Goal: Task Accomplishment & Management: Complete application form

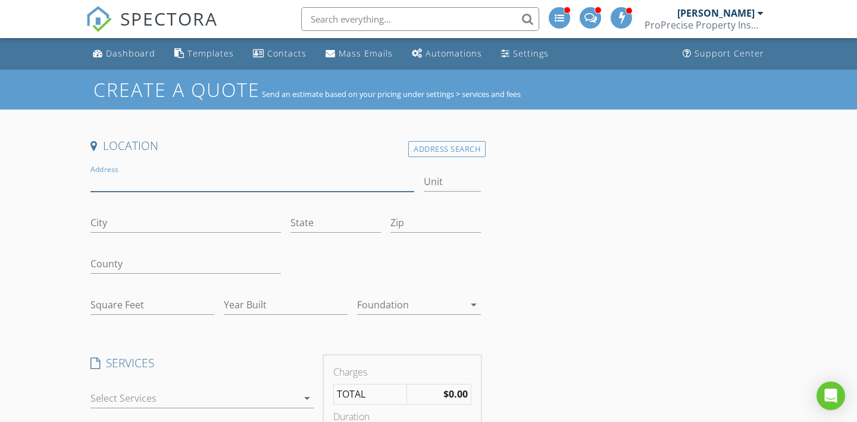
click at [161, 185] on input "Address" at bounding box center [252, 182] width 324 height 20
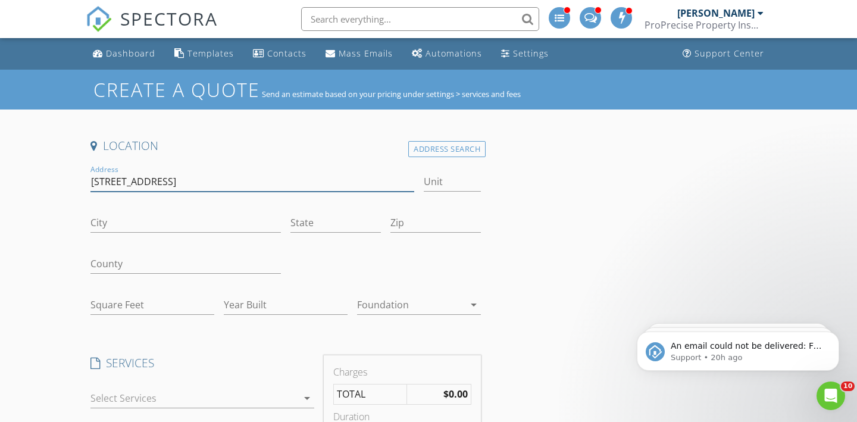
type input "[STREET_ADDRESS]"
click at [213, 221] on input "City" at bounding box center [185, 223] width 190 height 20
type input "canton"
click at [157, 173] on input "119 miles ave nw" at bounding box center [252, 182] width 324 height 20
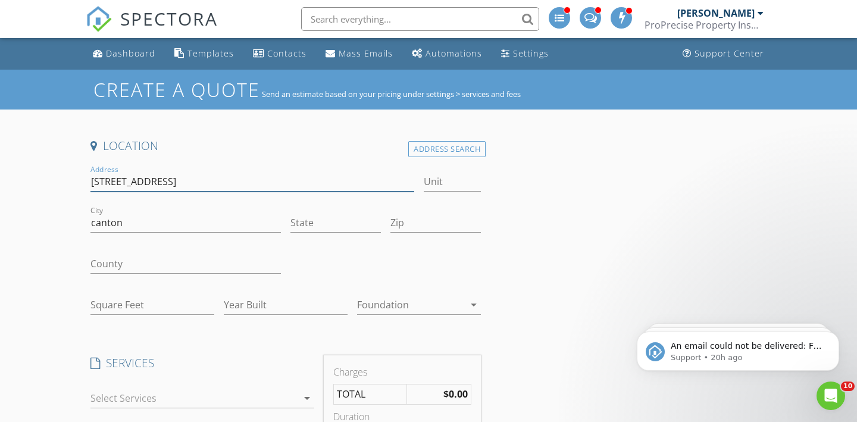
click at [157, 173] on input "119 miles ave nw" at bounding box center [252, 182] width 324 height 20
click at [173, 300] on input "Square Feet" at bounding box center [152, 305] width 124 height 20
paste input "2164"
type input "2164"
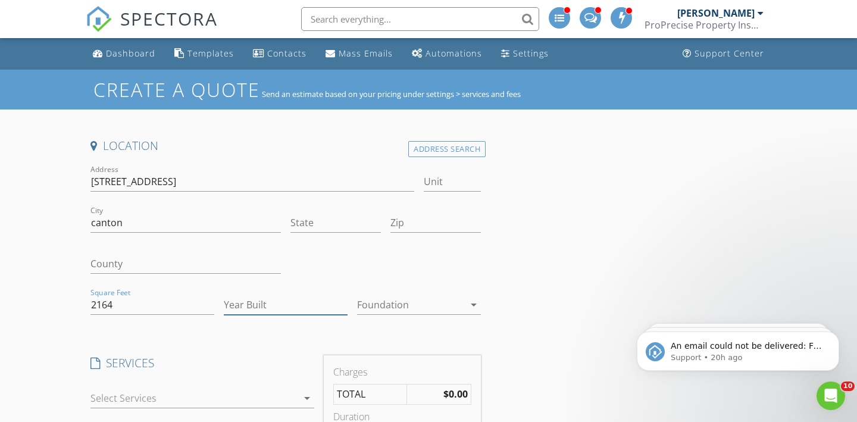
click at [270, 307] on input "Year Built" at bounding box center [286, 305] width 124 height 20
click at [295, 308] on input "Year Built" at bounding box center [286, 305] width 124 height 20
paste input "1950"
type input "1950"
click at [432, 304] on div at bounding box center [410, 304] width 107 height 19
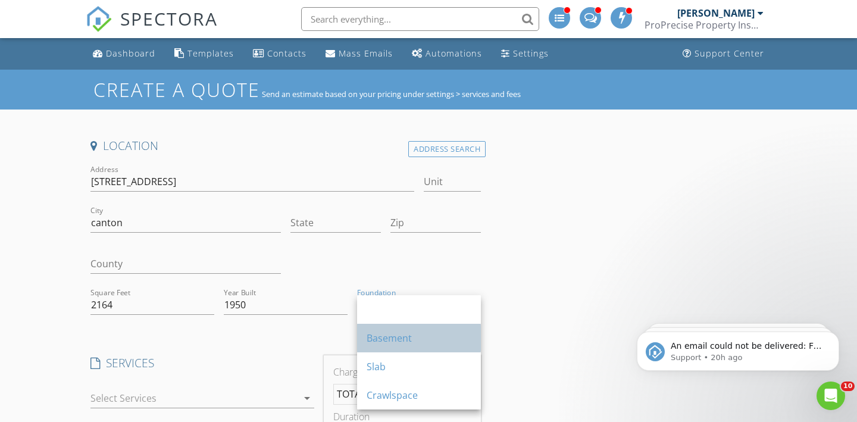
click at [430, 329] on div "Basement" at bounding box center [419, 338] width 105 height 29
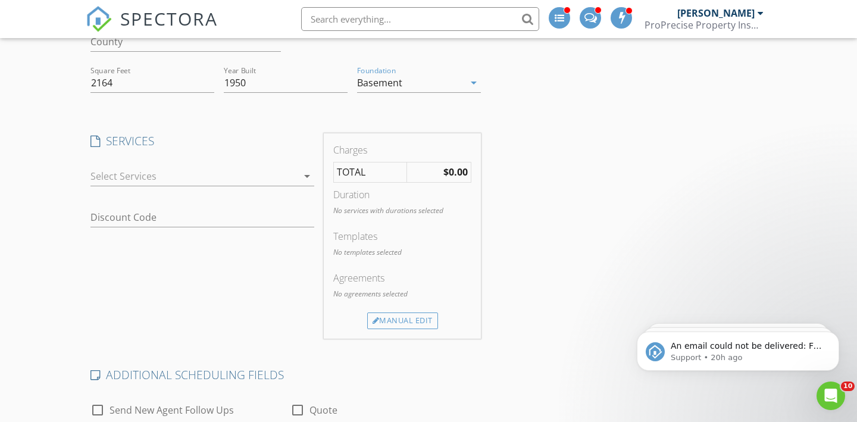
scroll to position [240, 0]
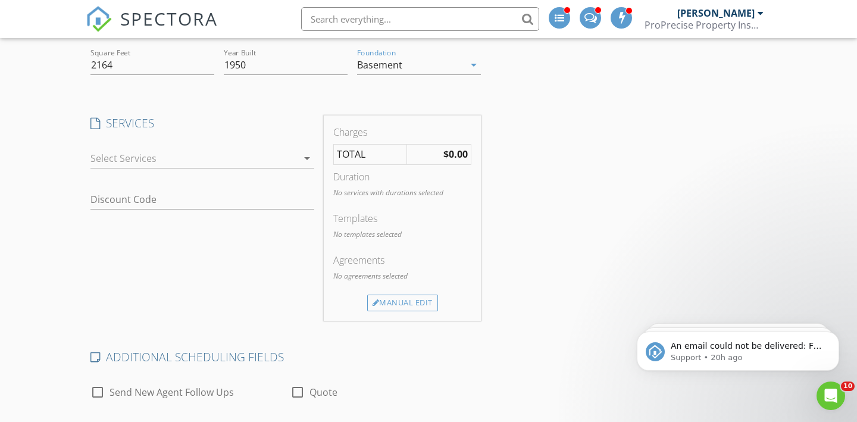
click at [222, 159] on div at bounding box center [193, 158] width 207 height 19
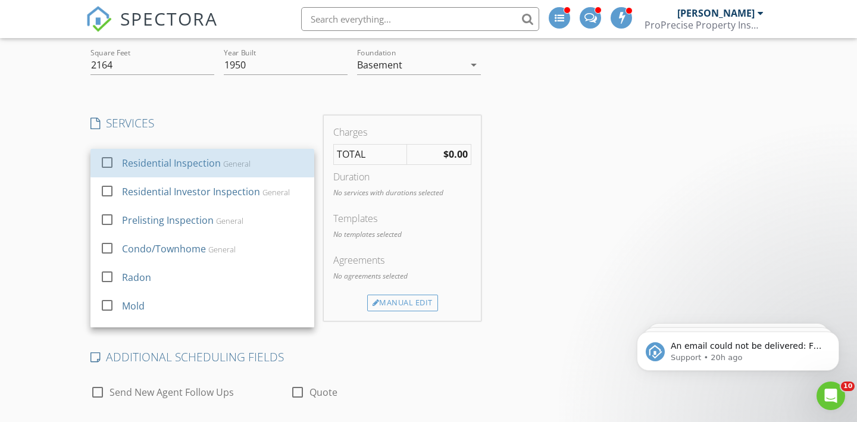
click at [223, 159] on div "General" at bounding box center [236, 164] width 27 height 10
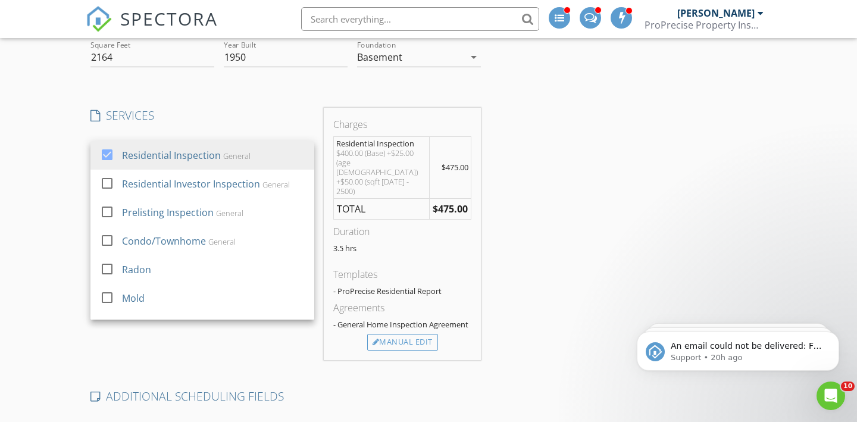
scroll to position [249, 0]
click at [661, 179] on div "Location Address Search Address 119 miles ave nw Unit City canton State Zip Cou…" at bounding box center [429, 374] width 686 height 971
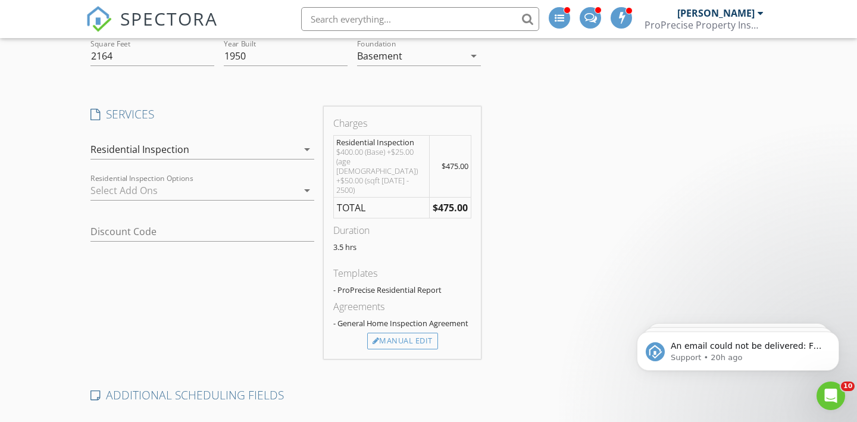
click at [561, 202] on div "Location Address Search Address 119 miles ave nw Unit City canton State Zip Cou…" at bounding box center [429, 374] width 686 height 971
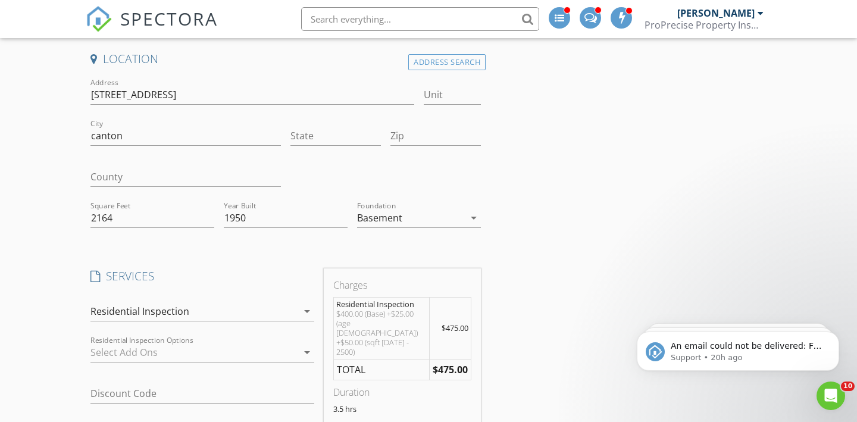
scroll to position [0, 0]
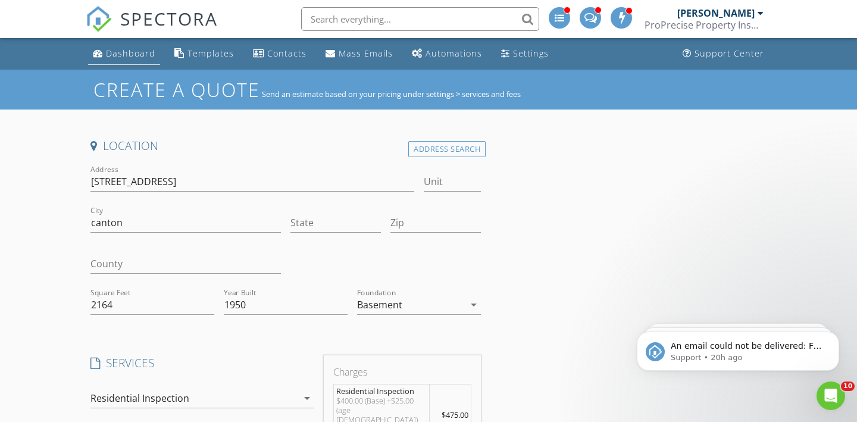
click at [101, 55] on div "Dashboard" at bounding box center [98, 53] width 10 height 10
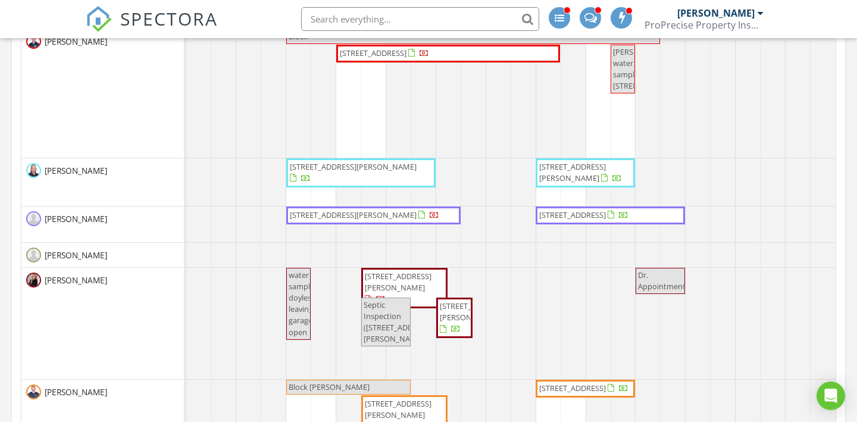
scroll to position [686, 0]
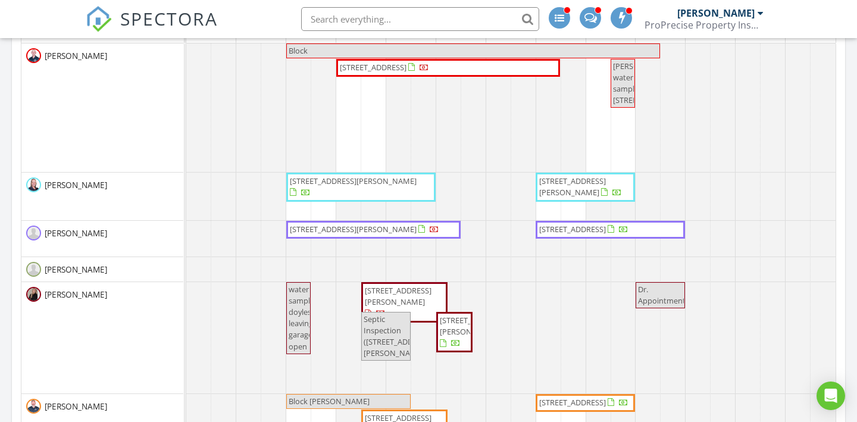
click at [606, 193] on span "628 Meredith Ln, Cuyahoga Falls 44223" at bounding box center [572, 187] width 67 height 22
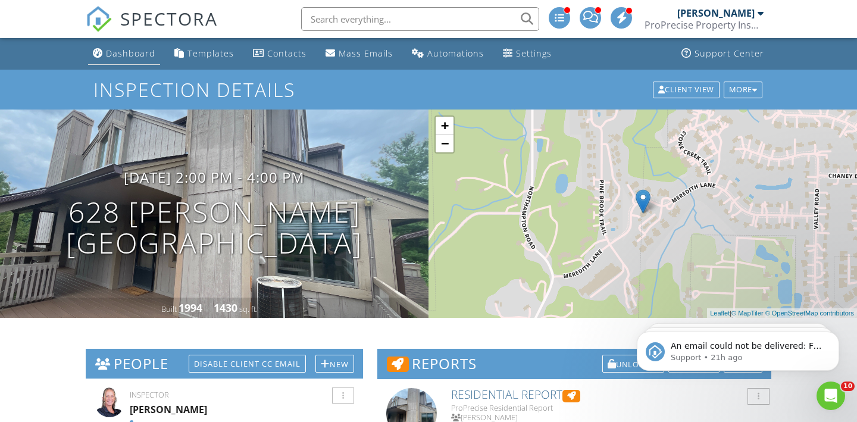
click at [131, 57] on div "Dashboard" at bounding box center [130, 53] width 49 height 11
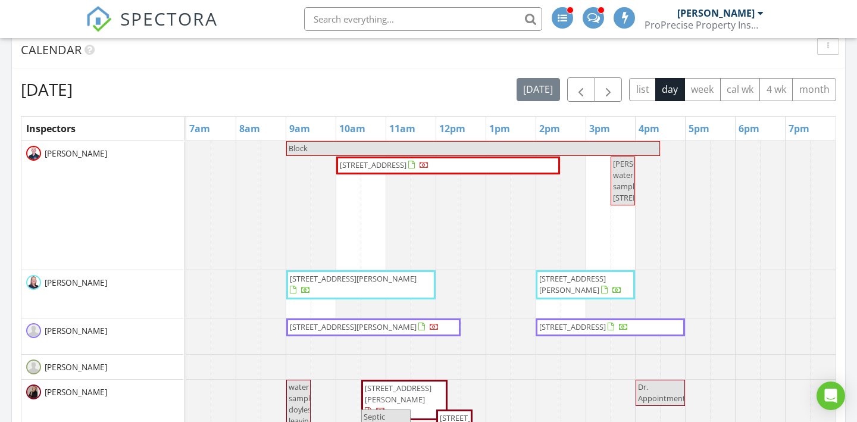
scroll to position [588, 0]
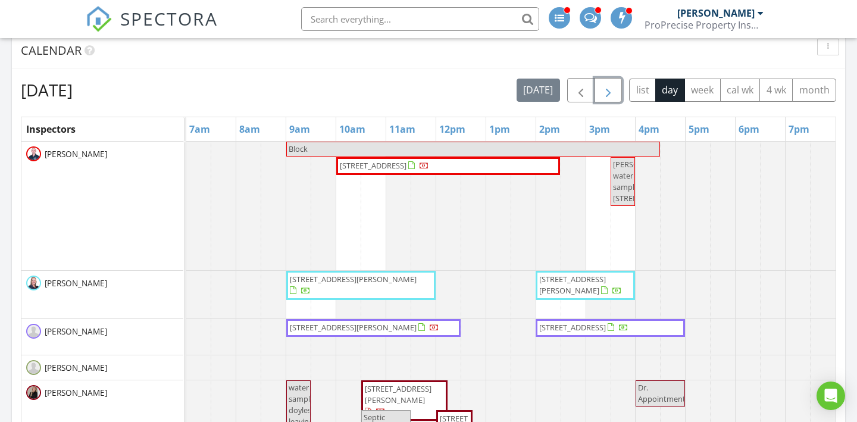
click at [612, 85] on span "button" at bounding box center [608, 90] width 14 height 14
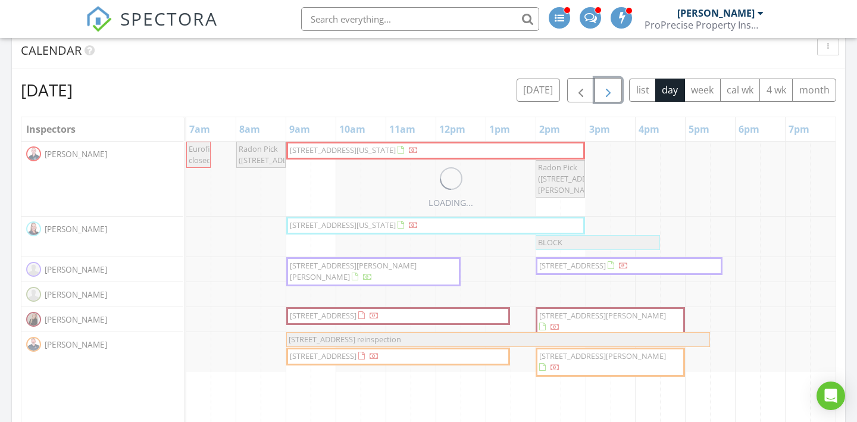
click at [612, 85] on span "button" at bounding box center [608, 90] width 14 height 14
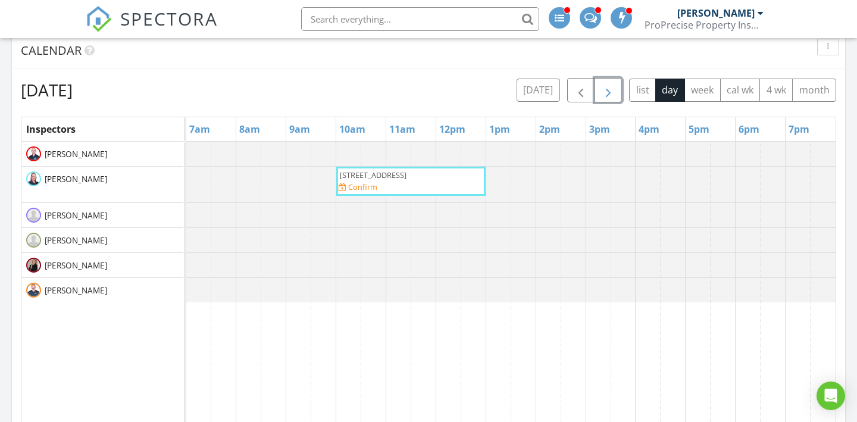
click at [612, 85] on span "button" at bounding box center [608, 90] width 14 height 14
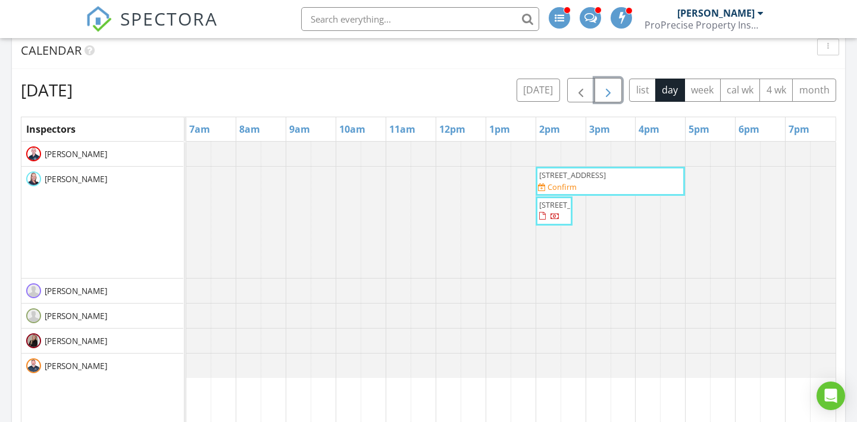
click at [612, 85] on span "button" at bounding box center [608, 90] width 14 height 14
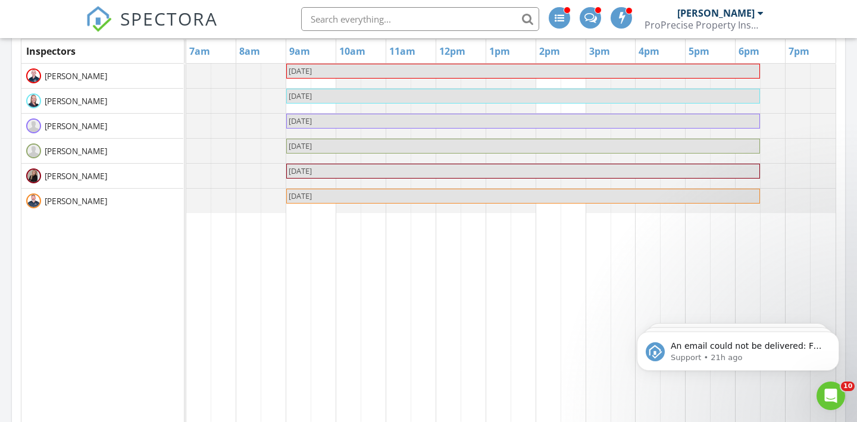
scroll to position [645, 0]
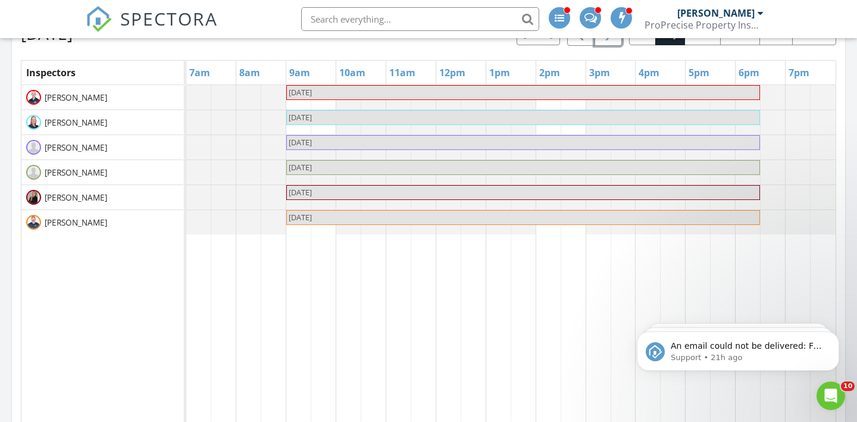
click at [615, 40] on button "button" at bounding box center [609, 33] width 28 height 24
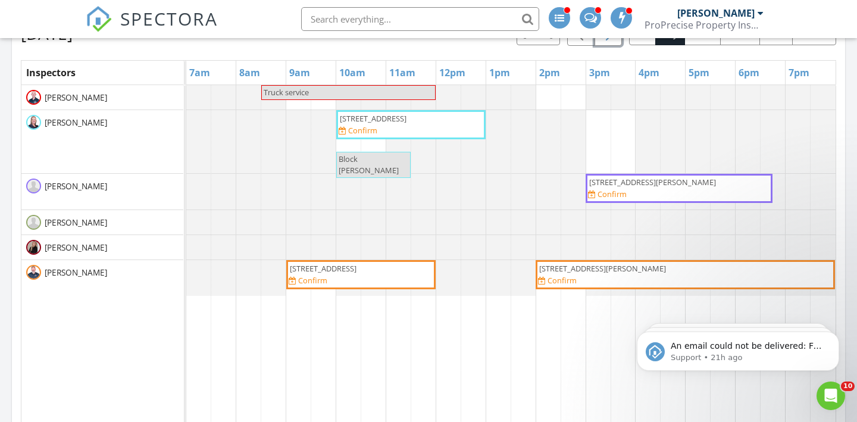
click at [615, 40] on span "button" at bounding box center [608, 34] width 14 height 14
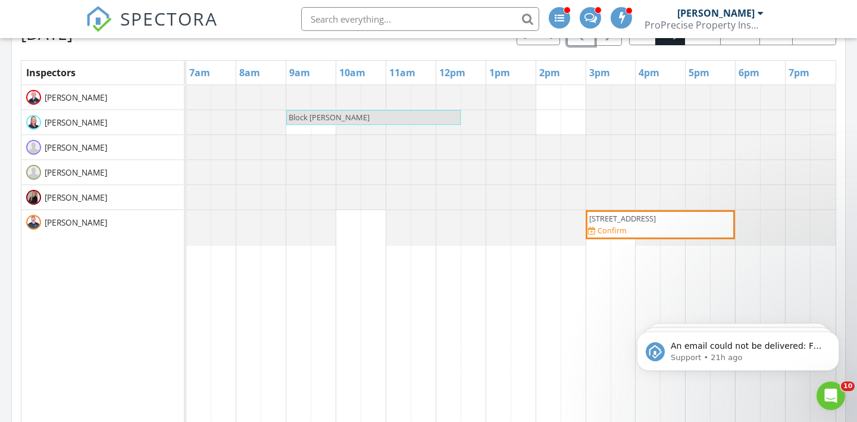
click at [579, 39] on span "button" at bounding box center [581, 34] width 14 height 14
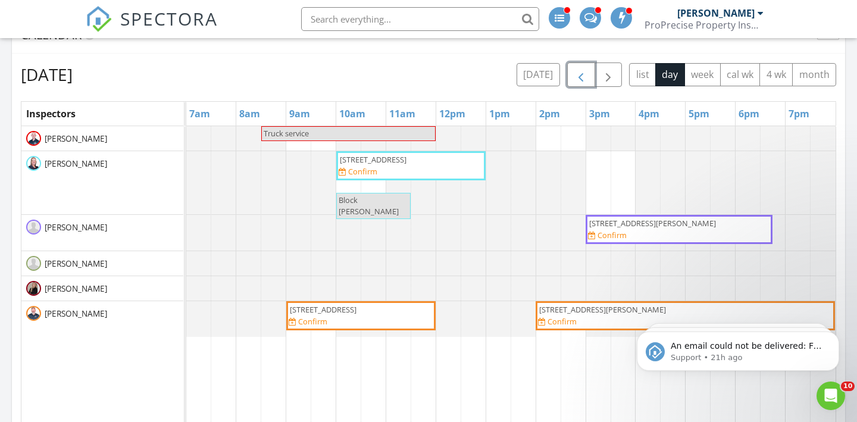
scroll to position [591, 0]
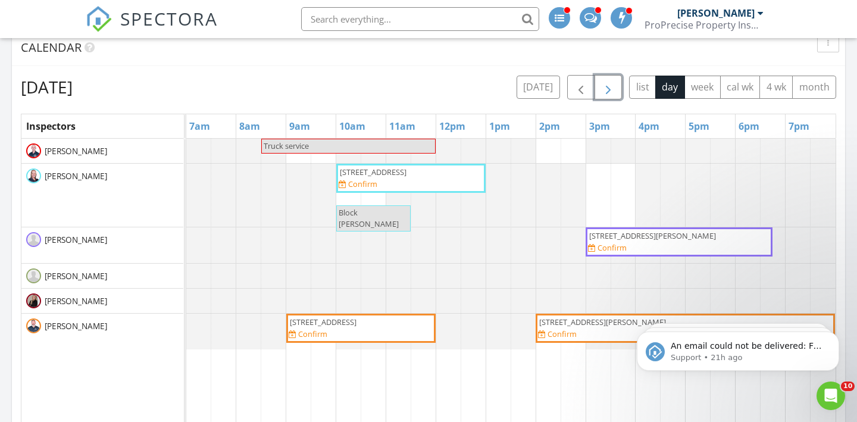
click at [615, 87] on button "button" at bounding box center [609, 87] width 28 height 24
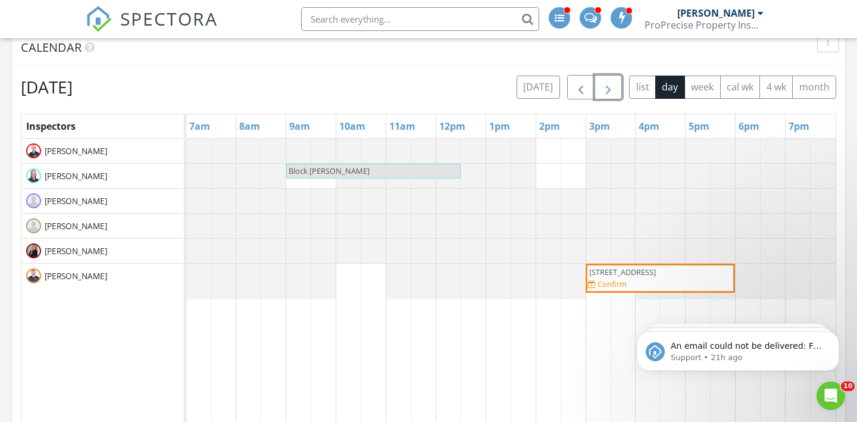
click at [615, 87] on button "button" at bounding box center [609, 87] width 28 height 24
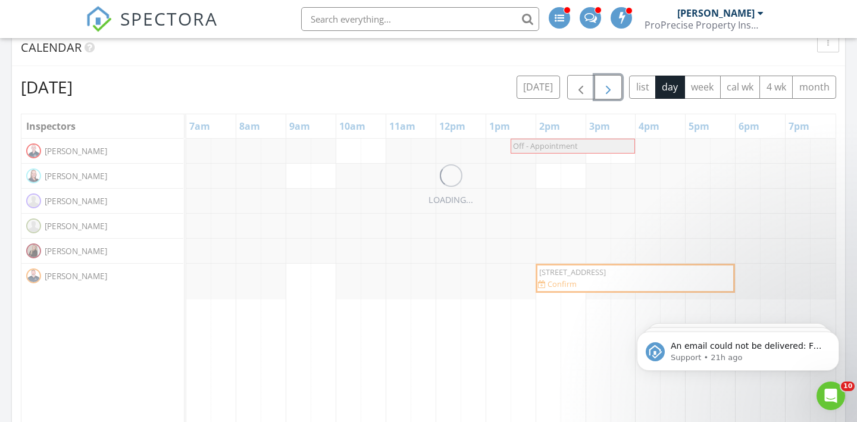
click at [615, 87] on button "button" at bounding box center [609, 87] width 28 height 24
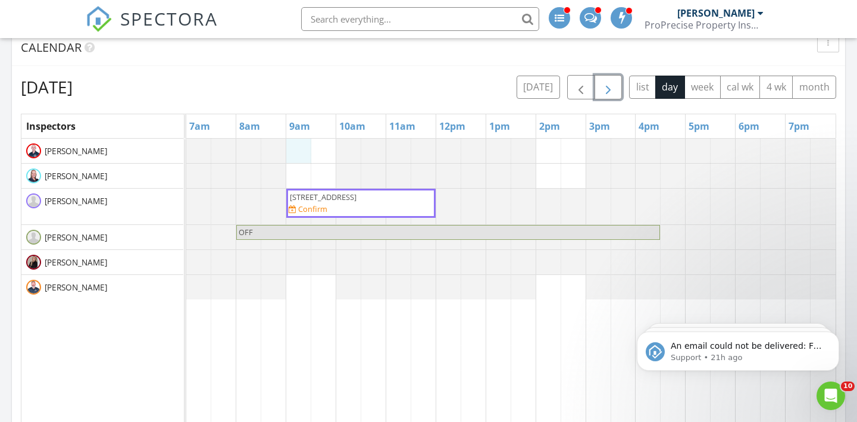
click at [291, 149] on div "2846 Lincoln St, Lorain 44052 Confirm OFF" at bounding box center [510, 368] width 649 height 459
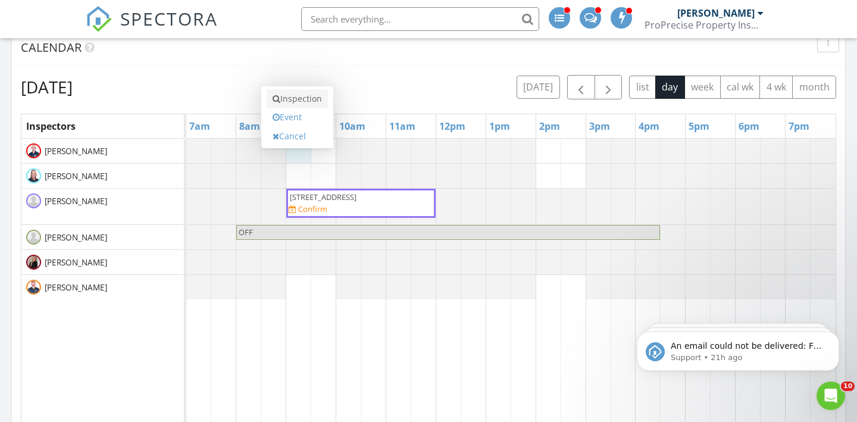
click at [307, 98] on link "Inspection" at bounding box center [297, 98] width 61 height 19
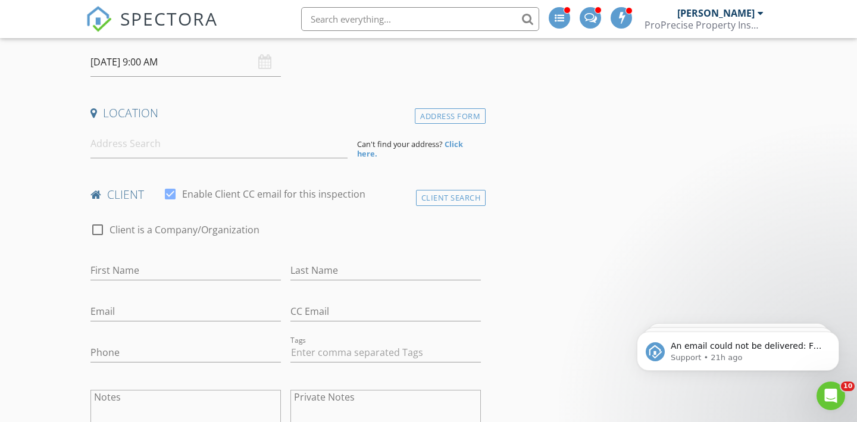
scroll to position [218, 0]
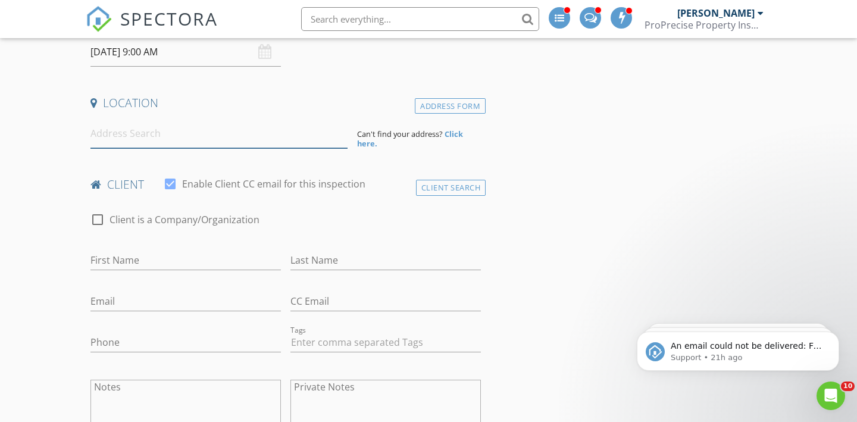
click at [252, 142] on input at bounding box center [218, 133] width 257 height 29
paste input "1041 Winhurst Dr"
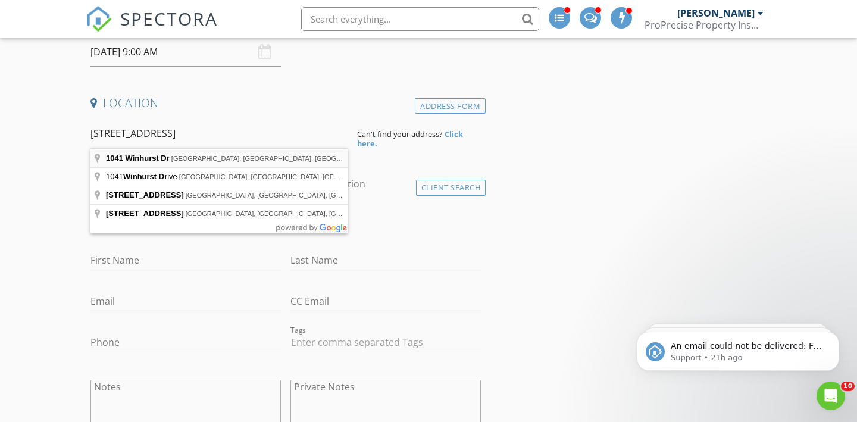
type input "1041 Winhurst Dr, Akron, OH, USA"
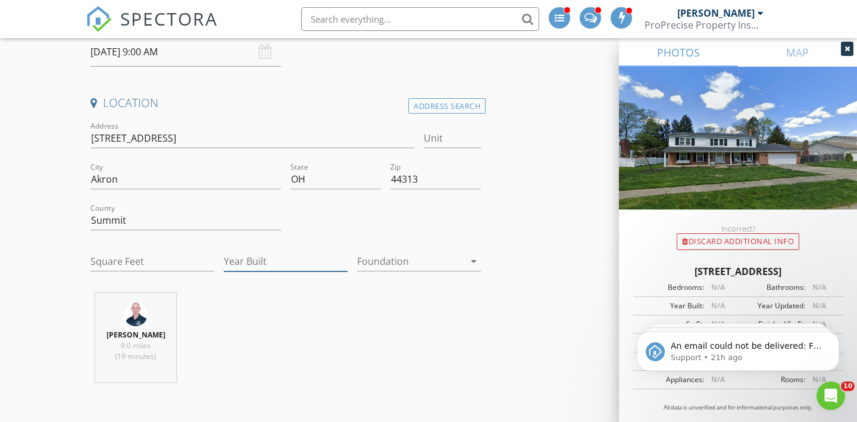
click at [285, 258] on input "Year Built" at bounding box center [286, 262] width 124 height 20
type input "1965"
click at [143, 258] on input "Square Feet" at bounding box center [152, 262] width 124 height 20
type input "2759"
click at [442, 254] on div at bounding box center [410, 261] width 107 height 19
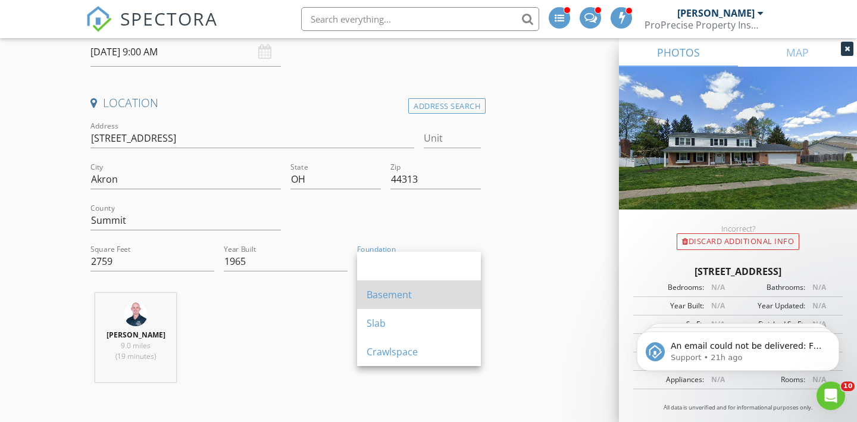
click at [443, 280] on div "Basement" at bounding box center [419, 294] width 105 height 29
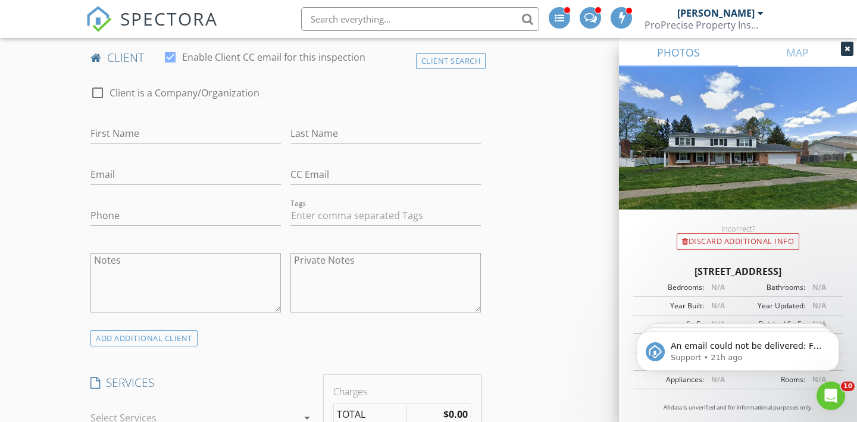
scroll to position [587, 0]
click at [147, 137] on input "First Name" at bounding box center [185, 135] width 190 height 20
type input "Jamil"
click at [292, 135] on input "Last Name" at bounding box center [385, 135] width 190 height 20
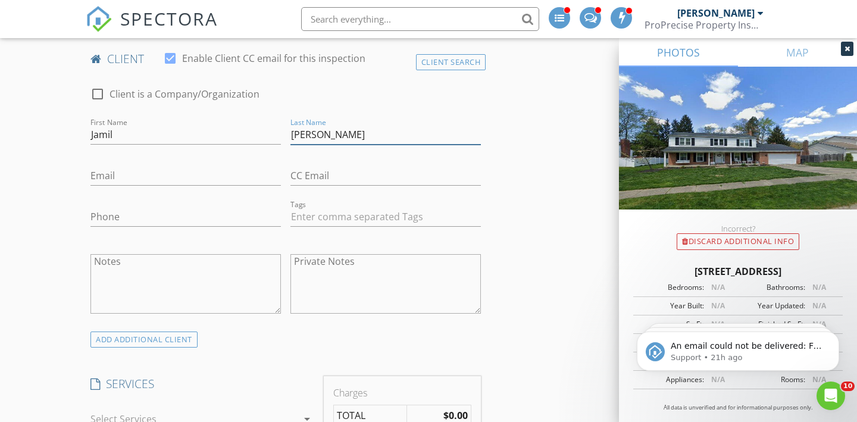
type input "[PERSON_NAME]"
click at [241, 179] on input "Email" at bounding box center [185, 176] width 190 height 20
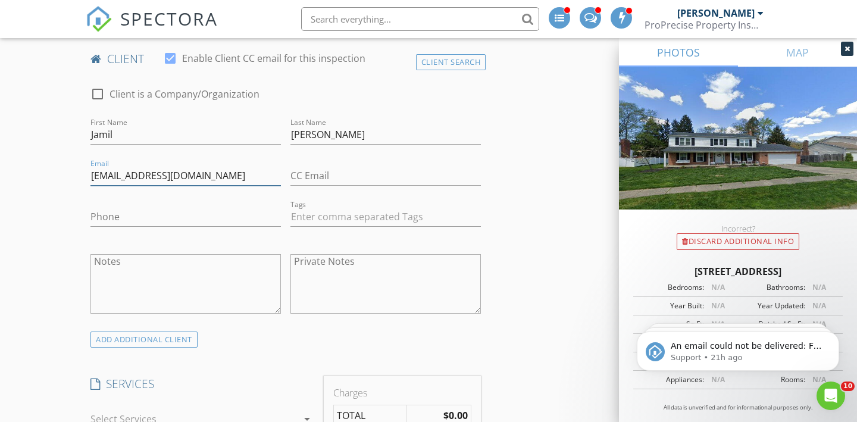
type input "jamiltalley@gmail.com"
click at [228, 221] on input "Phone" at bounding box center [185, 217] width 190 height 20
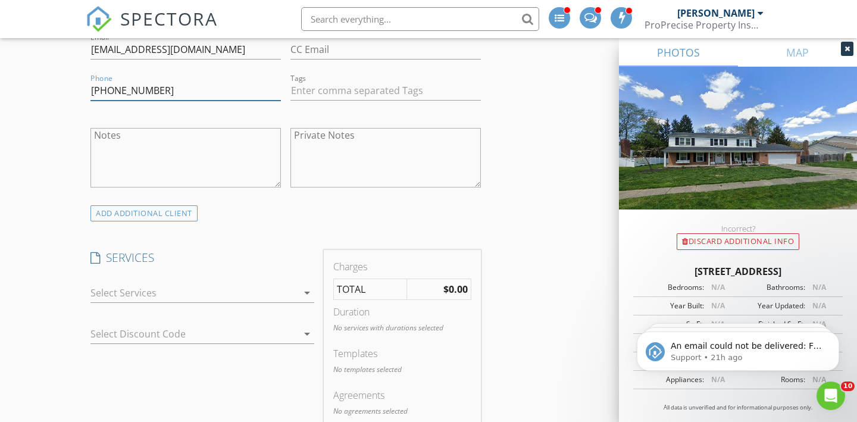
scroll to position [731, 0]
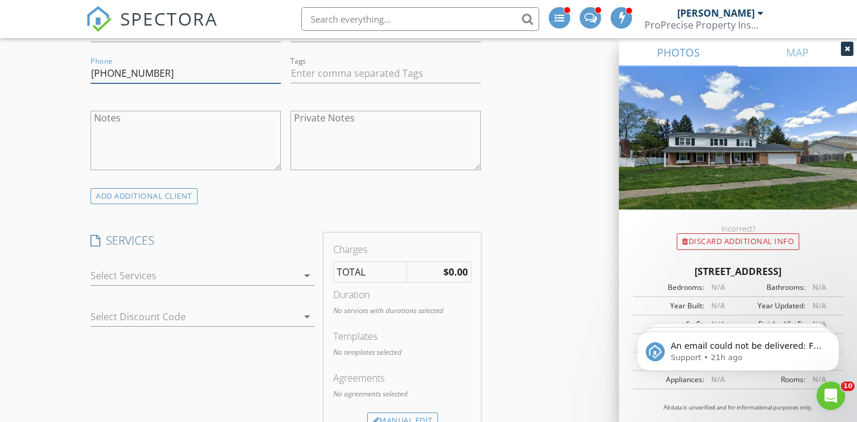
type input "330-802-9923"
click at [176, 283] on div at bounding box center [193, 275] width 207 height 19
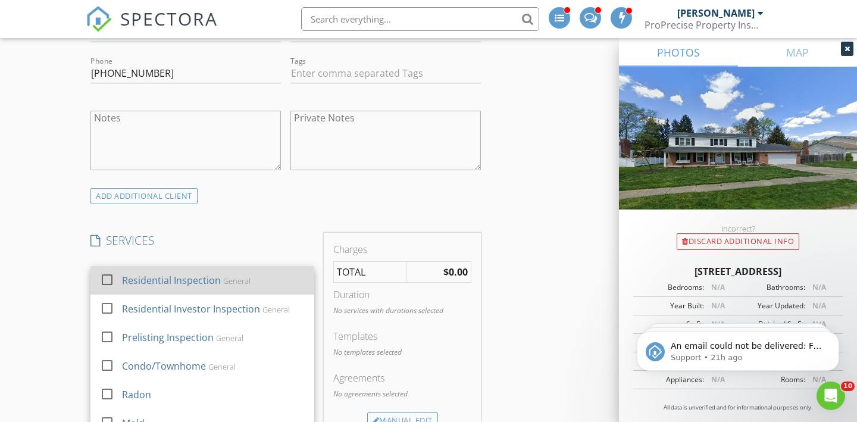
click at [110, 280] on div at bounding box center [107, 280] width 20 height 20
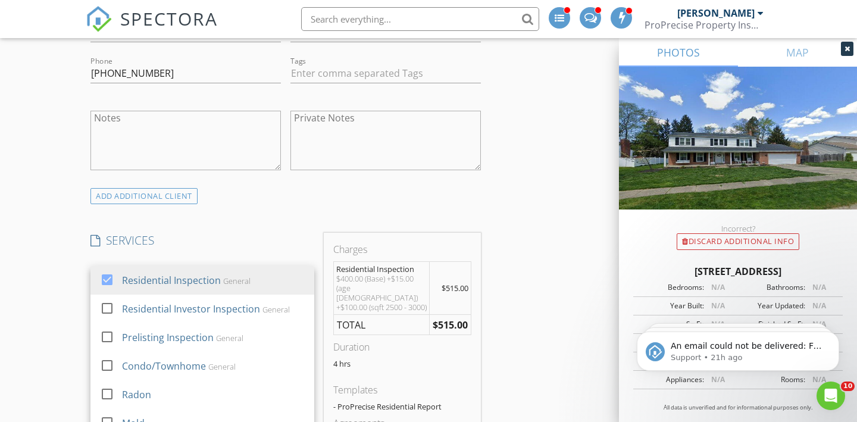
scroll to position [852, 0]
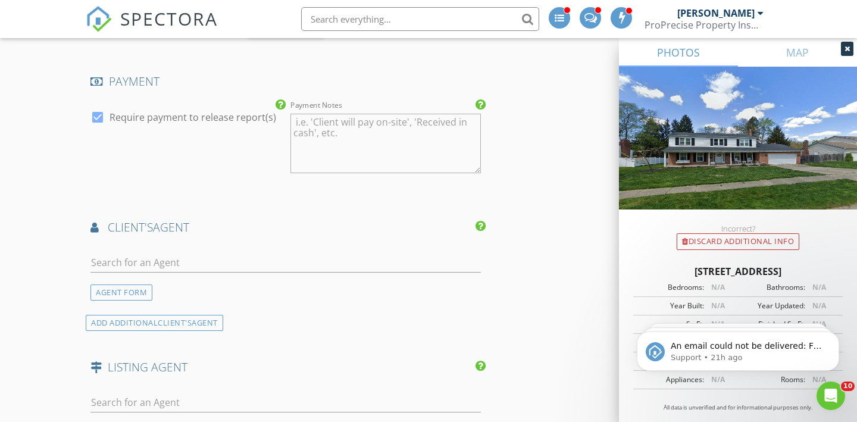
scroll to position [1267, 0]
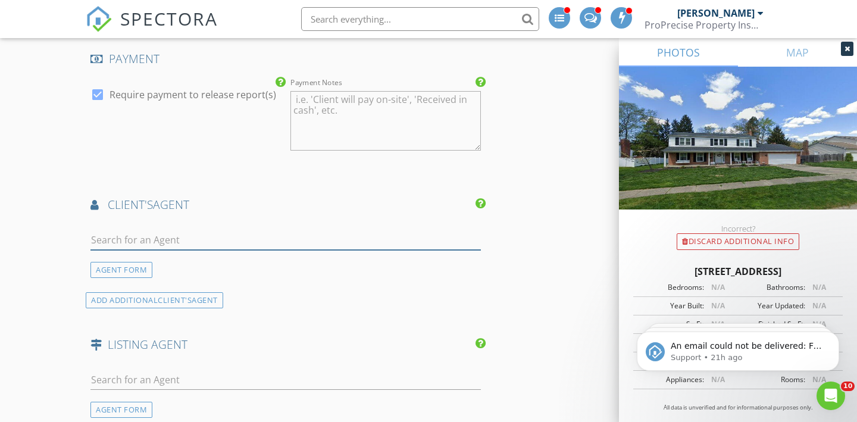
click at [289, 230] on input "text" at bounding box center [285, 240] width 390 height 20
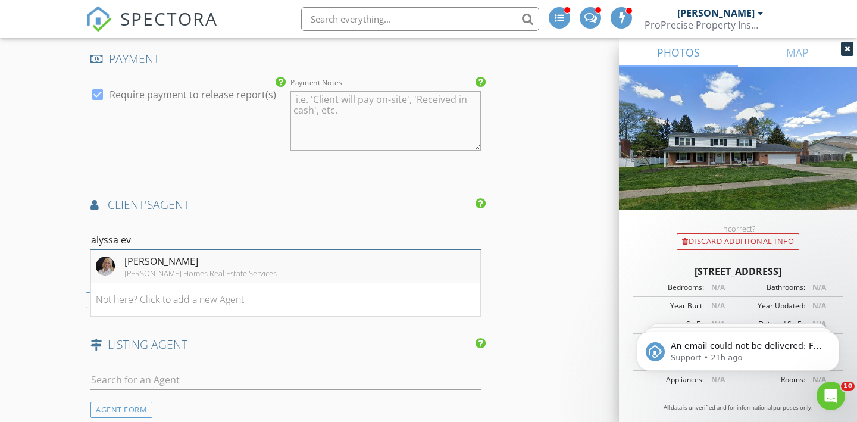
type input "alyssa ev"
click at [292, 255] on li "Alyssa Evans McDowell Homes Real Estate Services" at bounding box center [285, 266] width 389 height 33
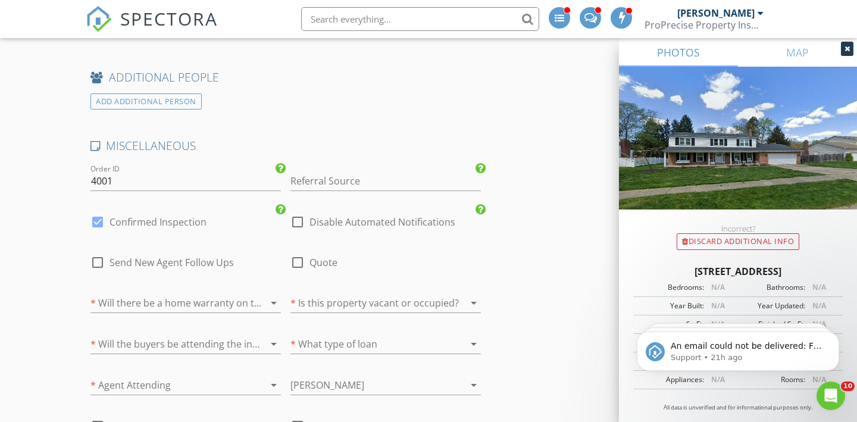
scroll to position [1904, 0]
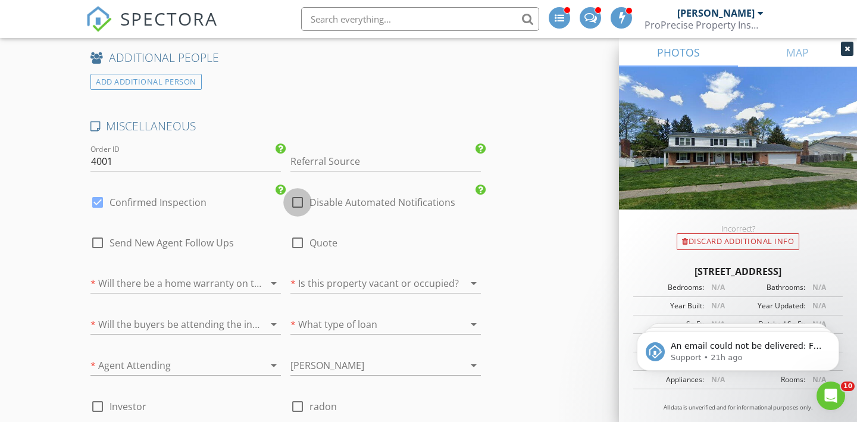
click at [293, 193] on div at bounding box center [297, 202] width 20 height 20
checkbox input "true"
click at [97, 195] on div at bounding box center [97, 202] width 20 height 20
checkbox input "false"
click at [449, 276] on div at bounding box center [456, 283] width 17 height 14
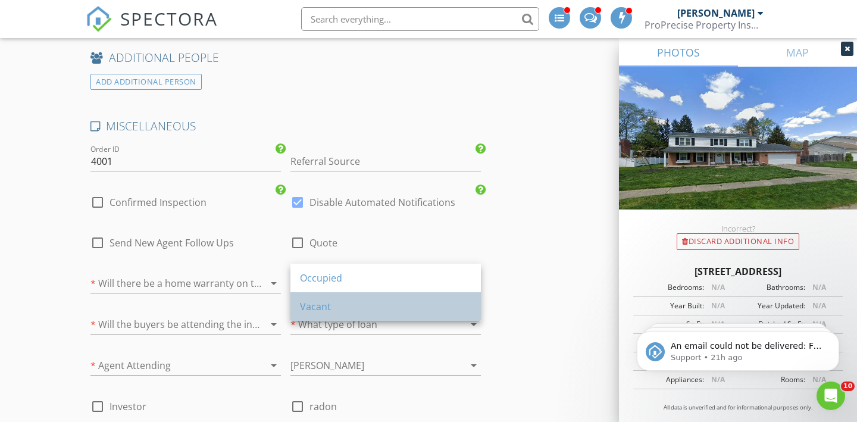
click at [430, 295] on div "Vacant" at bounding box center [385, 306] width 171 height 29
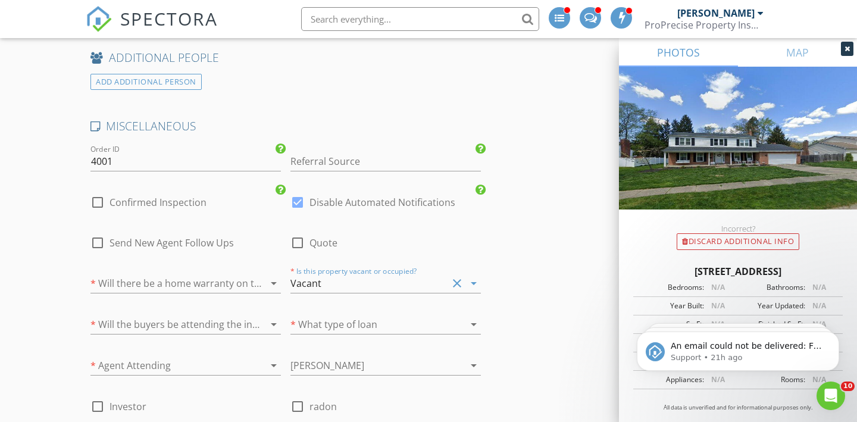
click at [264, 317] on div "arrow_drop_down" at bounding box center [272, 324] width 17 height 14
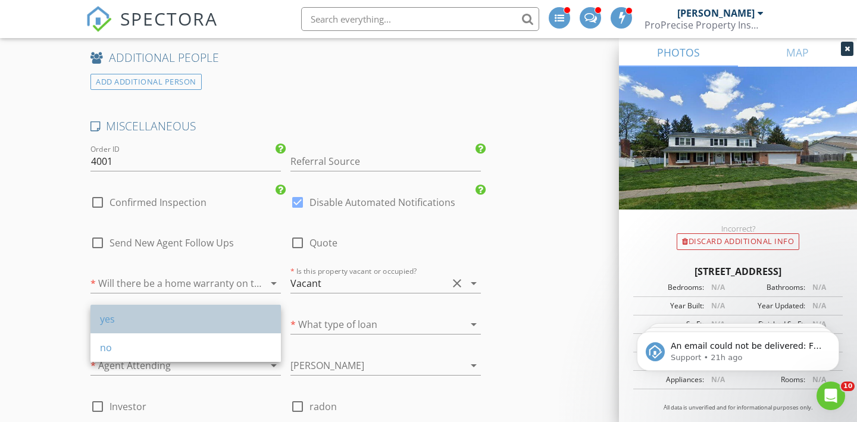
click at [227, 320] on div "yes" at bounding box center [185, 319] width 171 height 14
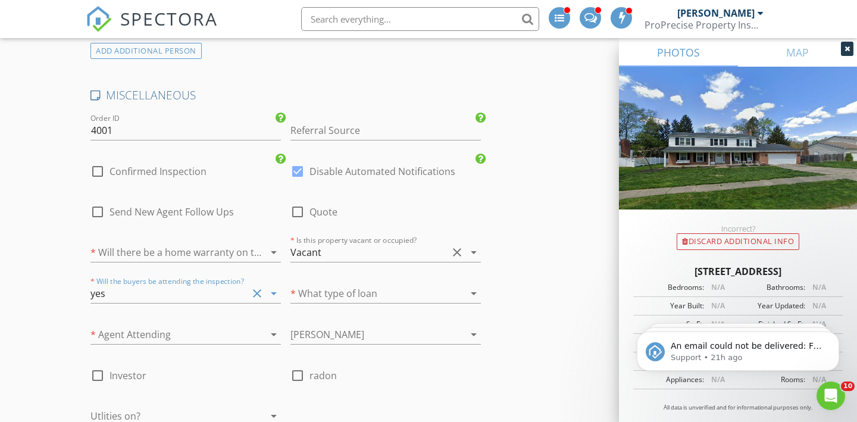
scroll to position [1936, 0]
click at [227, 324] on div at bounding box center [168, 333] width 157 height 19
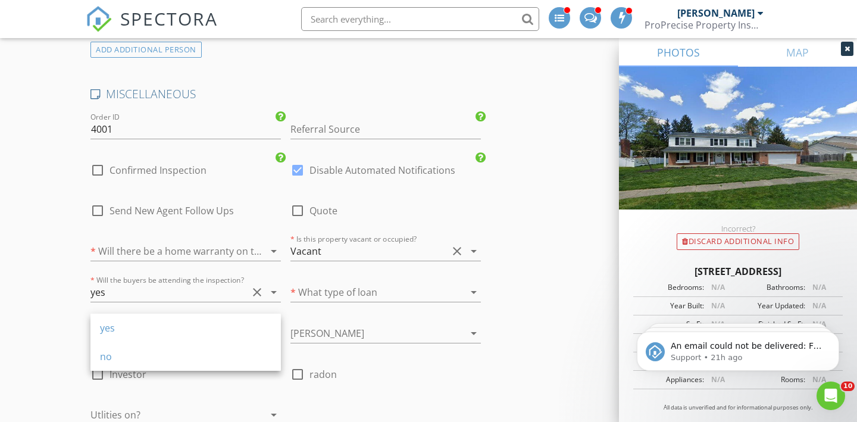
click at [435, 283] on div at bounding box center [368, 292] width 157 height 19
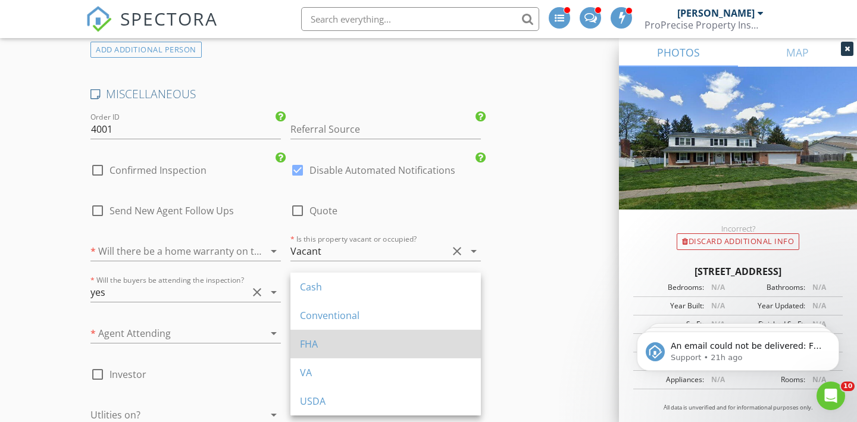
click at [373, 351] on div "FHA" at bounding box center [385, 344] width 171 height 29
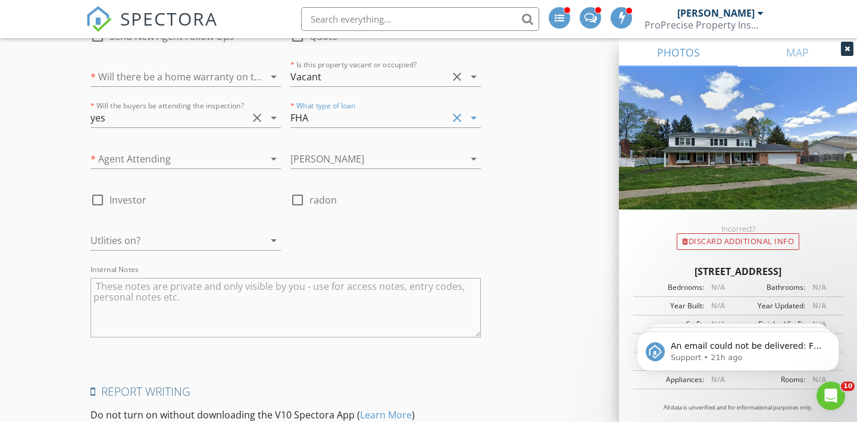
scroll to position [2117, 0]
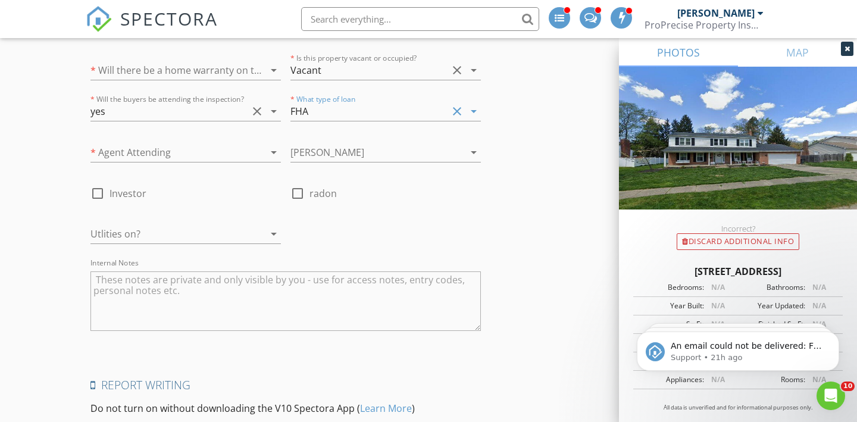
click at [226, 226] on div at bounding box center [168, 233] width 157 height 19
click at [226, 226] on div "Yes" at bounding box center [185, 228] width 171 height 14
click at [268, 280] on textarea "Internal Notes" at bounding box center [285, 301] width 390 height 60
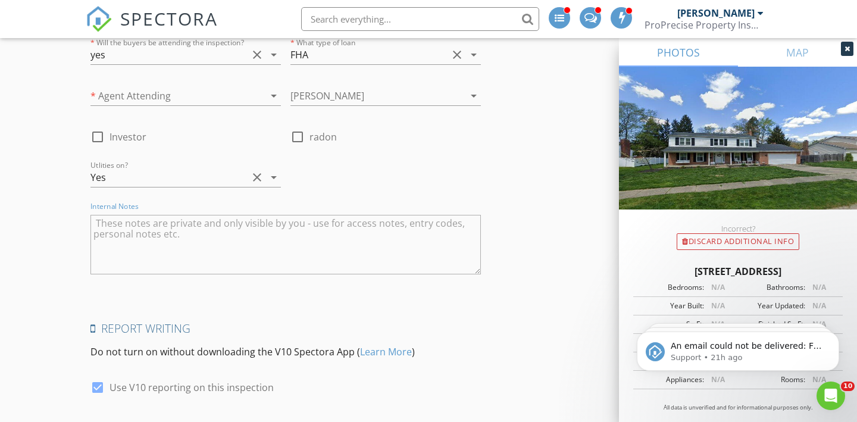
scroll to position [2317, 0]
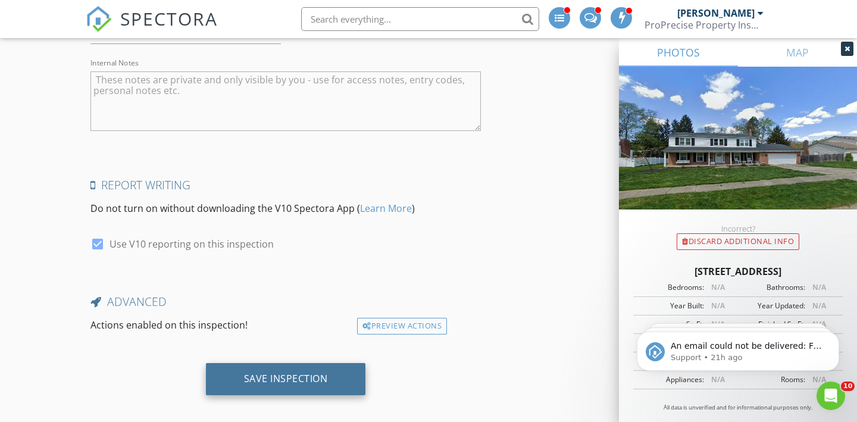
click at [278, 378] on div "Save Inspection" at bounding box center [286, 379] width 160 height 32
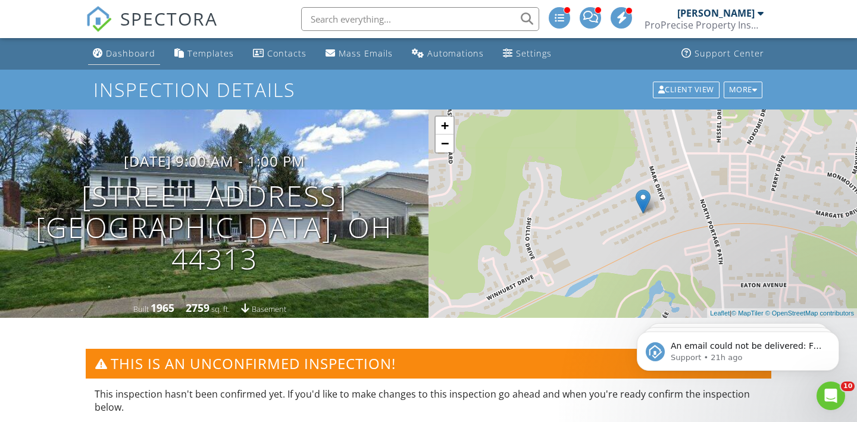
click at [130, 50] on div "Dashboard" at bounding box center [130, 53] width 49 height 11
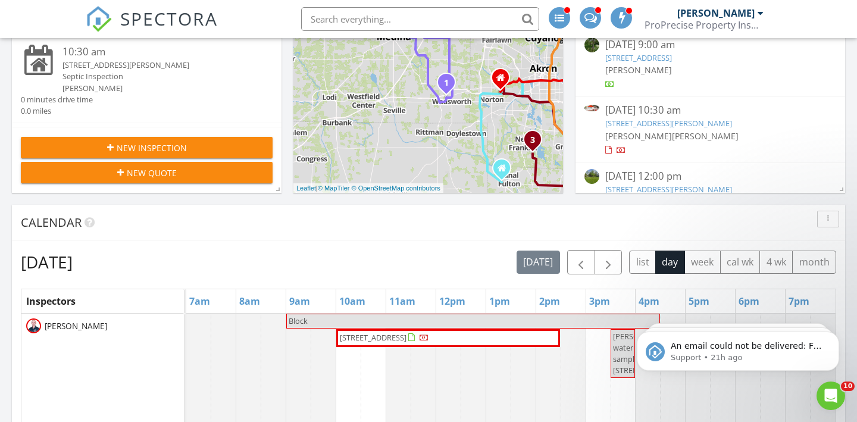
scroll to position [417, 0]
click at [606, 267] on span "button" at bounding box center [608, 262] width 14 height 14
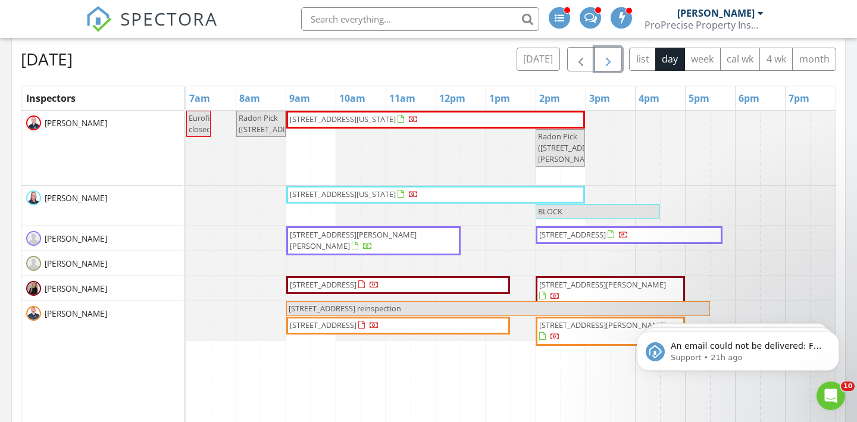
scroll to position [618, 0]
click at [609, 70] on button "button" at bounding box center [609, 60] width 28 height 24
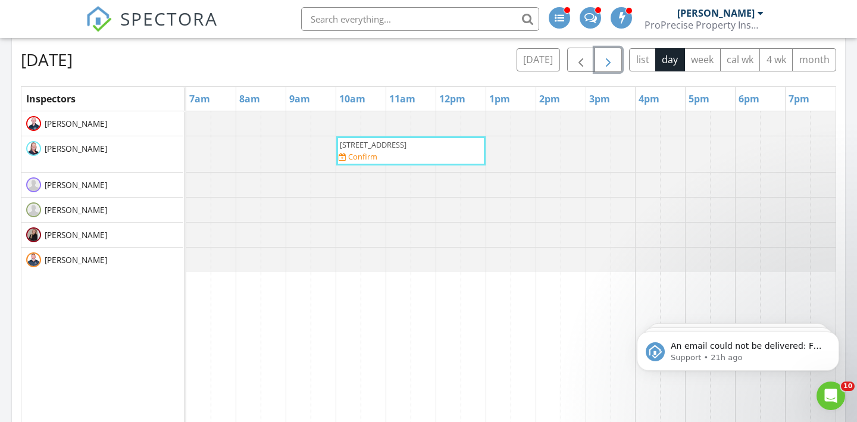
click at [609, 70] on button "button" at bounding box center [609, 60] width 28 height 24
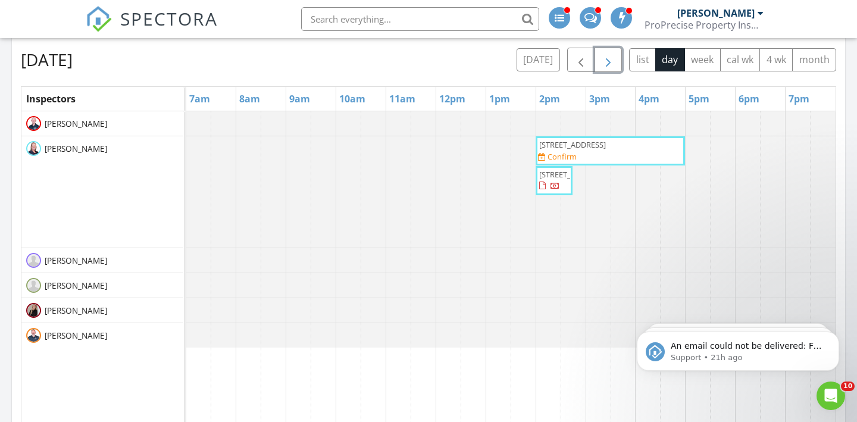
click at [609, 70] on button "button" at bounding box center [609, 60] width 28 height 24
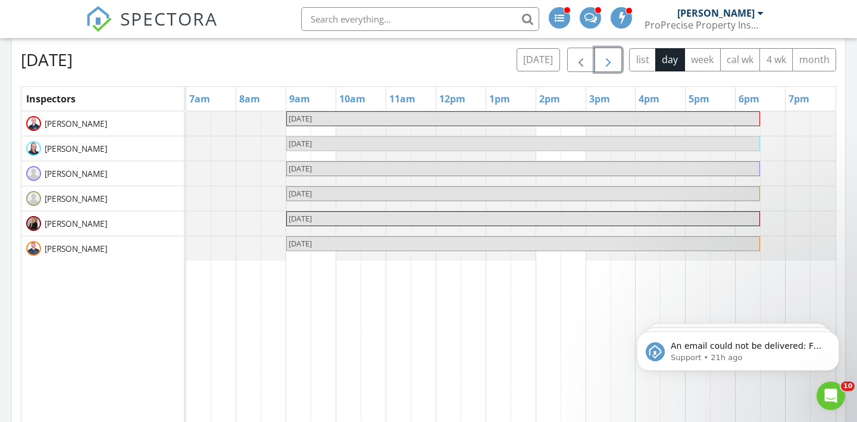
click at [609, 70] on button "button" at bounding box center [609, 60] width 28 height 24
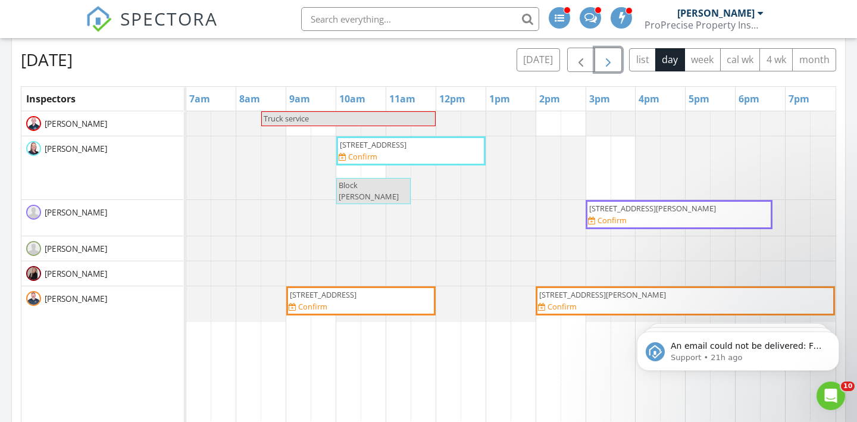
click at [610, 60] on span "button" at bounding box center [608, 60] width 14 height 14
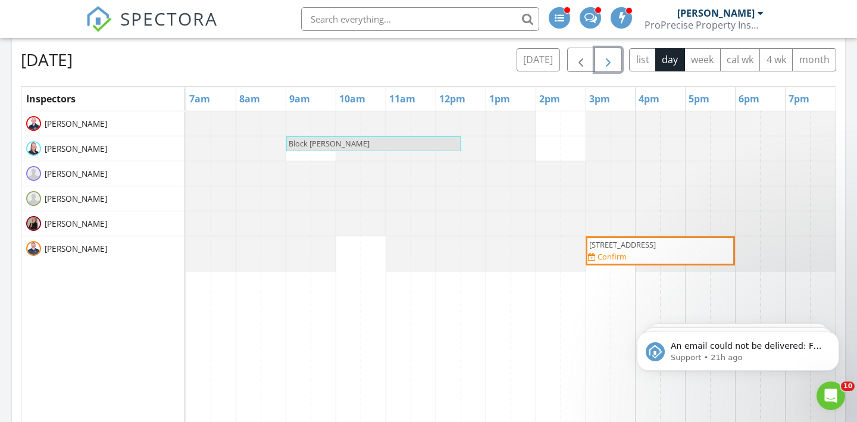
click at [610, 60] on span "button" at bounding box center [608, 60] width 14 height 14
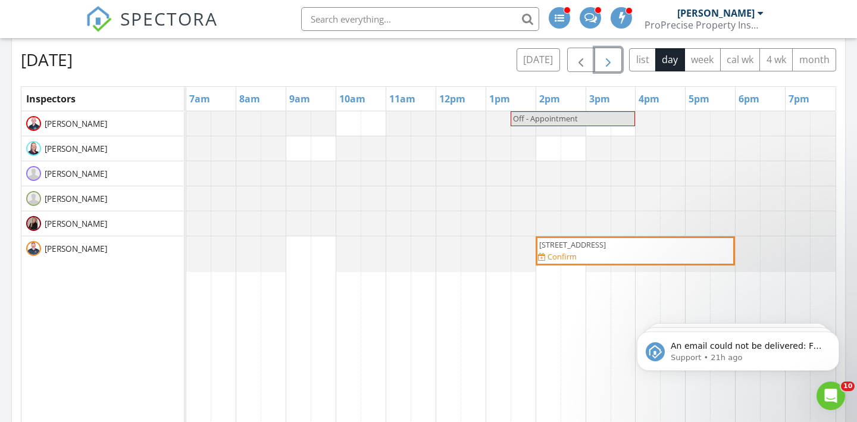
click at [603, 62] on span "button" at bounding box center [608, 60] width 14 height 14
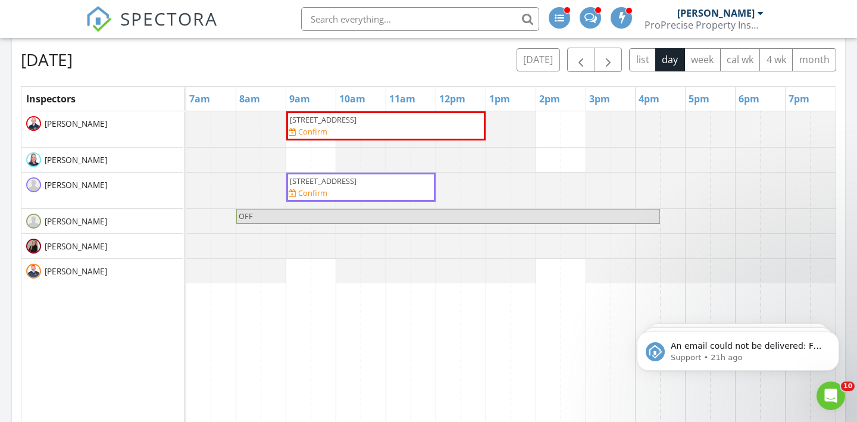
click at [611, 46] on div "Friday, September 5, 2025 today list day week cal wk 4 wk month Inspectors 7am …" at bounding box center [428, 309] width 833 height 541
click at [610, 55] on span "button" at bounding box center [608, 60] width 14 height 14
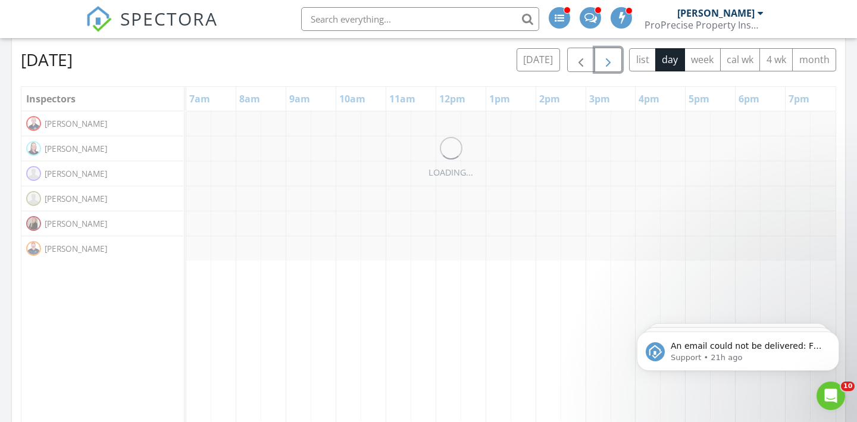
click at [610, 55] on span "button" at bounding box center [608, 60] width 14 height 14
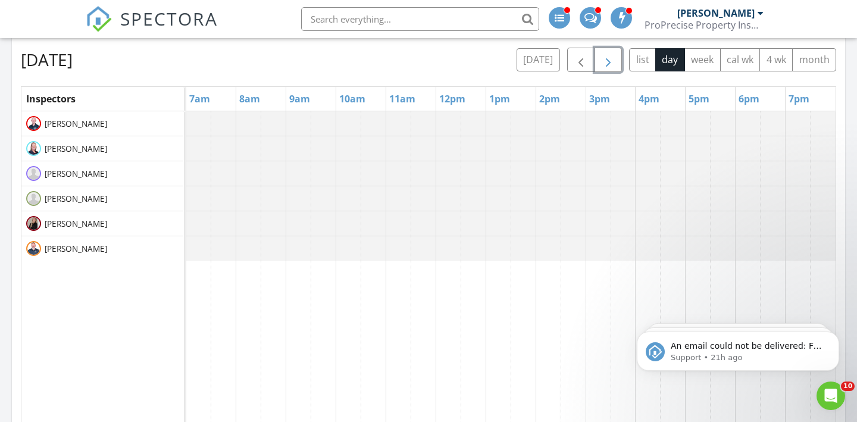
click at [610, 55] on span "button" at bounding box center [608, 60] width 14 height 14
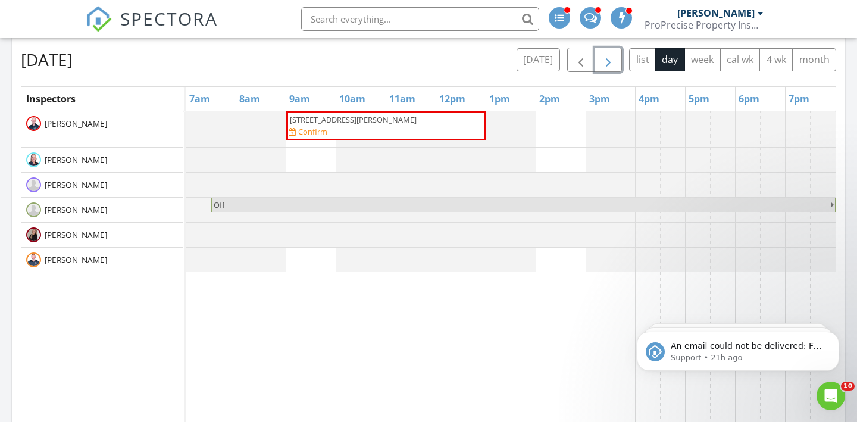
click at [609, 66] on span "button" at bounding box center [608, 60] width 14 height 14
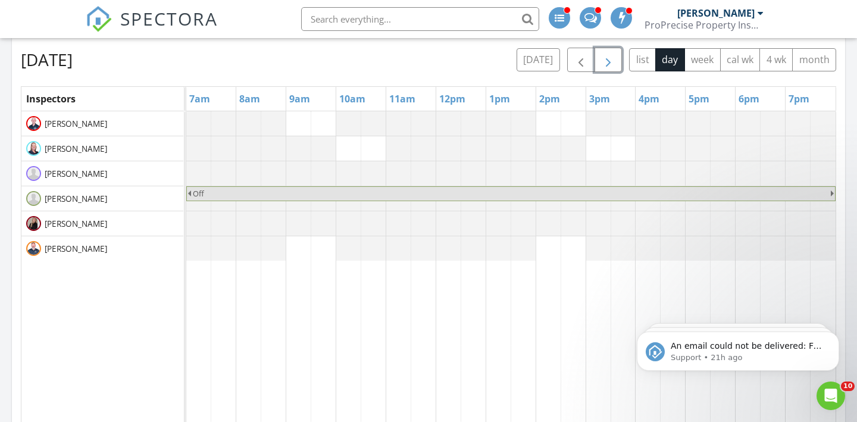
click at [608, 66] on span "button" at bounding box center [608, 60] width 14 height 14
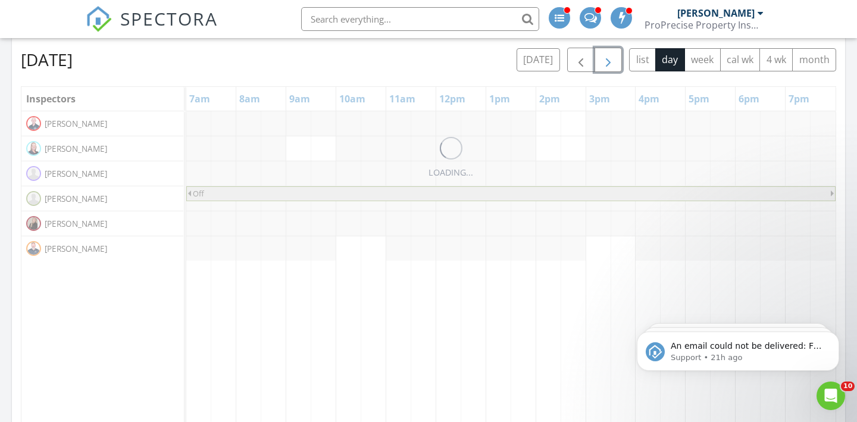
click at [608, 66] on span "button" at bounding box center [608, 60] width 14 height 14
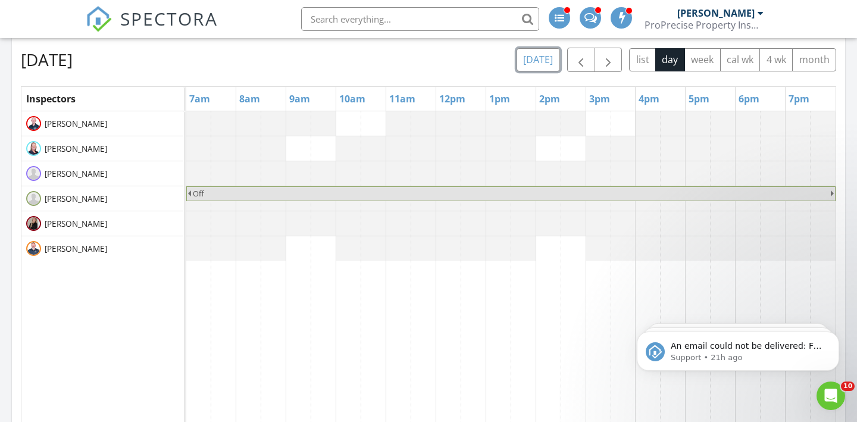
click at [544, 59] on button "today" at bounding box center [538, 59] width 43 height 23
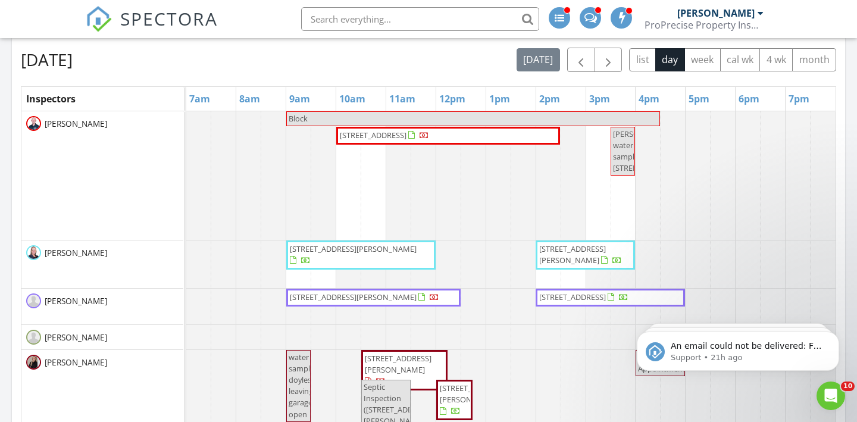
click at [593, 18] on span at bounding box center [590, 16] width 12 height 11
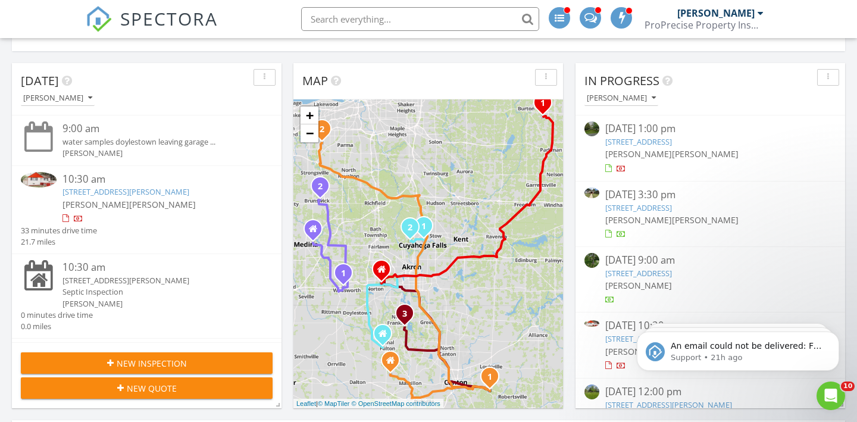
scroll to position [196, 0]
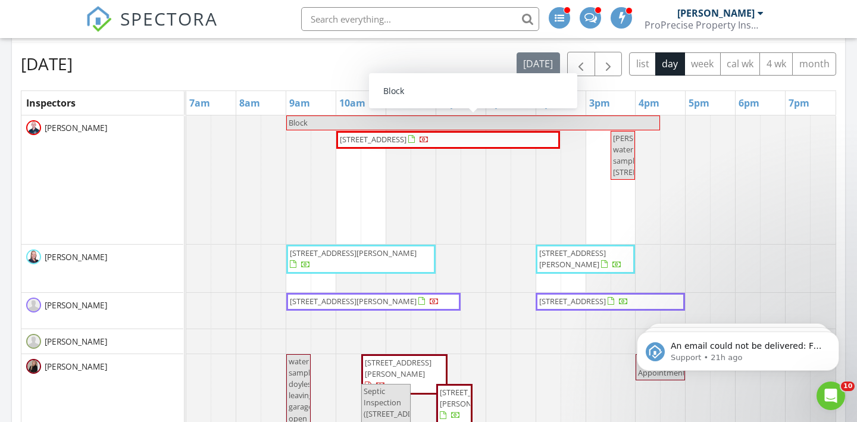
scroll to position [612, 0]
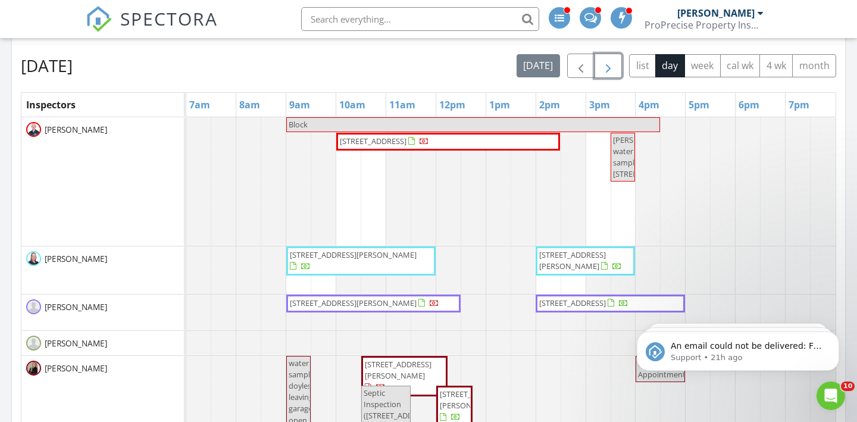
click at [603, 73] on span "button" at bounding box center [608, 66] width 14 height 14
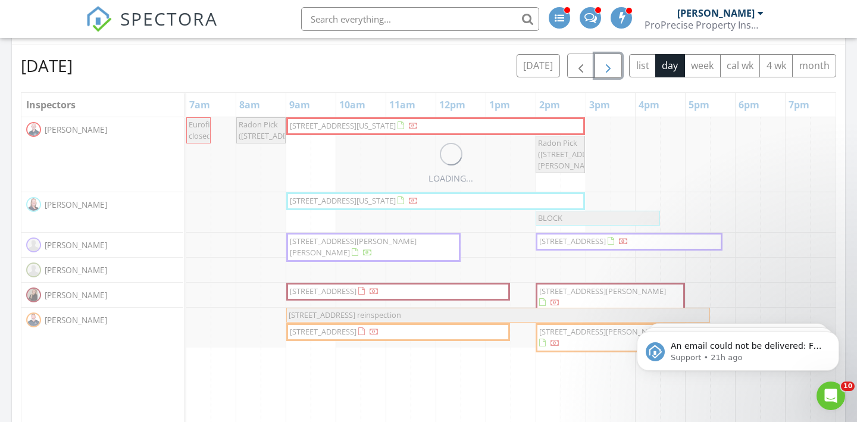
click at [603, 73] on span "button" at bounding box center [608, 66] width 14 height 14
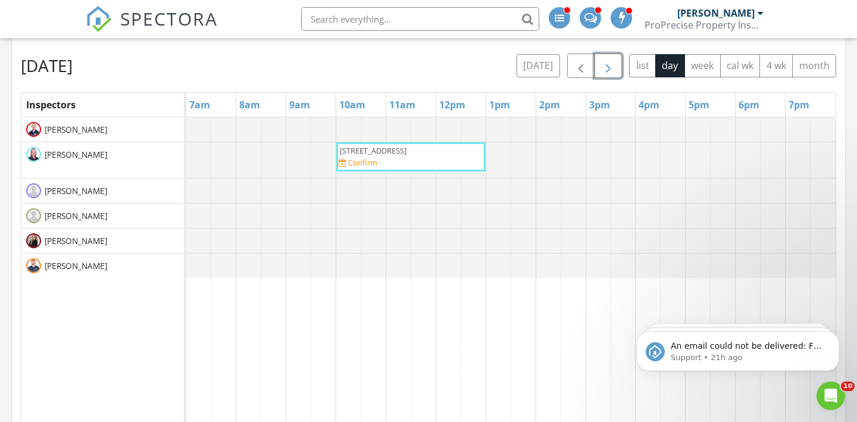
click at [603, 73] on span "button" at bounding box center [608, 66] width 14 height 14
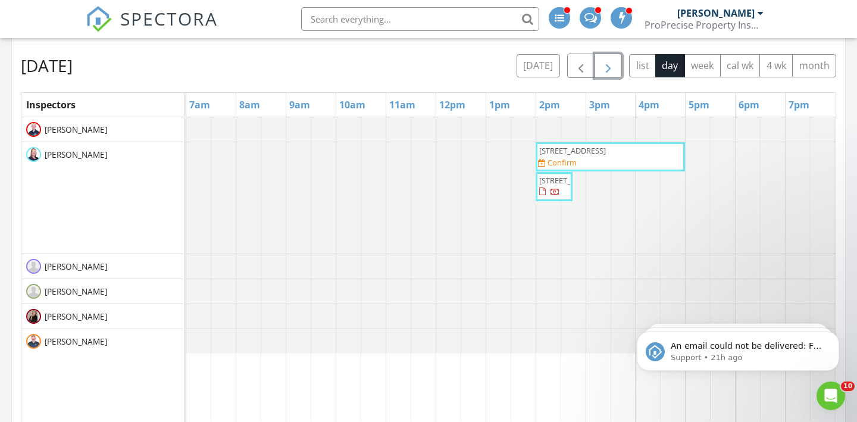
click at [603, 73] on span "button" at bounding box center [608, 66] width 14 height 14
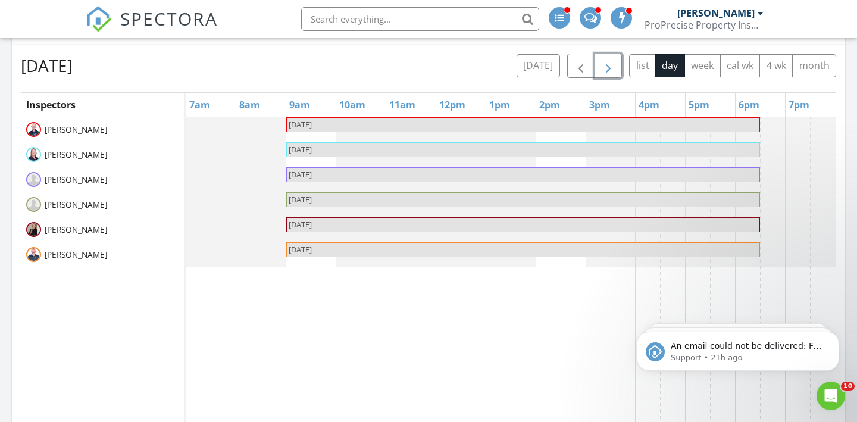
click at [603, 73] on span "button" at bounding box center [608, 66] width 14 height 14
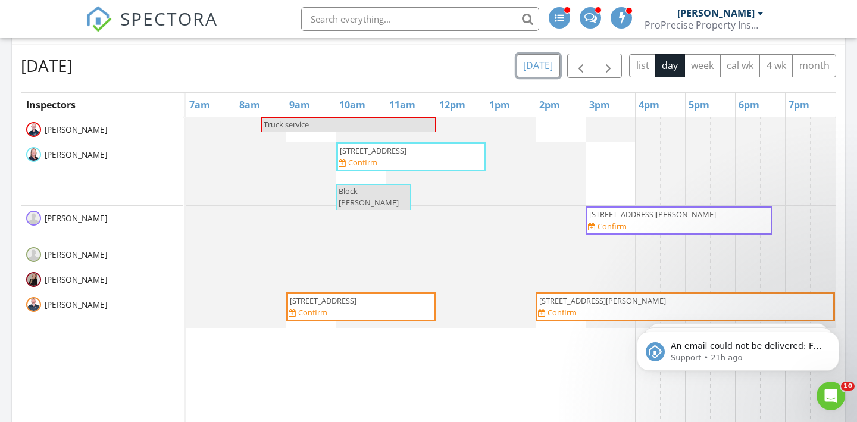
click at [550, 67] on button "today" at bounding box center [538, 65] width 43 height 23
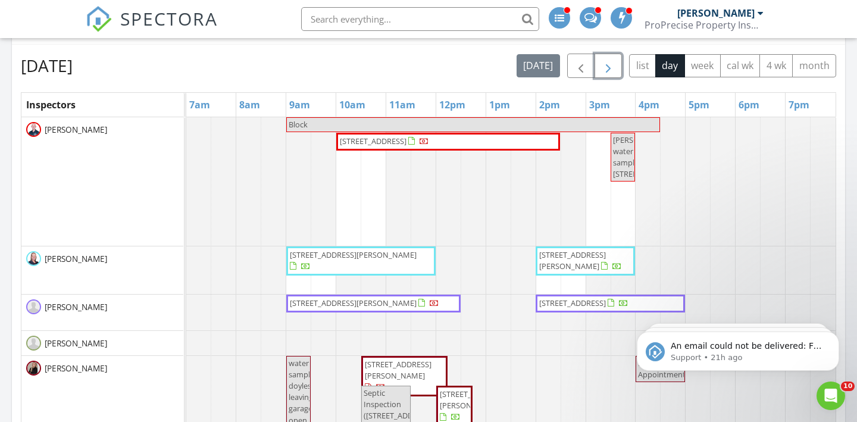
click at [606, 71] on span "button" at bounding box center [608, 66] width 14 height 14
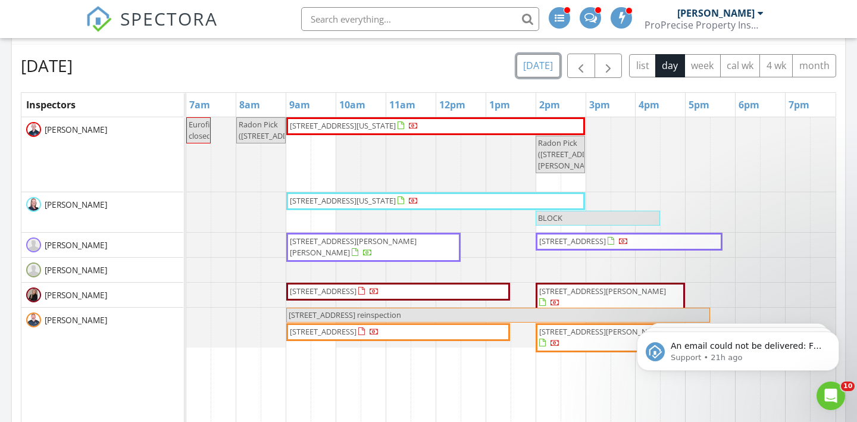
click at [545, 66] on button "today" at bounding box center [538, 65] width 43 height 23
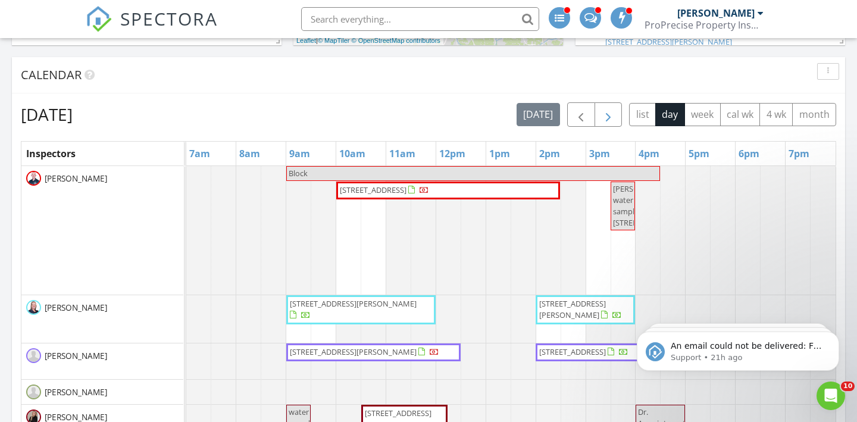
scroll to position [562, 0]
click at [626, 151] on div "3pm" at bounding box center [610, 155] width 49 height 24
click at [625, 106] on div "today list day week cal wk 4 wk month" at bounding box center [677, 116] width 320 height 24
click at [613, 106] on button "button" at bounding box center [609, 116] width 28 height 24
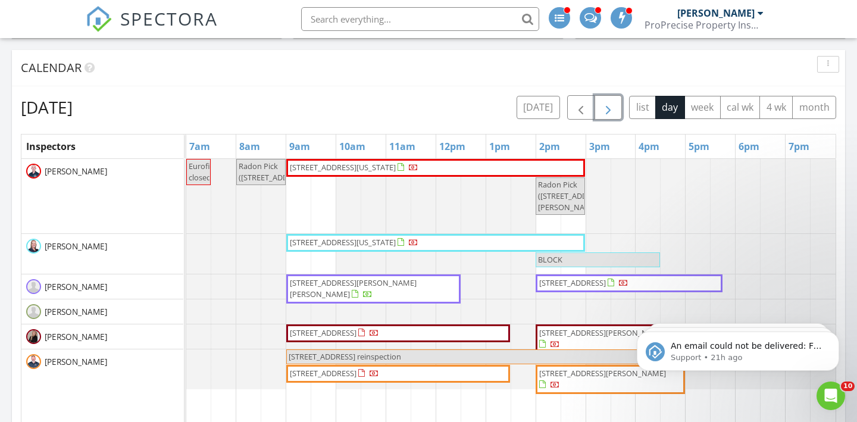
scroll to position [570, 0]
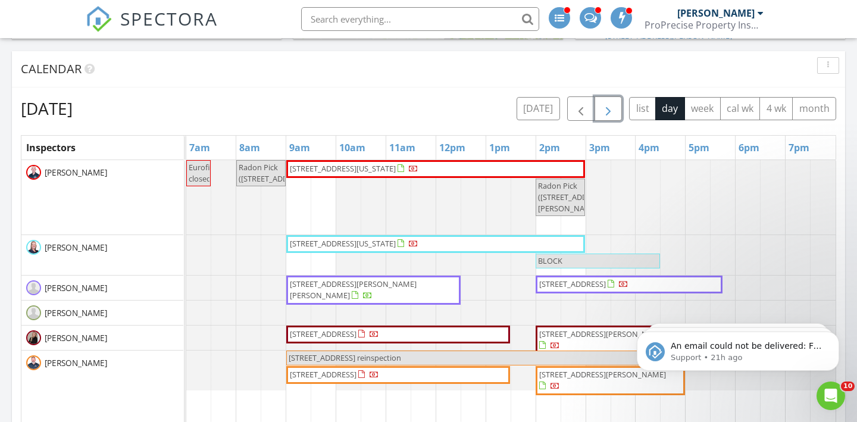
click at [613, 106] on span "button" at bounding box center [608, 109] width 14 height 14
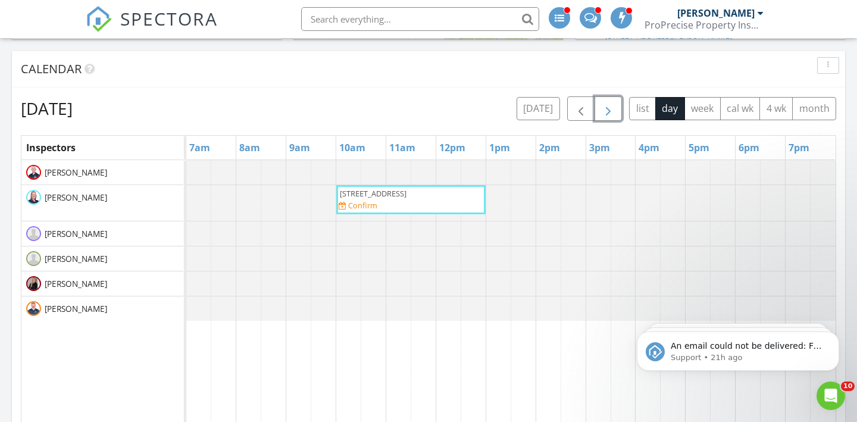
click at [613, 106] on span "button" at bounding box center [608, 109] width 14 height 14
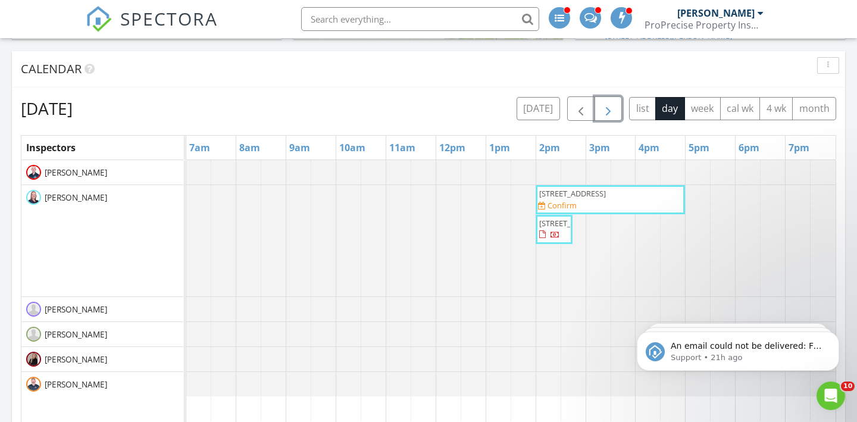
click at [613, 106] on span "button" at bounding box center [608, 109] width 14 height 14
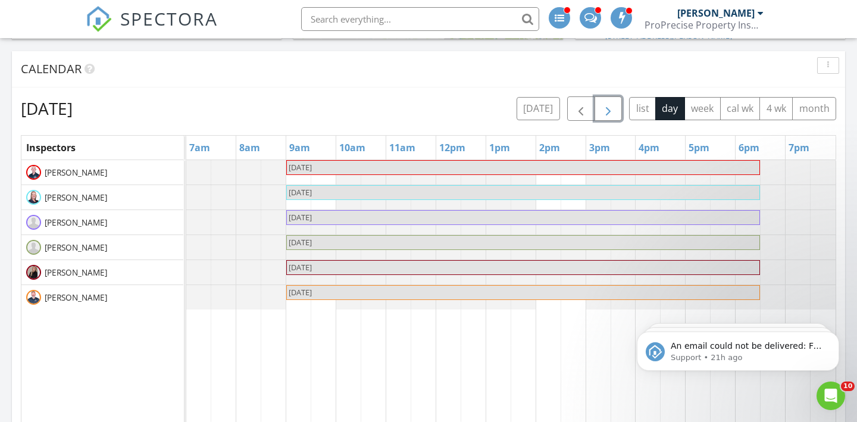
click at [613, 106] on span "button" at bounding box center [608, 109] width 14 height 14
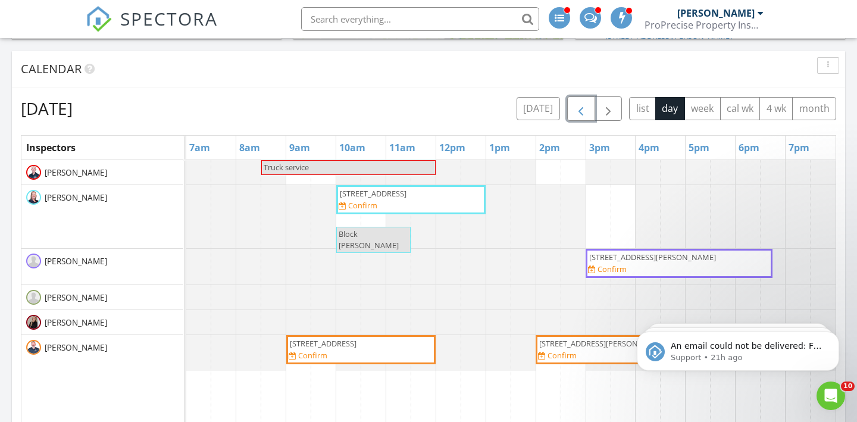
click at [580, 112] on span "button" at bounding box center [581, 109] width 14 height 14
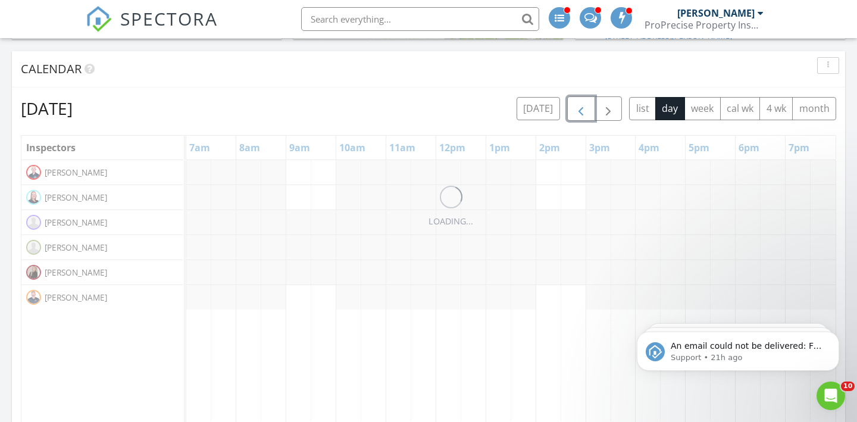
click at [580, 112] on span "button" at bounding box center [581, 109] width 14 height 14
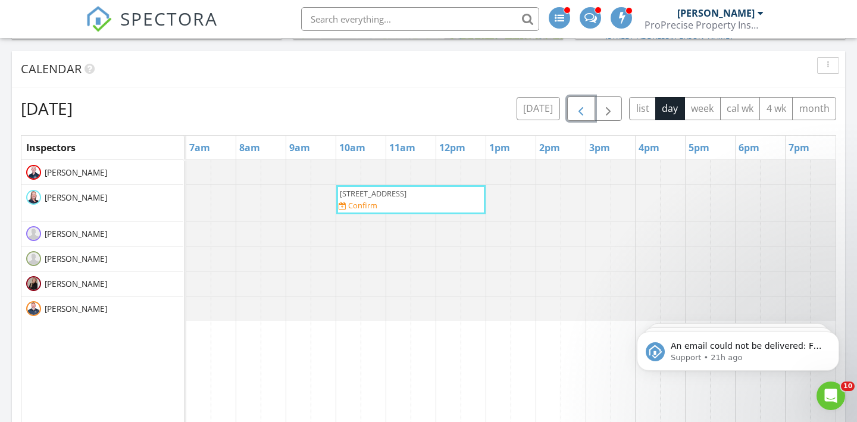
click at [580, 112] on span "button" at bounding box center [581, 109] width 14 height 14
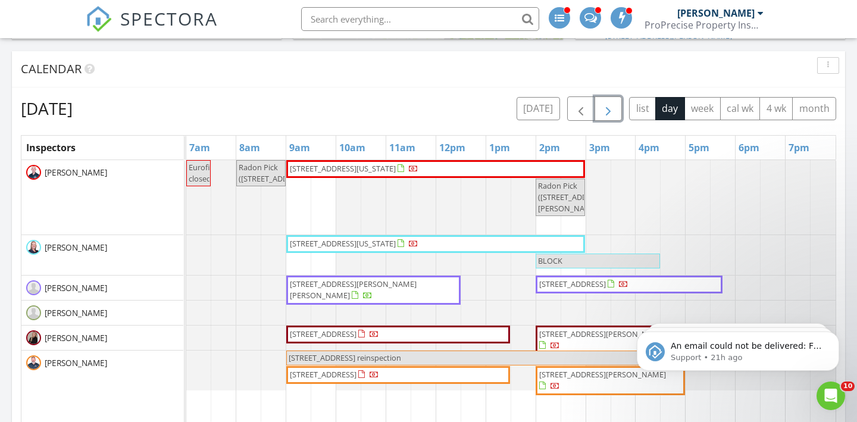
click at [605, 108] on span "button" at bounding box center [608, 109] width 14 height 14
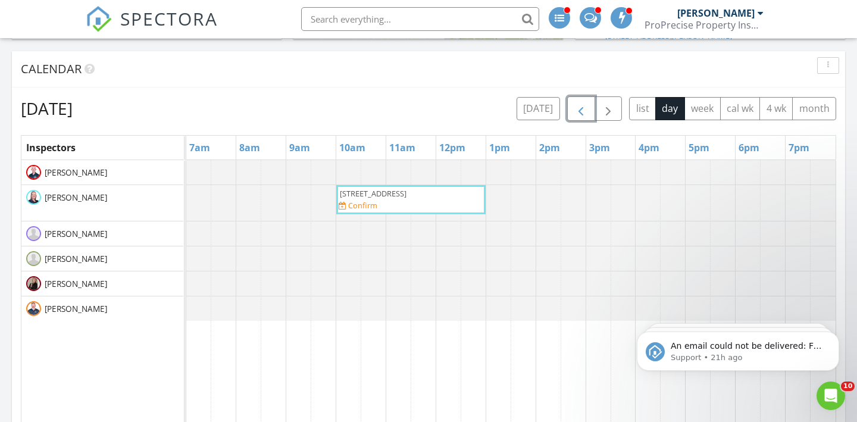
click at [578, 112] on span "button" at bounding box center [581, 109] width 14 height 14
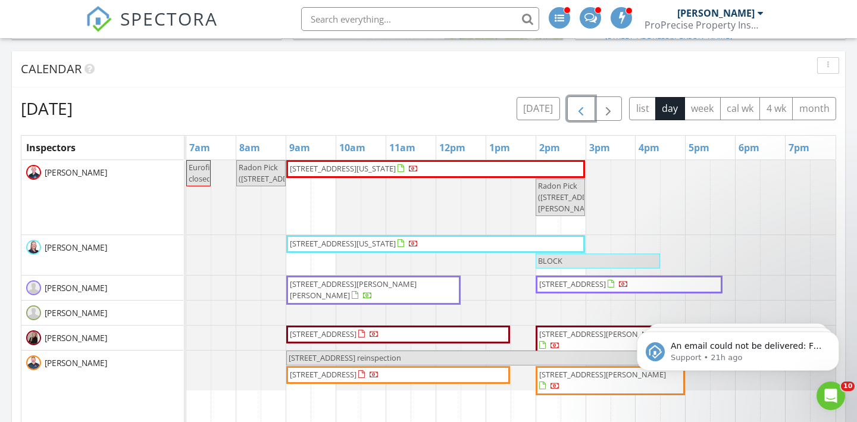
click at [578, 112] on span "button" at bounding box center [581, 109] width 14 height 14
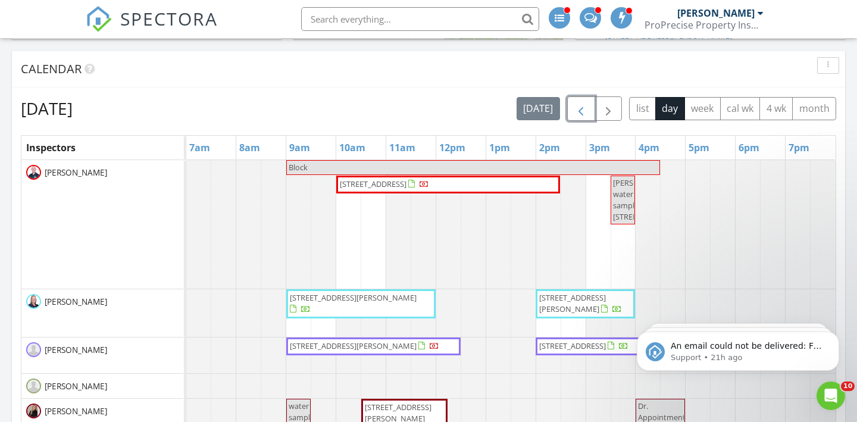
click at [578, 112] on span "button" at bounding box center [581, 109] width 14 height 14
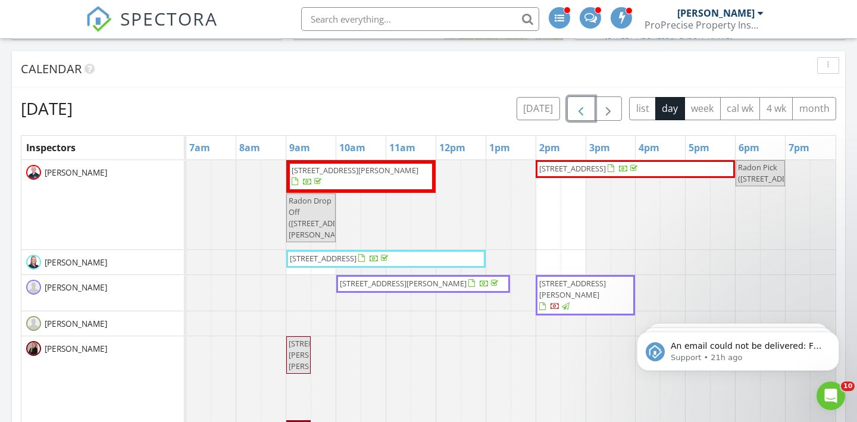
click at [578, 112] on span "button" at bounding box center [581, 109] width 14 height 14
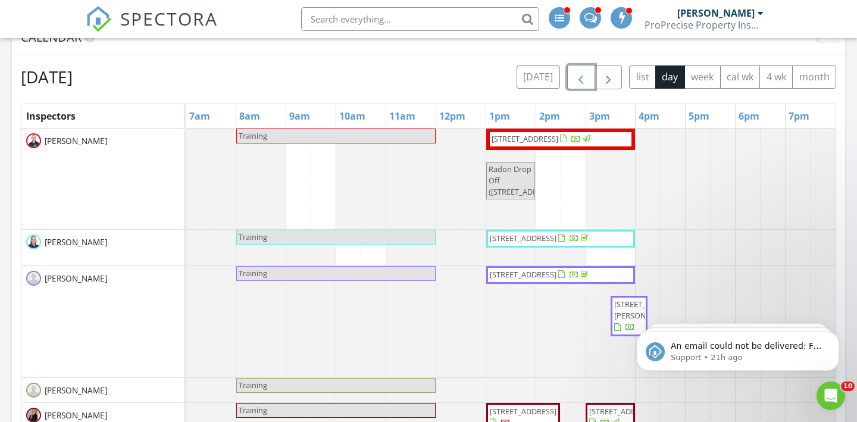
scroll to position [580, 0]
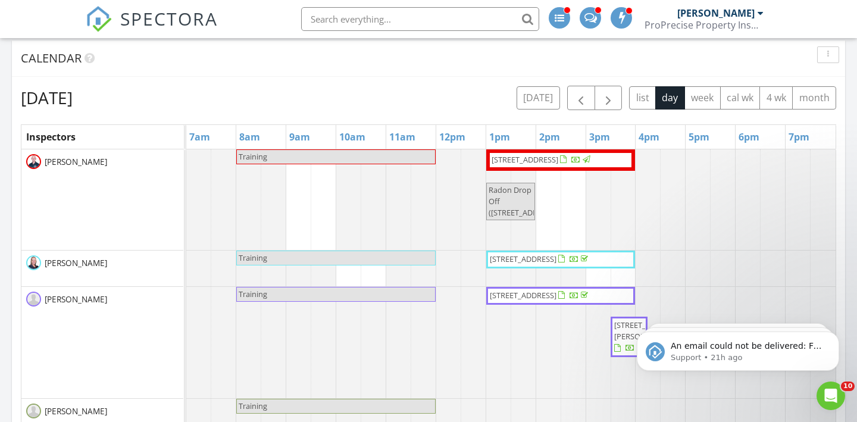
click at [473, 93] on div "Tuesday, August 26, 2025 today list day week cal wk 4 wk month" at bounding box center [428, 98] width 815 height 24
click at [549, 101] on button "today" at bounding box center [538, 97] width 43 height 23
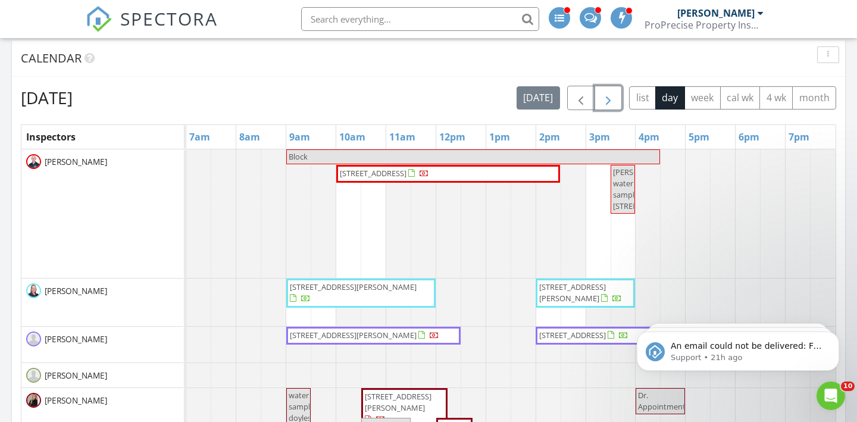
click at [620, 102] on button "button" at bounding box center [609, 98] width 28 height 24
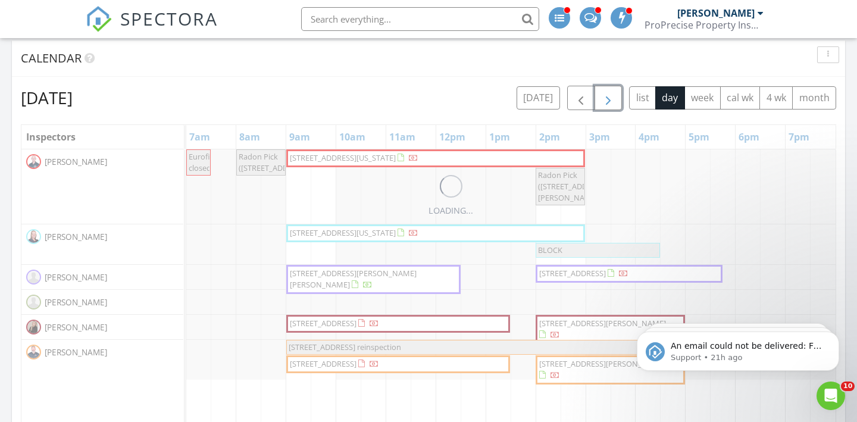
click at [615, 106] on button "button" at bounding box center [609, 98] width 28 height 24
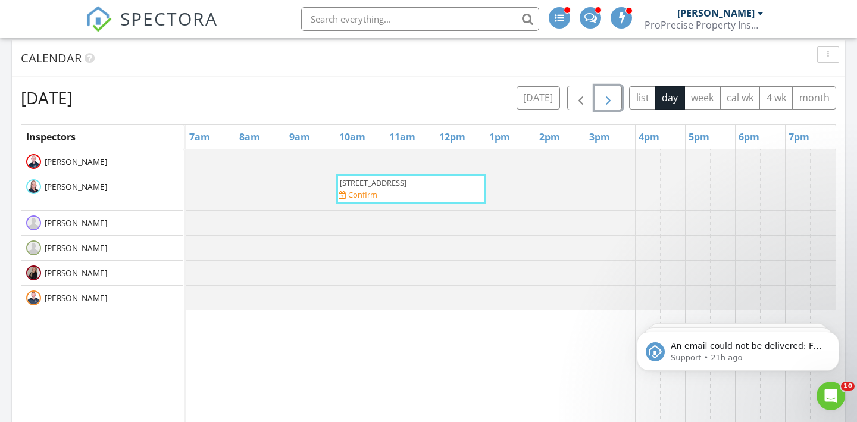
click at [615, 106] on button "button" at bounding box center [609, 98] width 28 height 24
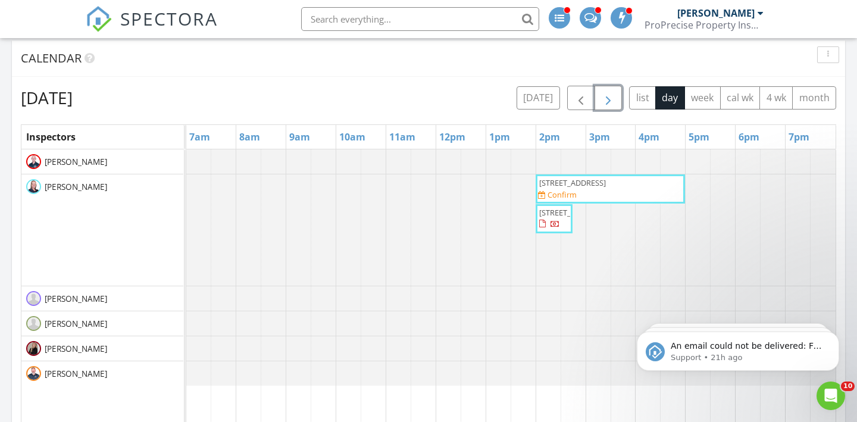
click at [615, 106] on button "button" at bounding box center [609, 98] width 28 height 24
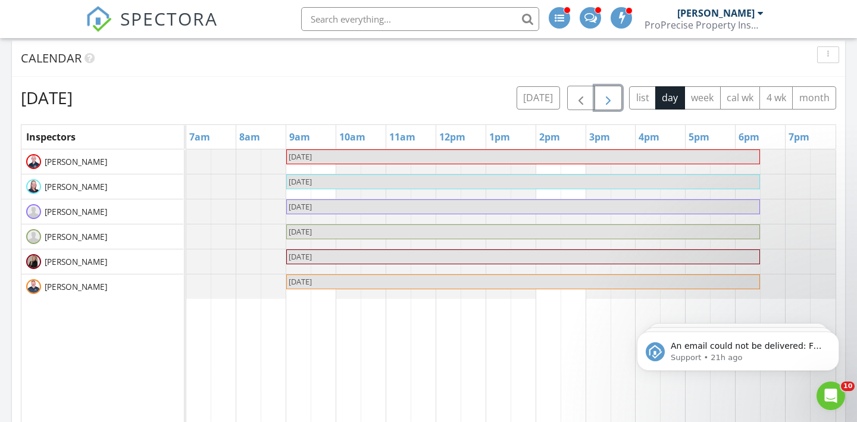
click at [610, 102] on span "button" at bounding box center [608, 98] width 14 height 14
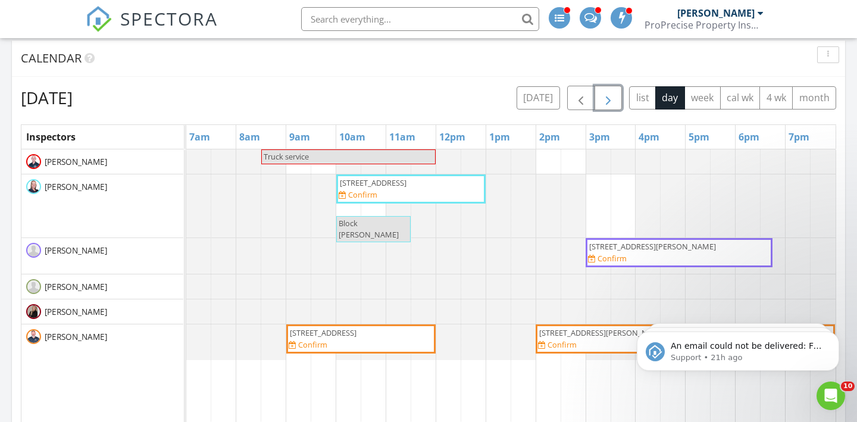
click at [610, 102] on span "button" at bounding box center [608, 98] width 14 height 14
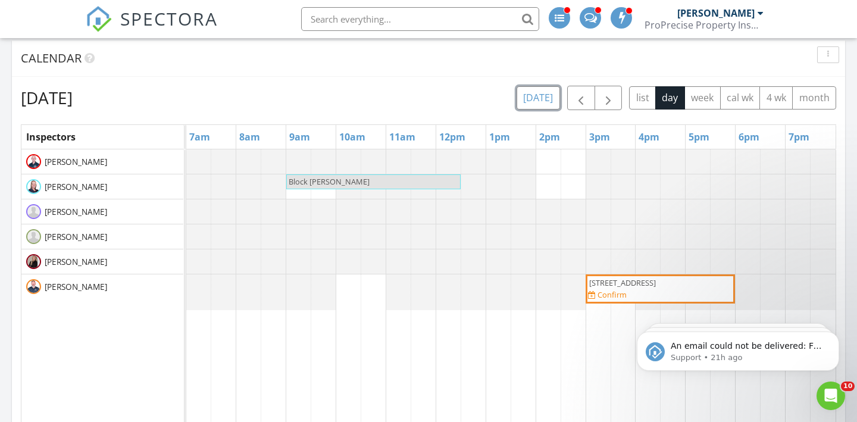
click at [552, 105] on button "today" at bounding box center [538, 97] width 43 height 23
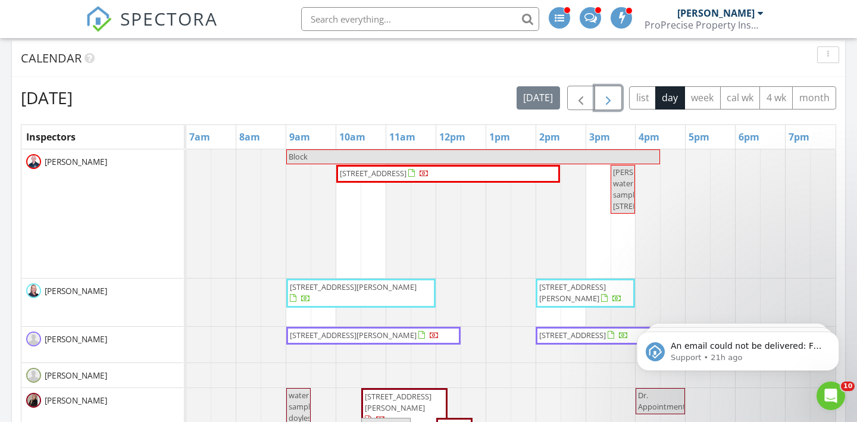
click at [614, 104] on span "button" at bounding box center [608, 98] width 14 height 14
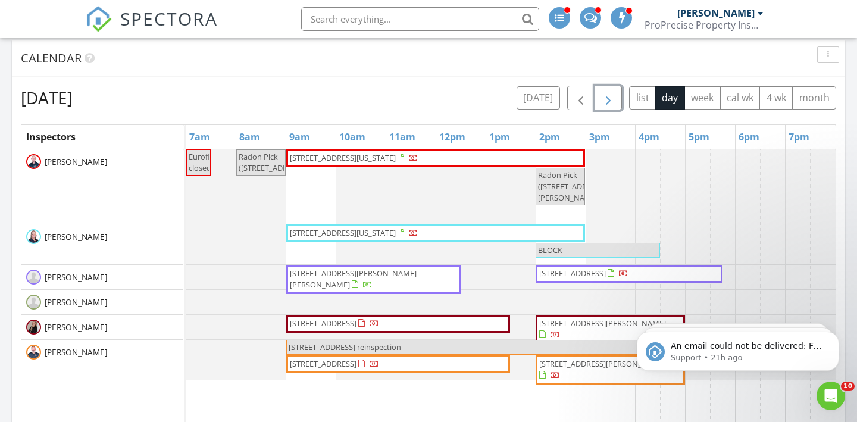
click at [614, 104] on span "button" at bounding box center [608, 98] width 14 height 14
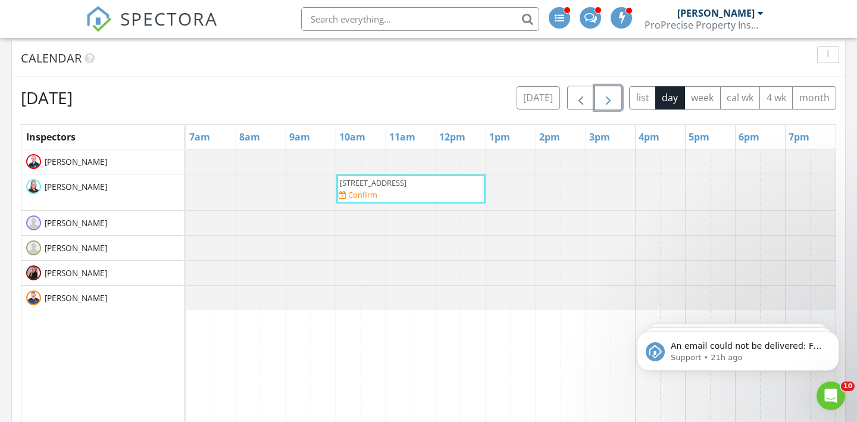
click at [614, 104] on span "button" at bounding box center [608, 98] width 14 height 14
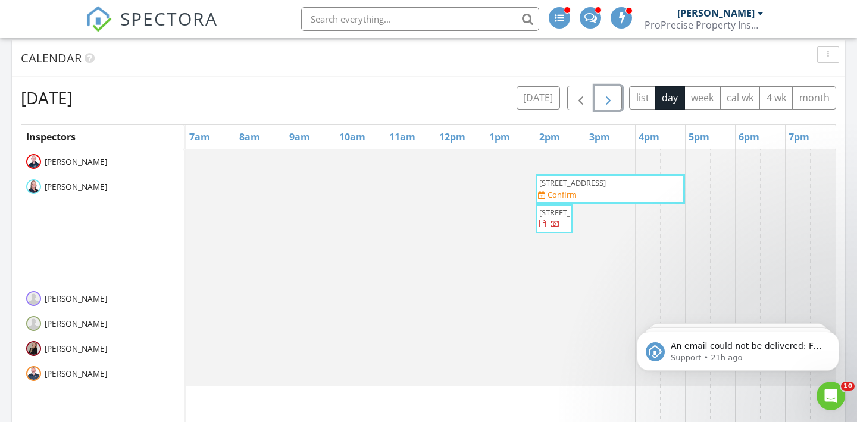
click at [614, 104] on span "button" at bounding box center [608, 98] width 14 height 14
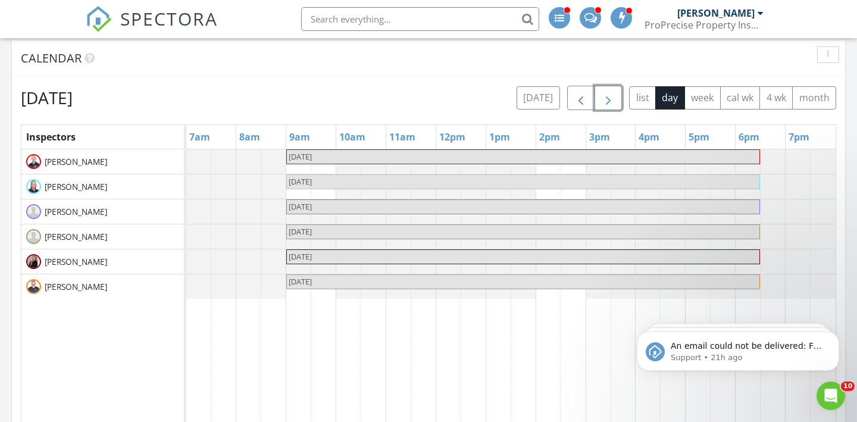
click at [614, 104] on span "button" at bounding box center [608, 98] width 14 height 14
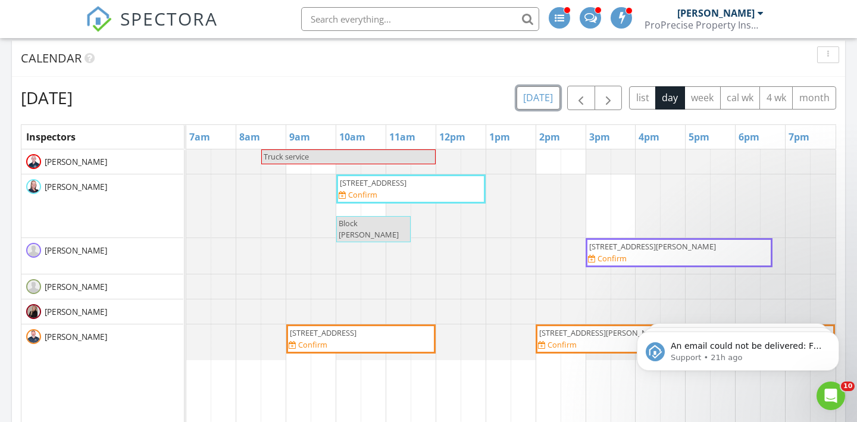
click at [556, 104] on button "today" at bounding box center [538, 97] width 43 height 23
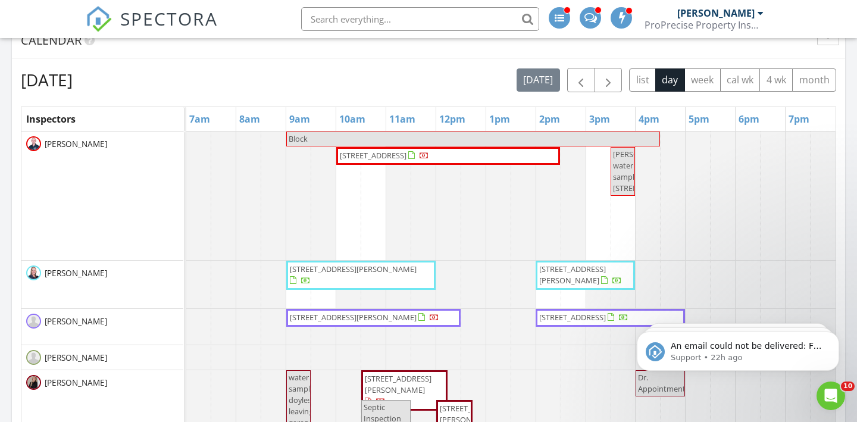
scroll to position [556, 0]
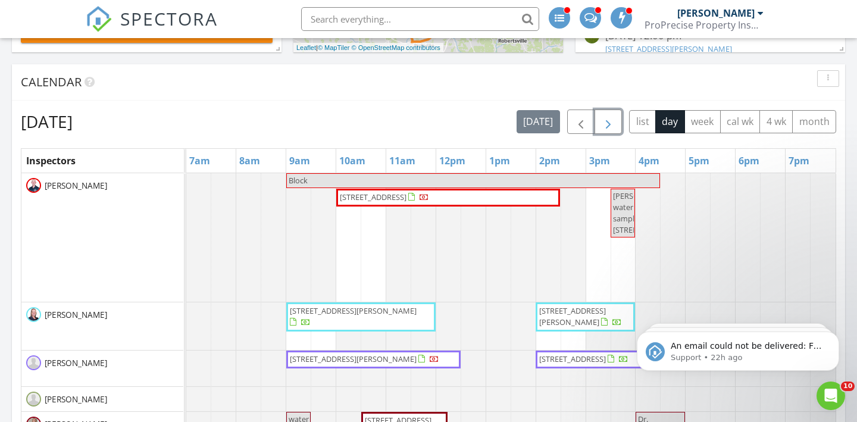
click at [608, 124] on span "button" at bounding box center [608, 122] width 14 height 14
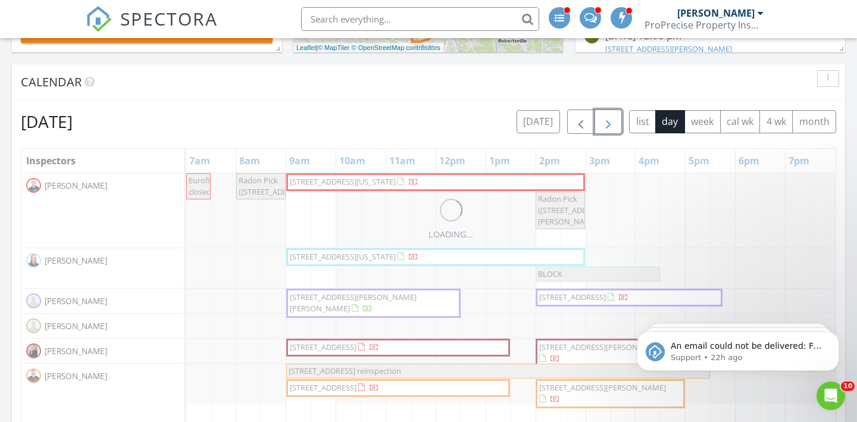
click at [608, 124] on span "button" at bounding box center [608, 122] width 14 height 14
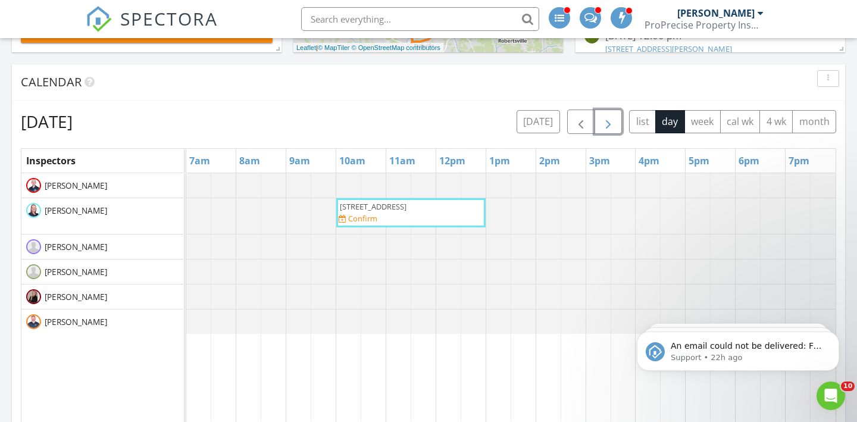
click at [608, 124] on span "button" at bounding box center [608, 122] width 14 height 14
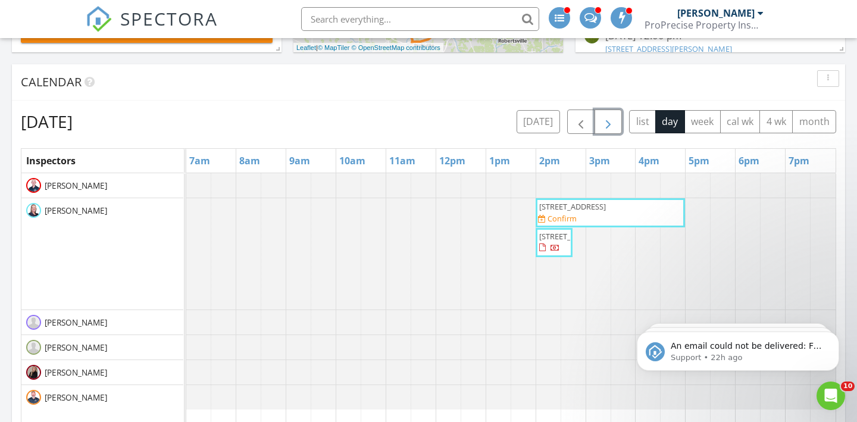
click at [608, 124] on span "button" at bounding box center [608, 122] width 14 height 14
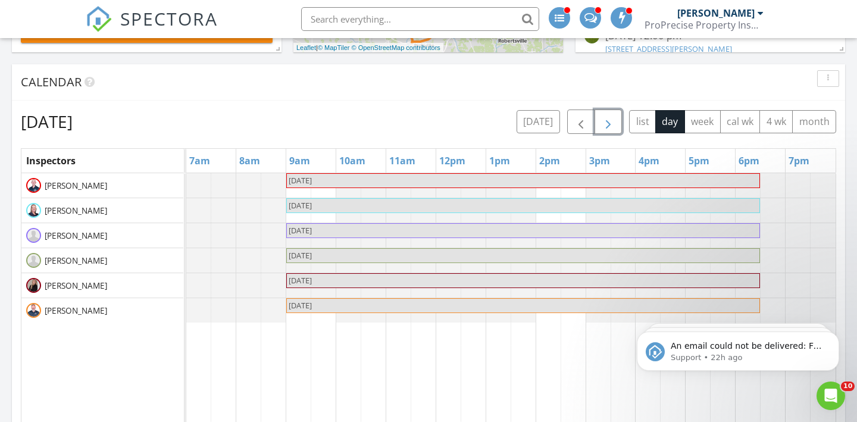
click at [608, 124] on span "button" at bounding box center [608, 122] width 14 height 14
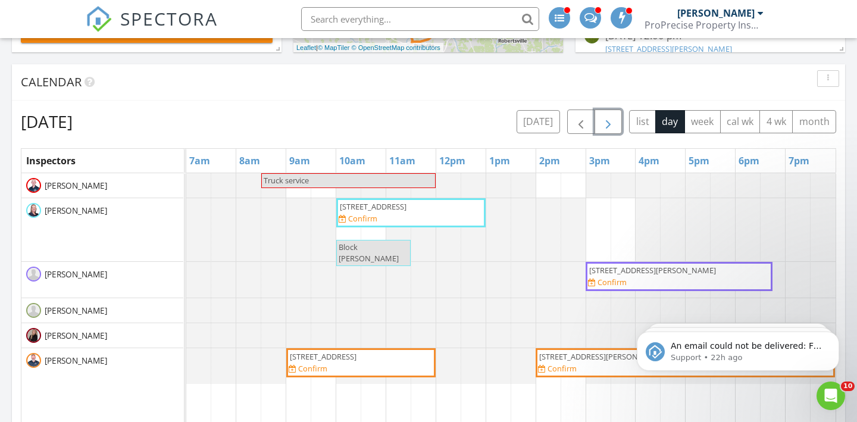
click at [608, 124] on span "button" at bounding box center [608, 122] width 14 height 14
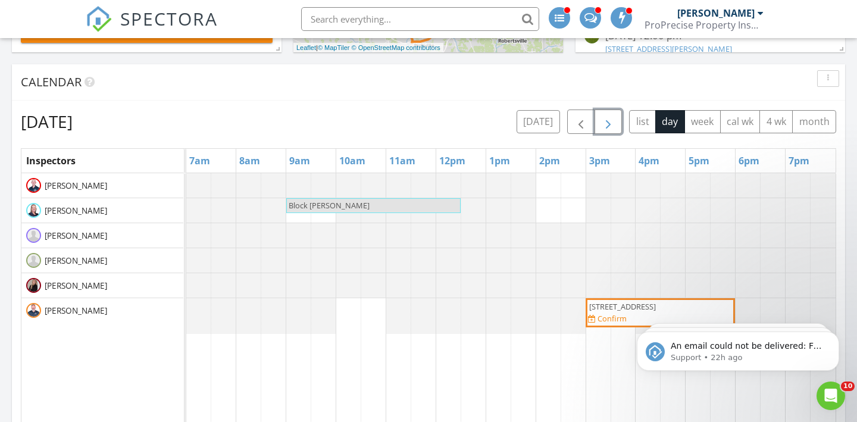
click at [608, 124] on span "button" at bounding box center [608, 122] width 14 height 14
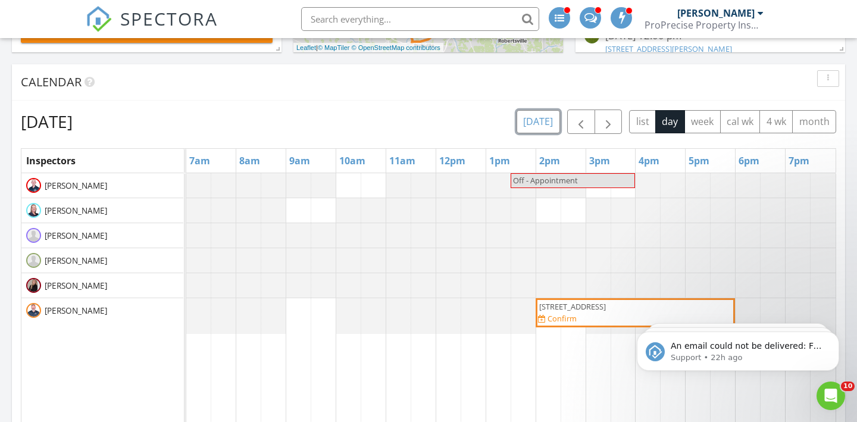
click at [547, 122] on button "[DATE]" at bounding box center [538, 121] width 43 height 23
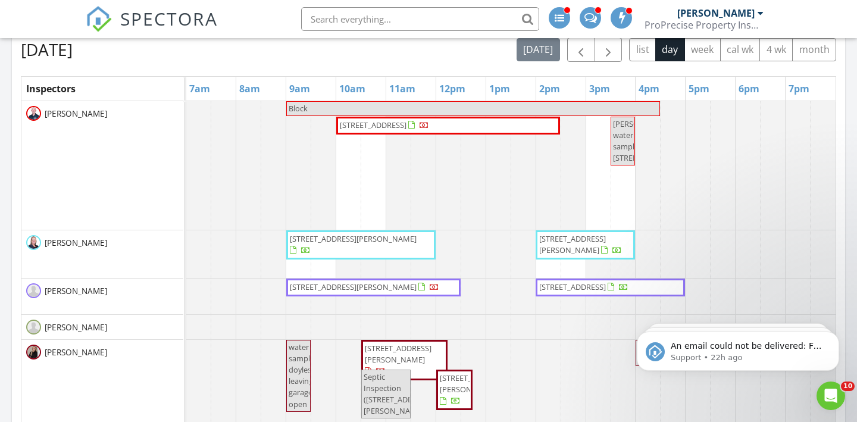
scroll to position [630, 0]
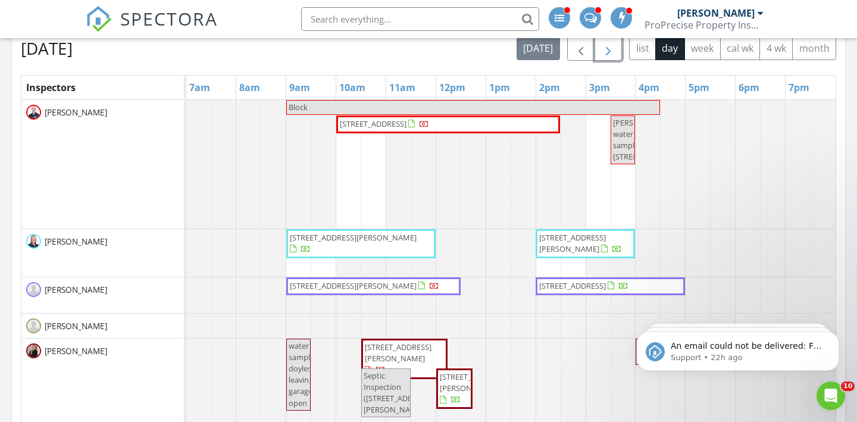
click at [607, 48] on span "button" at bounding box center [608, 49] width 14 height 14
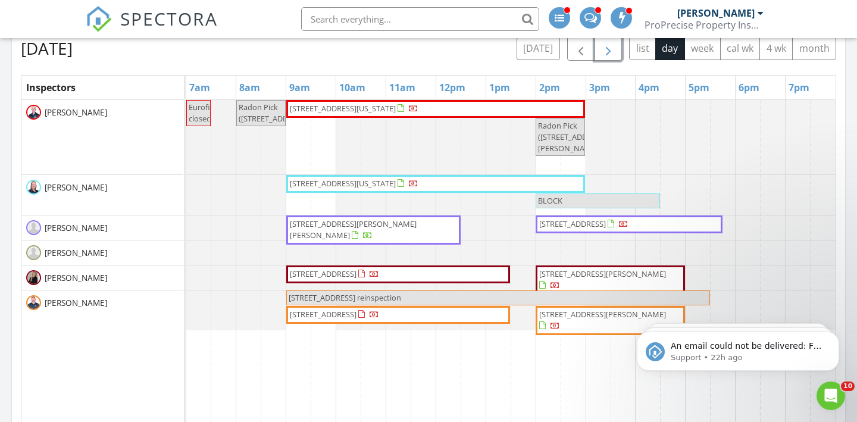
click at [607, 48] on span "button" at bounding box center [608, 49] width 14 height 14
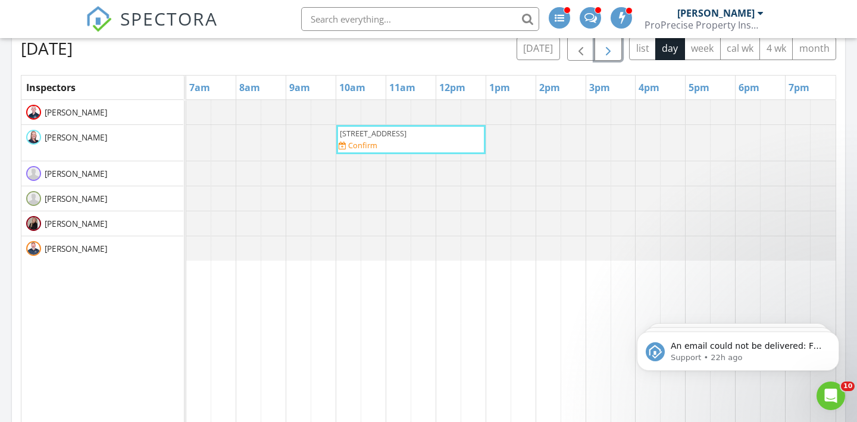
click at [607, 48] on span "button" at bounding box center [608, 49] width 14 height 14
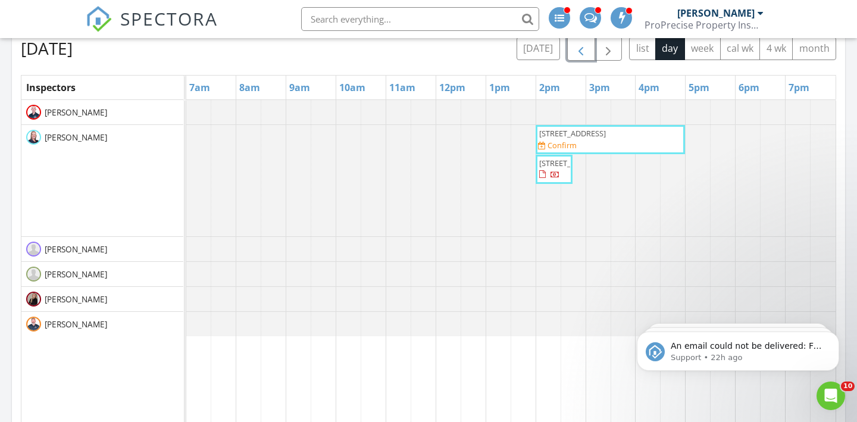
click at [586, 53] on span "button" at bounding box center [581, 49] width 14 height 14
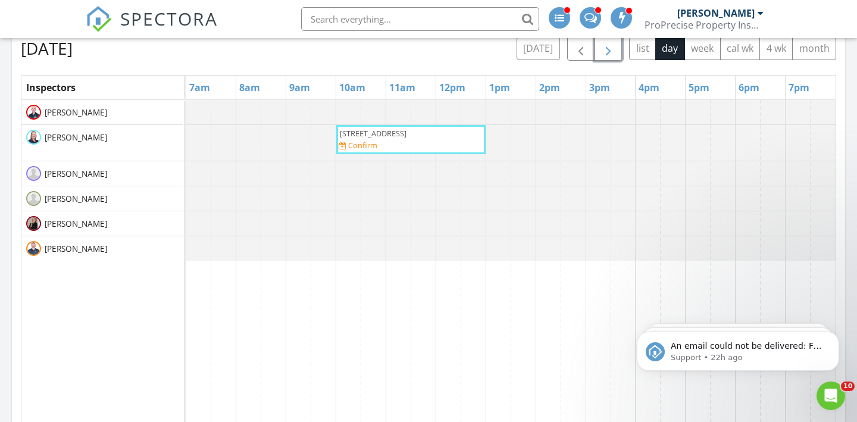
click at [608, 51] on span "button" at bounding box center [608, 49] width 14 height 14
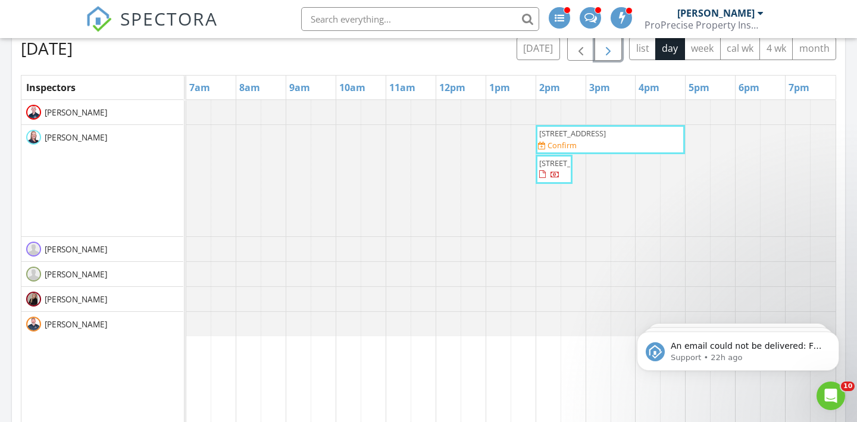
click at [609, 51] on span "button" at bounding box center [608, 49] width 14 height 14
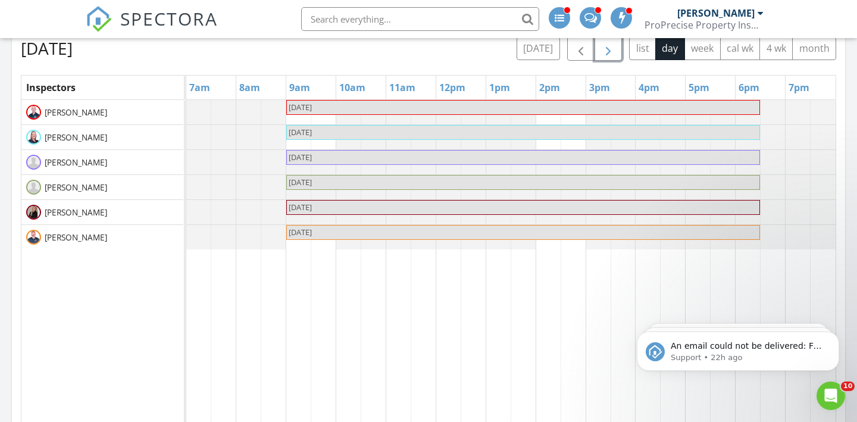
click at [609, 51] on span "button" at bounding box center [608, 49] width 14 height 14
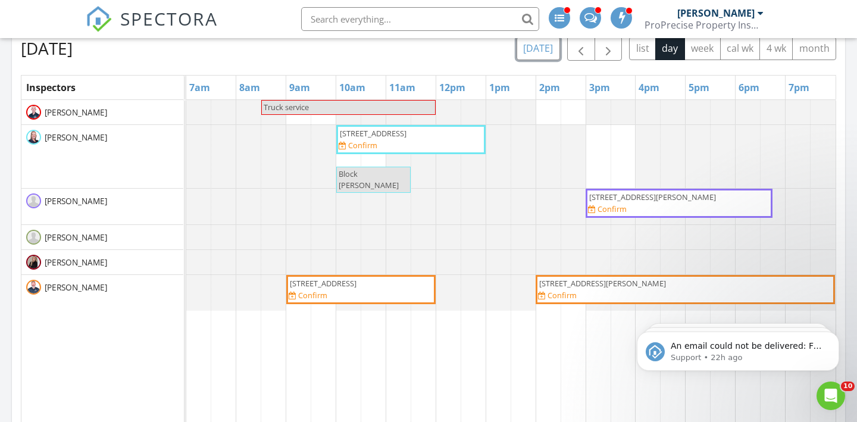
click at [542, 54] on button "today" at bounding box center [538, 48] width 43 height 23
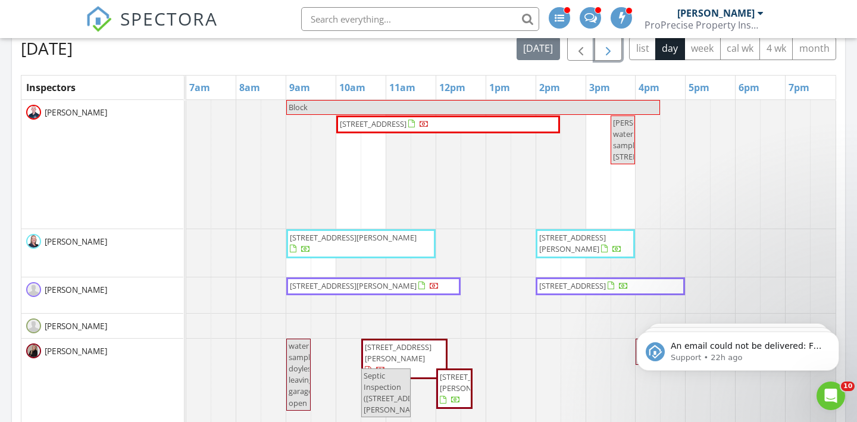
click at [603, 52] on span "button" at bounding box center [608, 49] width 14 height 14
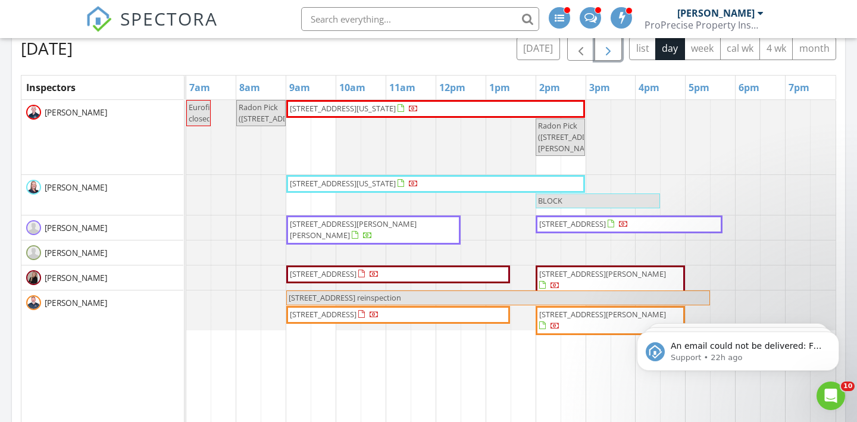
click at [603, 52] on span "button" at bounding box center [608, 49] width 14 height 14
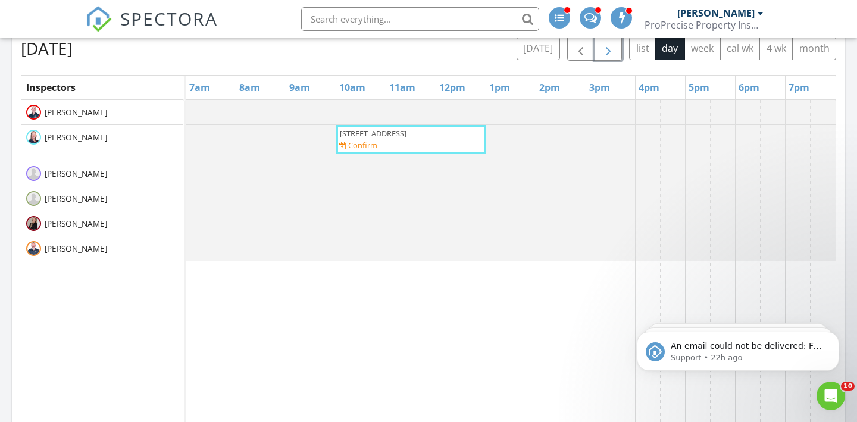
click at [603, 52] on span "button" at bounding box center [608, 49] width 14 height 14
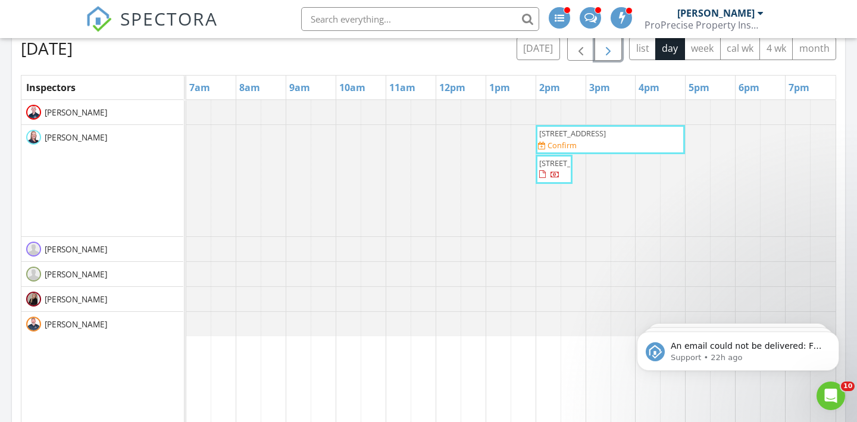
click at [605, 51] on span "button" at bounding box center [608, 49] width 14 height 14
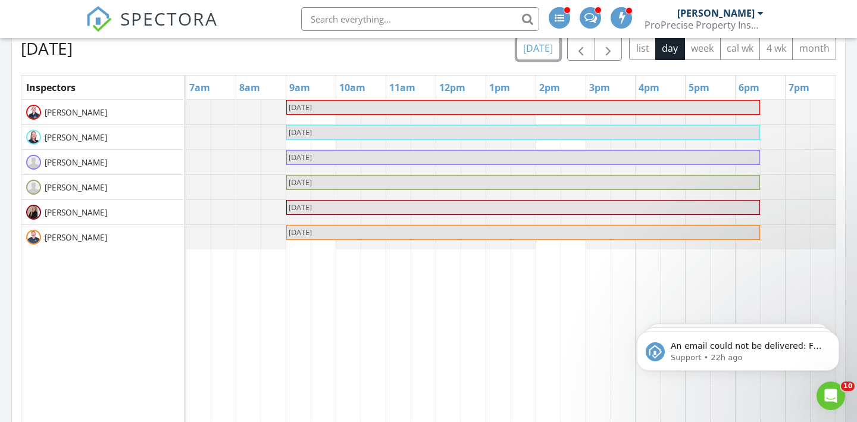
click at [533, 45] on button "today" at bounding box center [538, 48] width 43 height 23
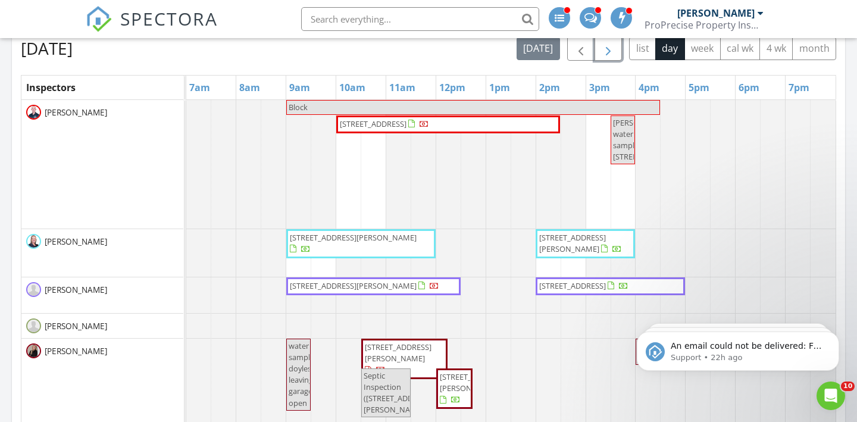
click at [617, 56] on button "button" at bounding box center [609, 48] width 28 height 24
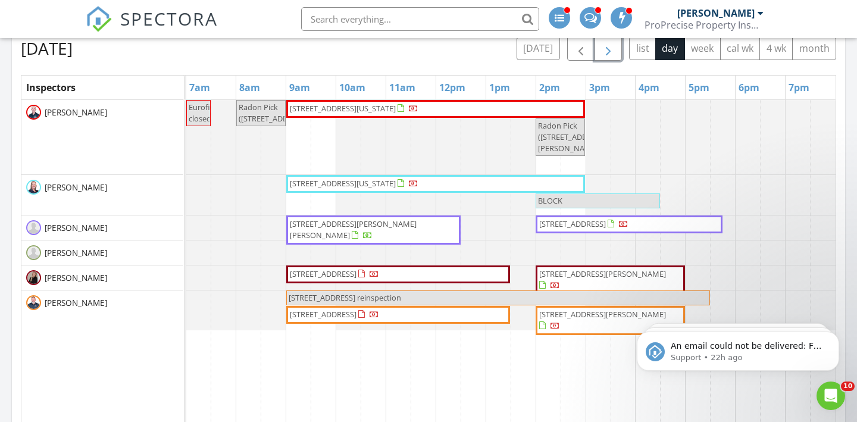
click at [617, 56] on button "button" at bounding box center [609, 48] width 28 height 24
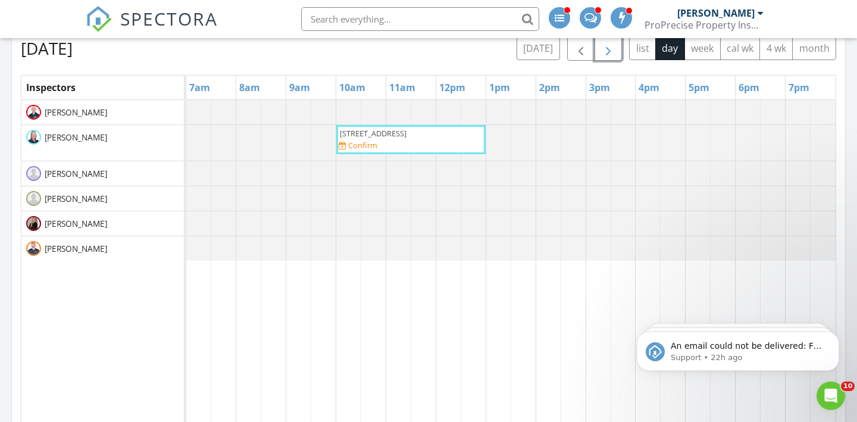
click at [617, 56] on button "button" at bounding box center [609, 48] width 28 height 24
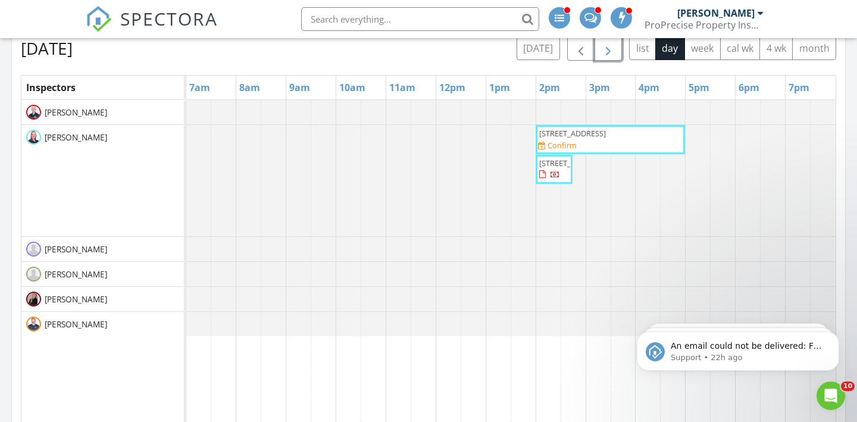
click at [617, 56] on button "button" at bounding box center [609, 48] width 28 height 24
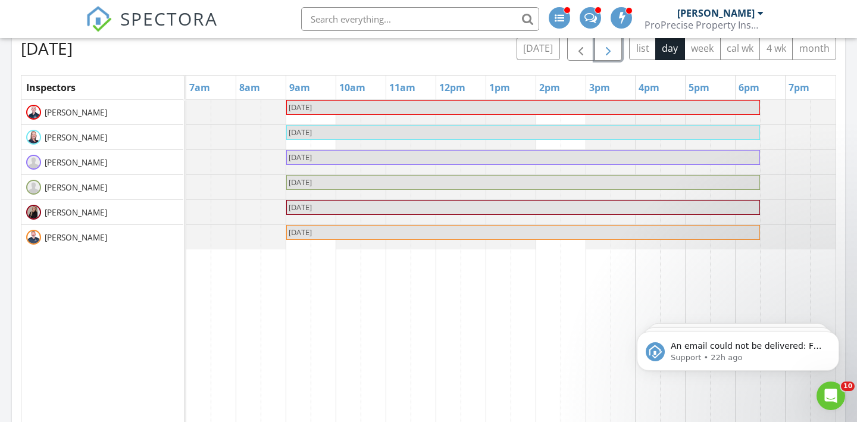
click at [616, 56] on button "button" at bounding box center [609, 48] width 28 height 24
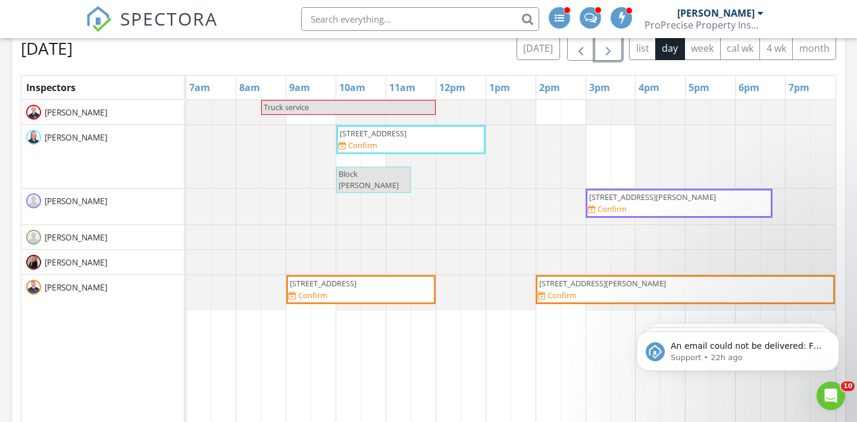
click at [408, 139] on span "2808 Gettysburg Cir NW, Massillon 44647" at bounding box center [373, 133] width 69 height 11
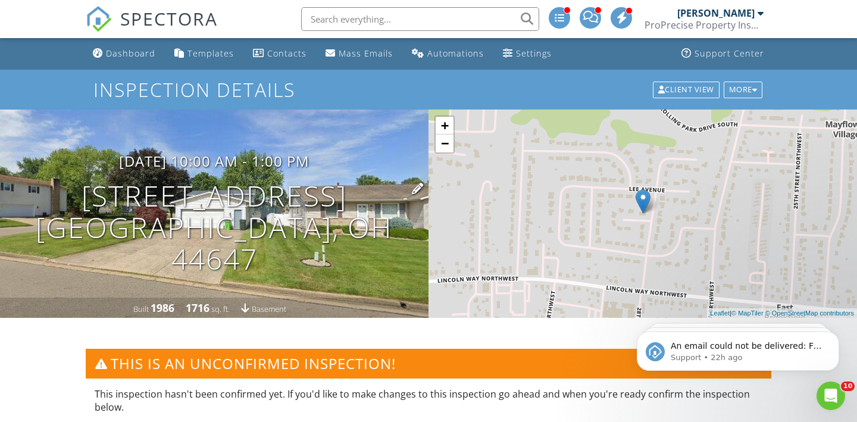
click at [195, 208] on h1 "[STREET_ADDRESS] [GEOGRAPHIC_DATA], OH 44647" at bounding box center [214, 227] width 390 height 94
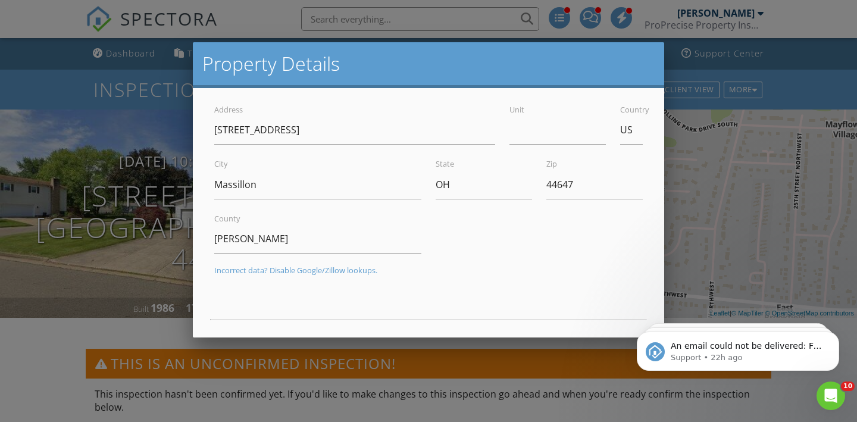
click at [39, 31] on div at bounding box center [428, 203] width 857 height 527
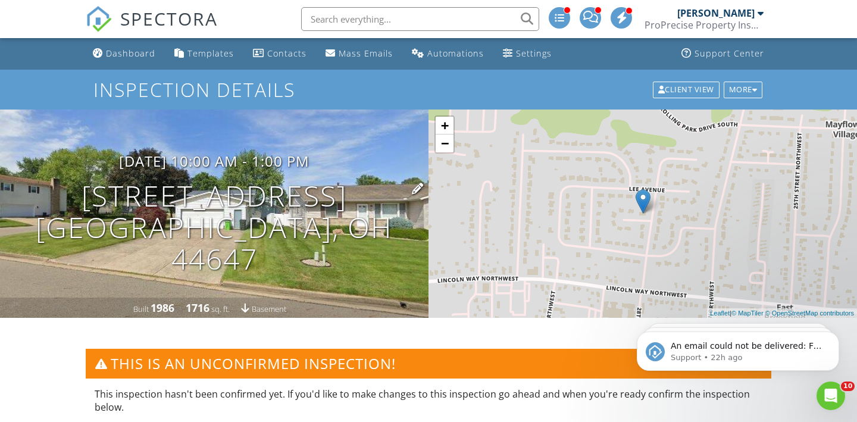
click at [103, 220] on h1 "[STREET_ADDRESS] [GEOGRAPHIC_DATA], OH 44647" at bounding box center [214, 227] width 390 height 94
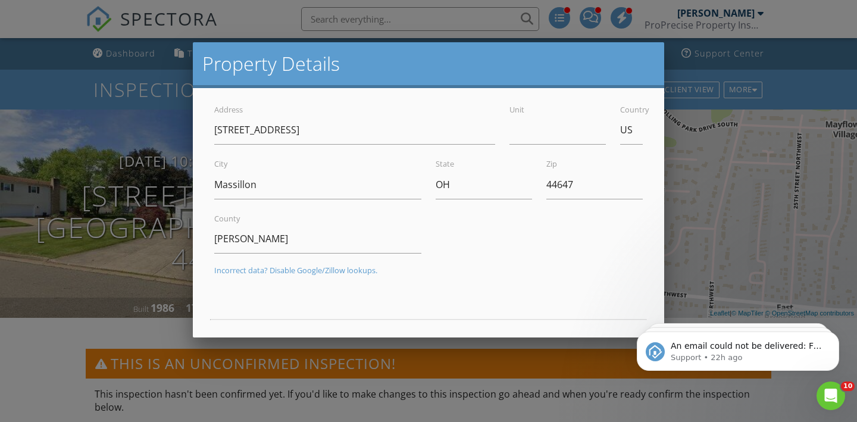
click at [49, 46] on div at bounding box center [428, 203] width 857 height 527
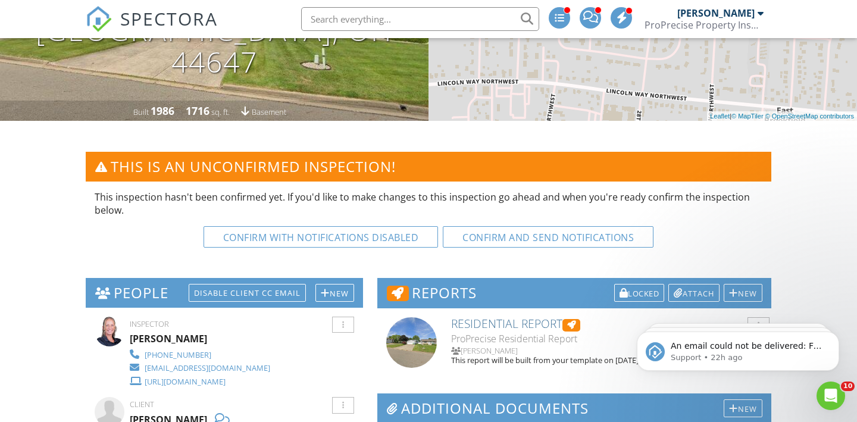
scroll to position [263, 0]
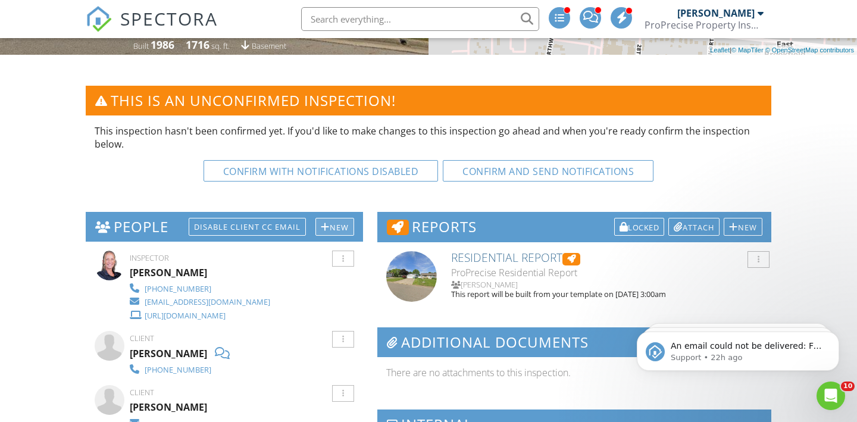
click at [336, 224] on div "New" at bounding box center [334, 227] width 39 height 18
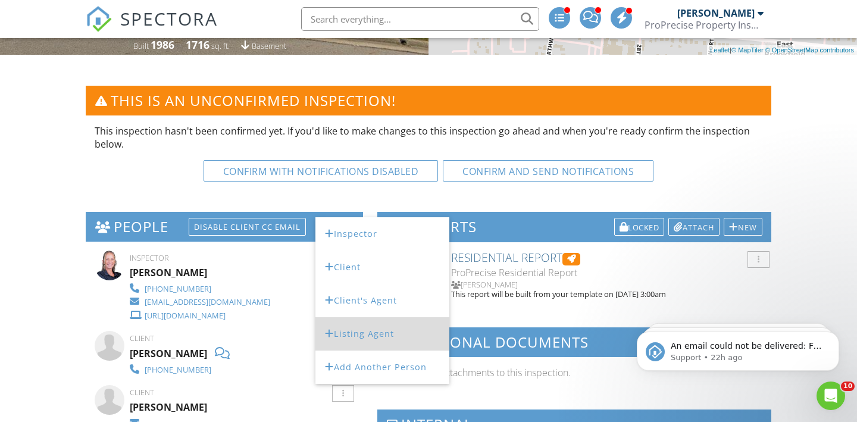
click at [345, 332] on li "Listing Agent" at bounding box center [382, 333] width 134 height 33
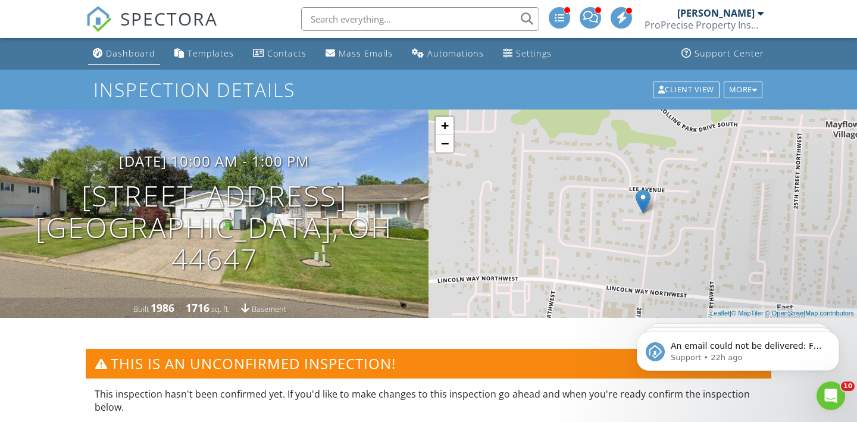
click at [123, 54] on div "Dashboard" at bounding box center [130, 53] width 49 height 11
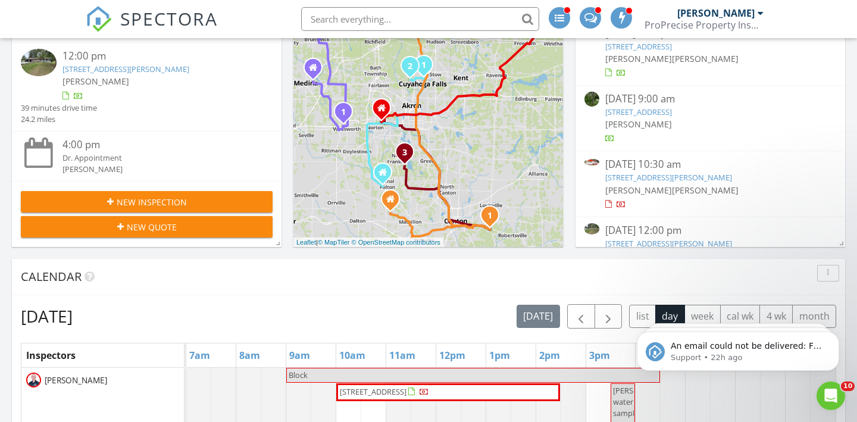
scroll to position [364, 0]
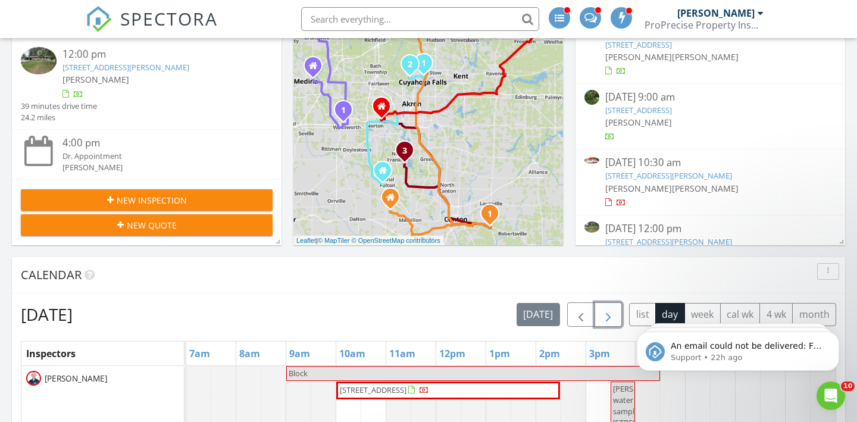
click at [609, 317] on span "button" at bounding box center [608, 315] width 14 height 14
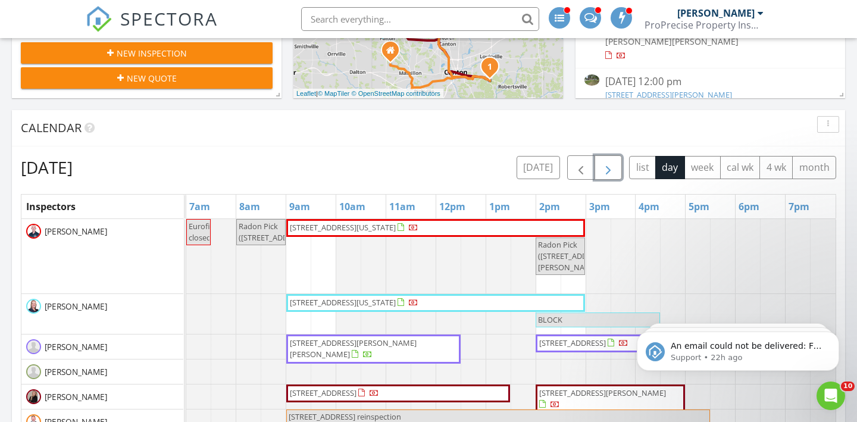
scroll to position [482, 0]
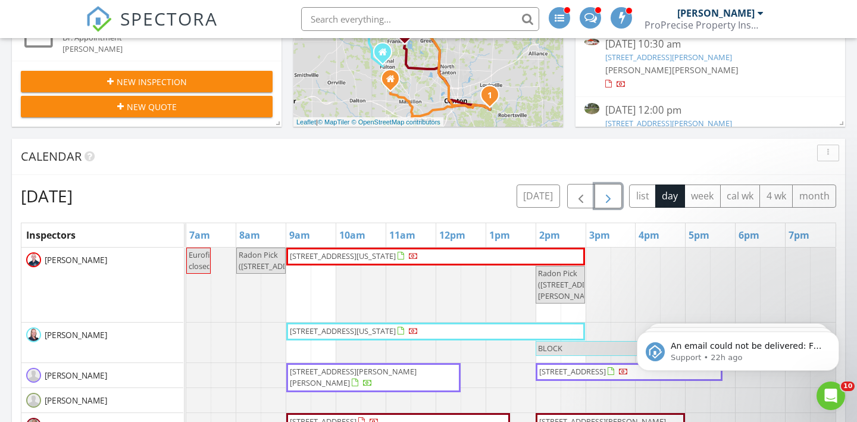
click at [613, 193] on span "button" at bounding box center [608, 196] width 14 height 14
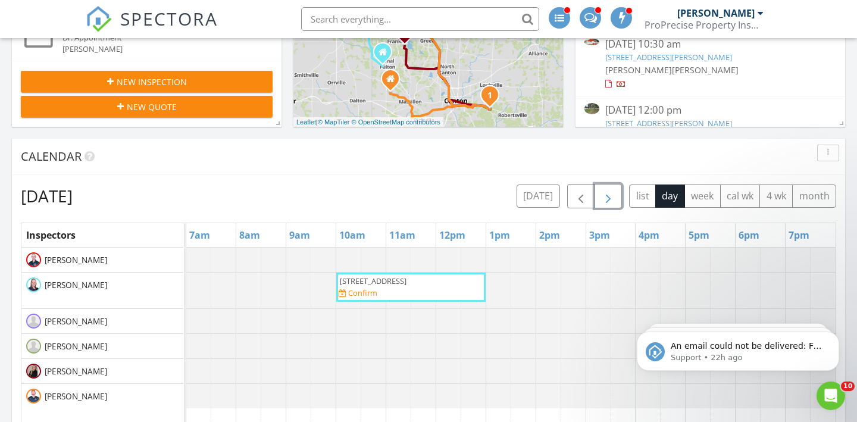
click at [613, 193] on span "button" at bounding box center [608, 196] width 14 height 14
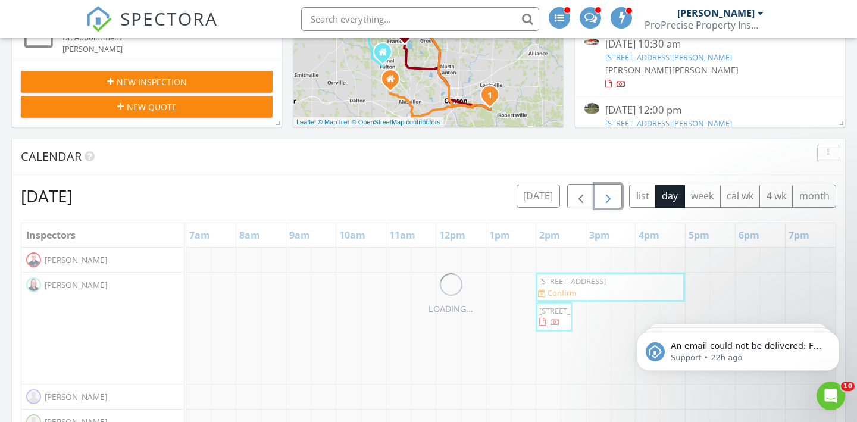
click at [611, 192] on span "button" at bounding box center [608, 196] width 14 height 14
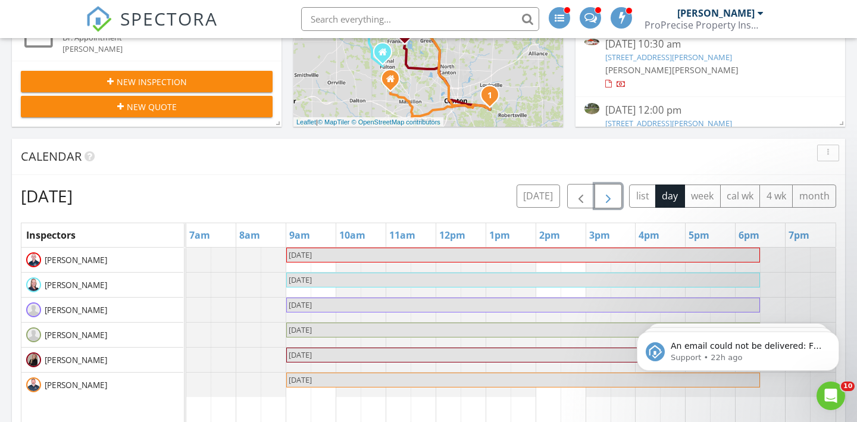
click at [611, 192] on span "button" at bounding box center [608, 196] width 14 height 14
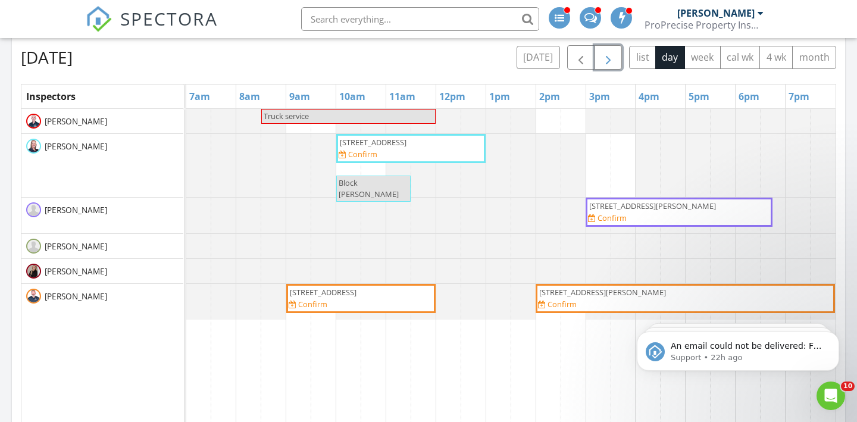
scroll to position [681, 0]
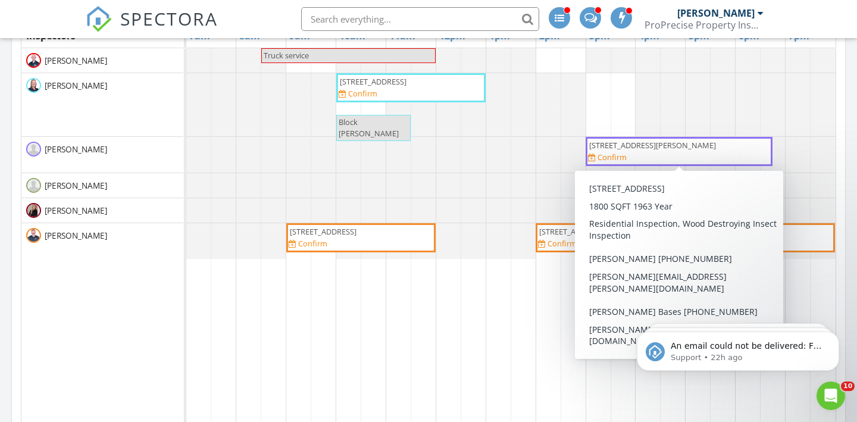
click at [678, 153] on div "680 West St, Wadsworth 44281 Confirm" at bounding box center [679, 151] width 182 height 23
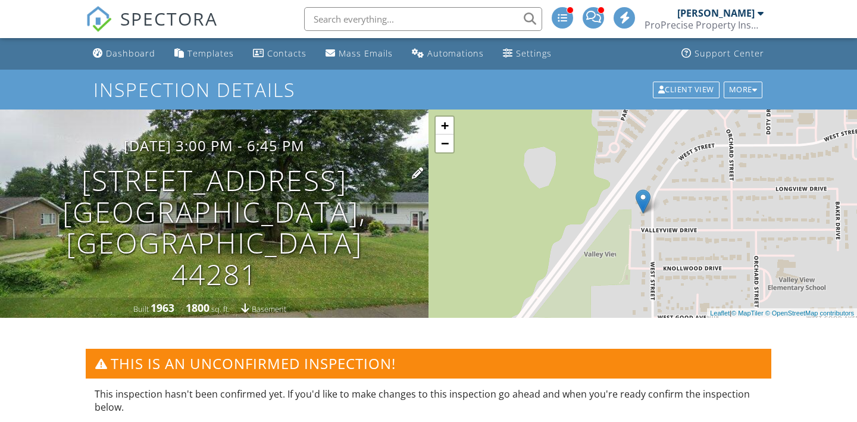
click at [221, 214] on h1 "[STREET_ADDRESS] [GEOGRAPHIC_DATA], OH 44281" at bounding box center [214, 228] width 390 height 126
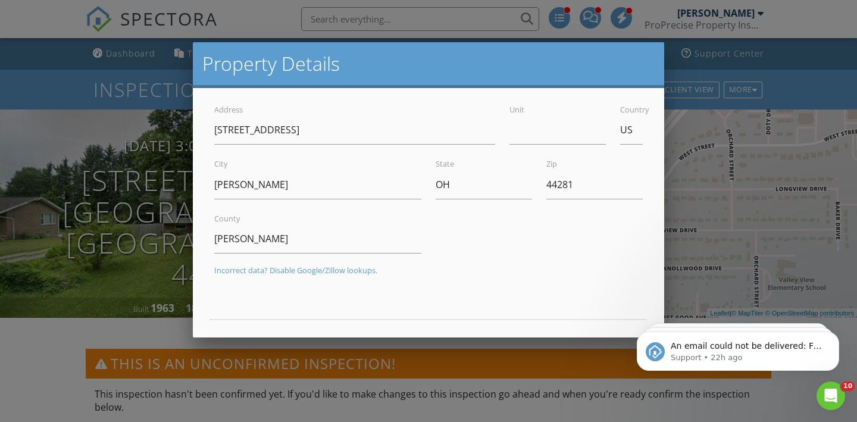
click at [139, 205] on div at bounding box center [428, 203] width 857 height 527
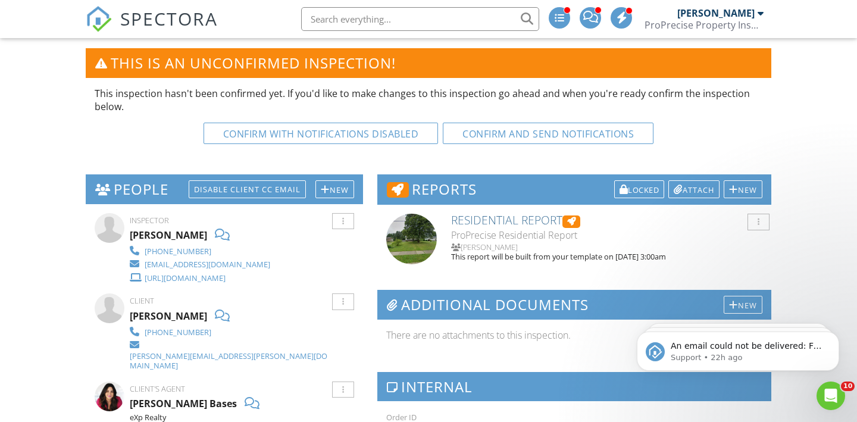
scroll to position [340, 0]
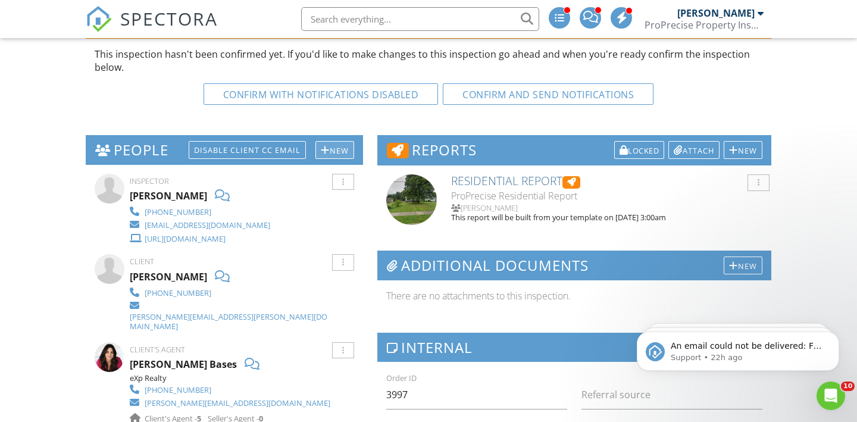
click at [345, 148] on div "New" at bounding box center [334, 150] width 39 height 18
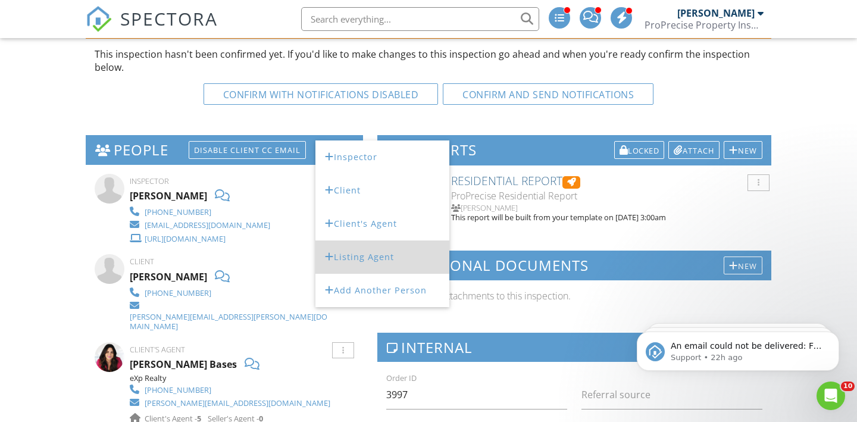
click at [370, 257] on li "Listing Agent" at bounding box center [382, 256] width 134 height 33
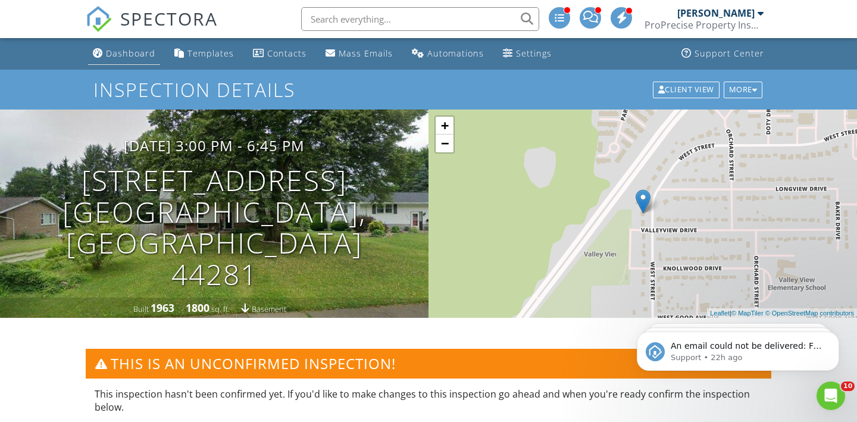
click at [135, 51] on div "Dashboard" at bounding box center [130, 53] width 49 height 11
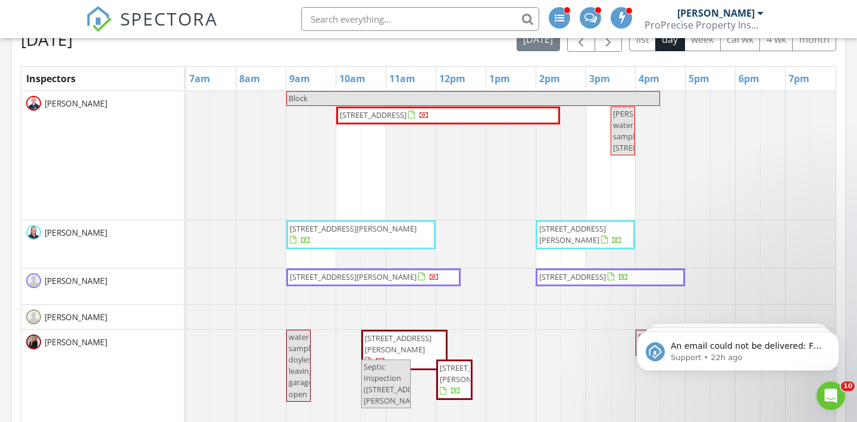
scroll to position [622, 0]
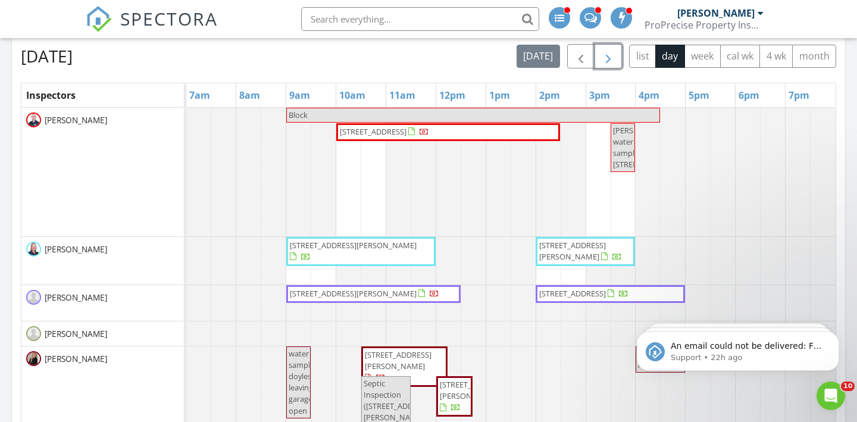
click at [616, 61] on button "button" at bounding box center [609, 56] width 28 height 24
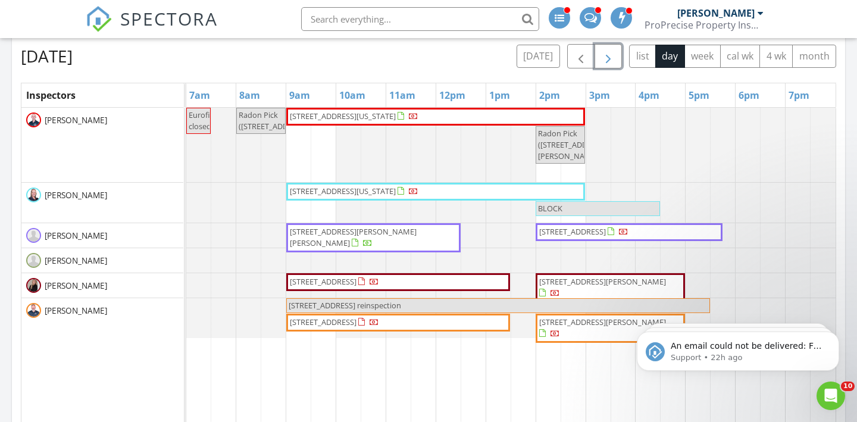
click at [616, 61] on button "button" at bounding box center [609, 56] width 28 height 24
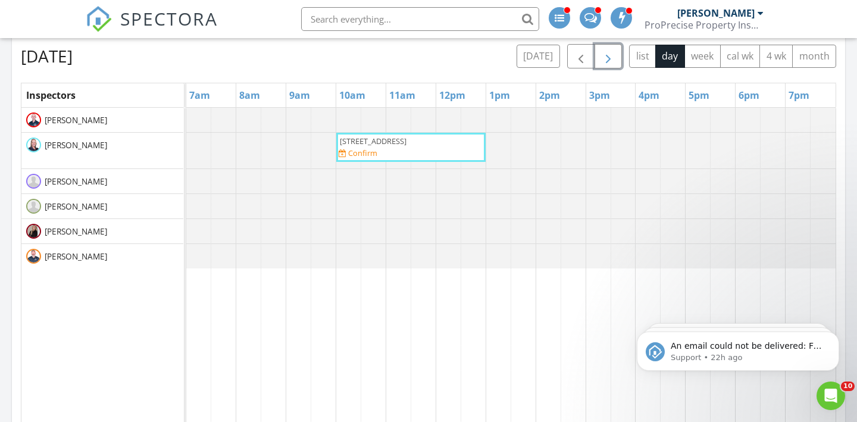
click at [616, 61] on button "button" at bounding box center [609, 56] width 28 height 24
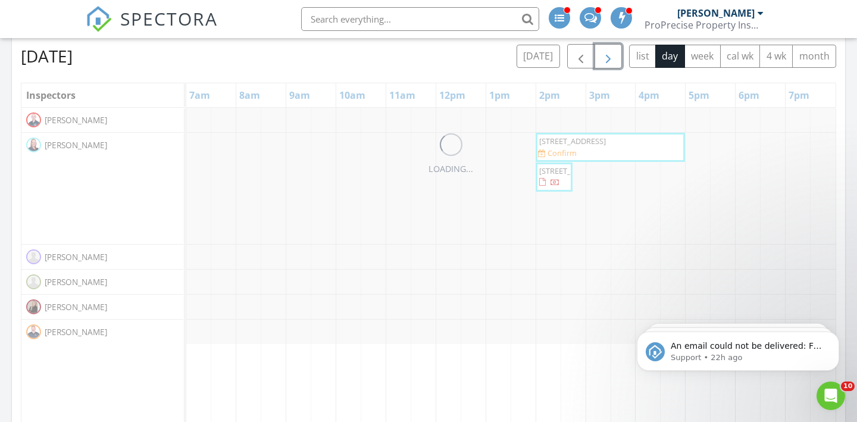
click at [616, 61] on button "button" at bounding box center [609, 56] width 28 height 24
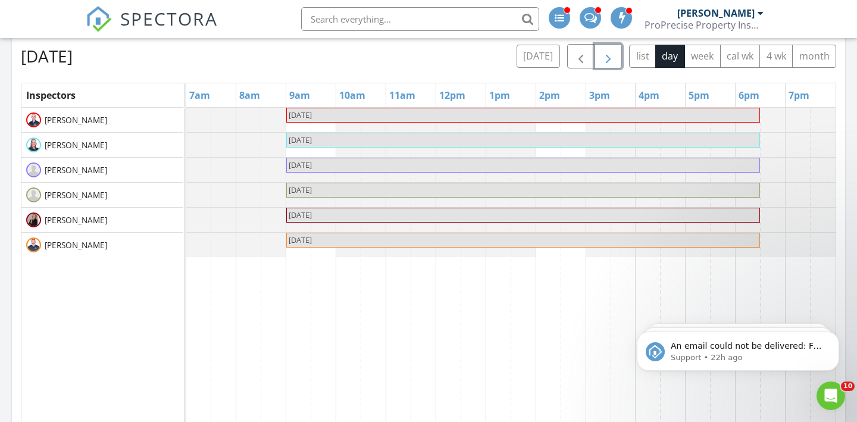
click at [616, 60] on button "button" at bounding box center [609, 56] width 28 height 24
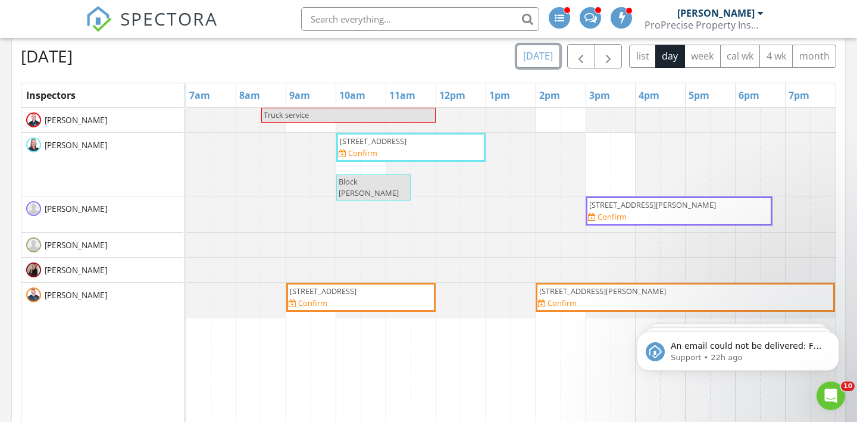
click at [526, 57] on button "[DATE]" at bounding box center [538, 56] width 43 height 23
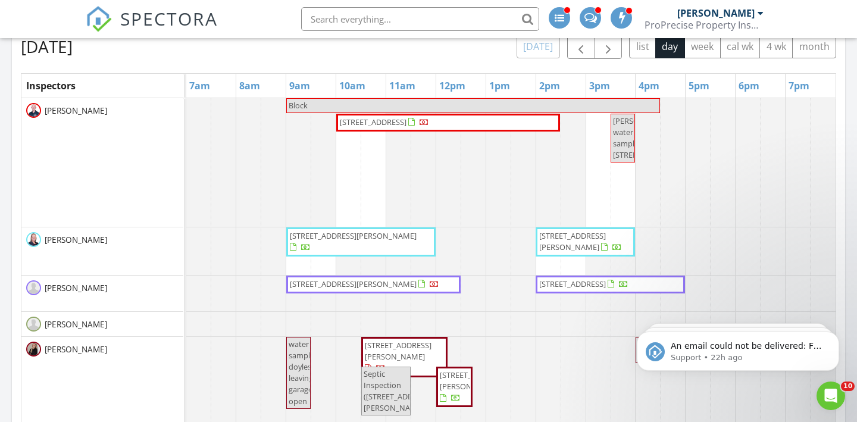
scroll to position [594, 0]
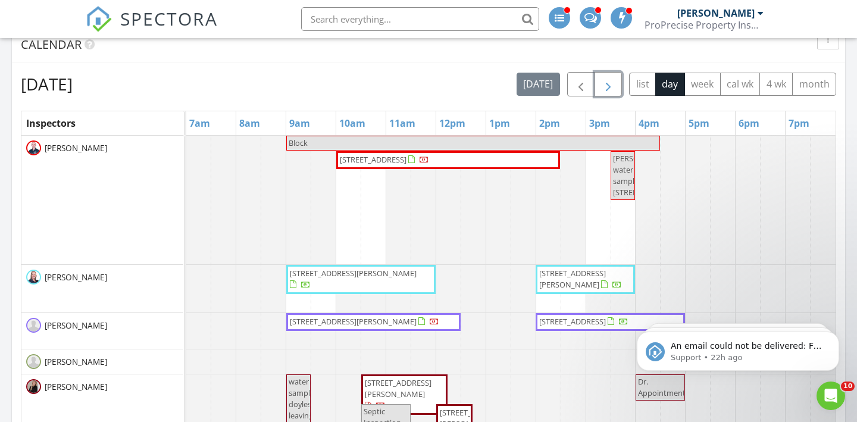
click at [609, 92] on span "button" at bounding box center [608, 84] width 14 height 14
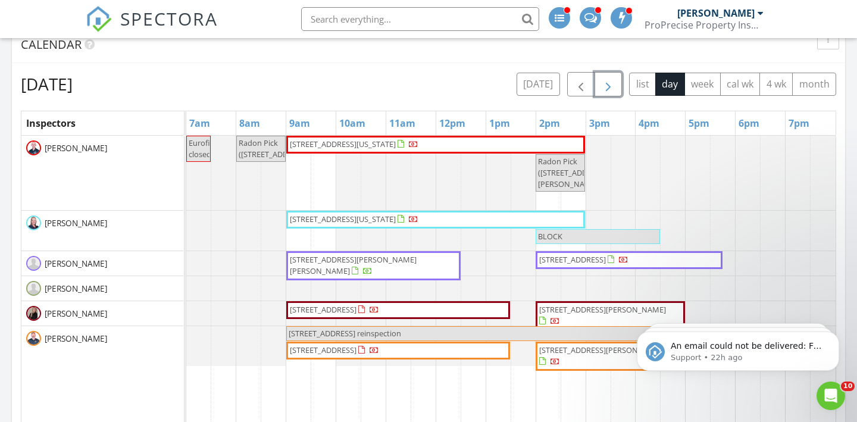
click at [609, 92] on span "button" at bounding box center [608, 84] width 14 height 14
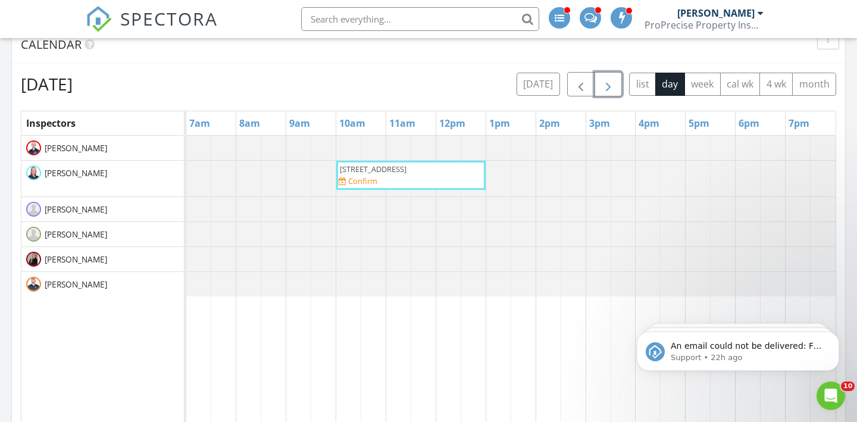
click at [609, 92] on span "button" at bounding box center [608, 84] width 14 height 14
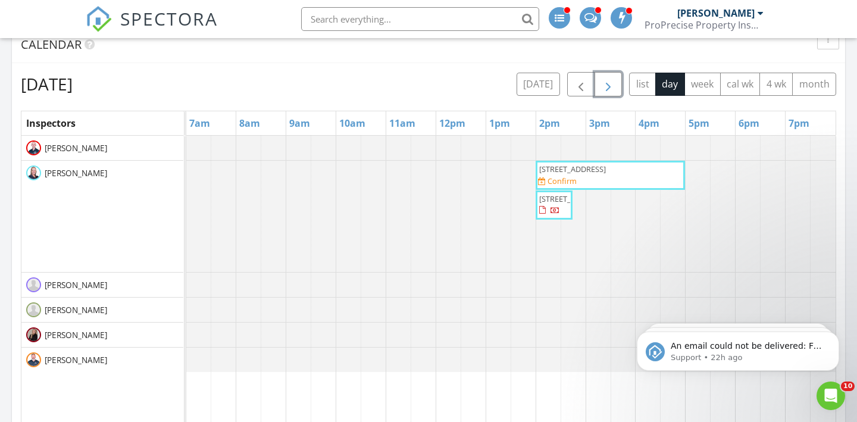
click at [609, 92] on span "button" at bounding box center [608, 84] width 14 height 14
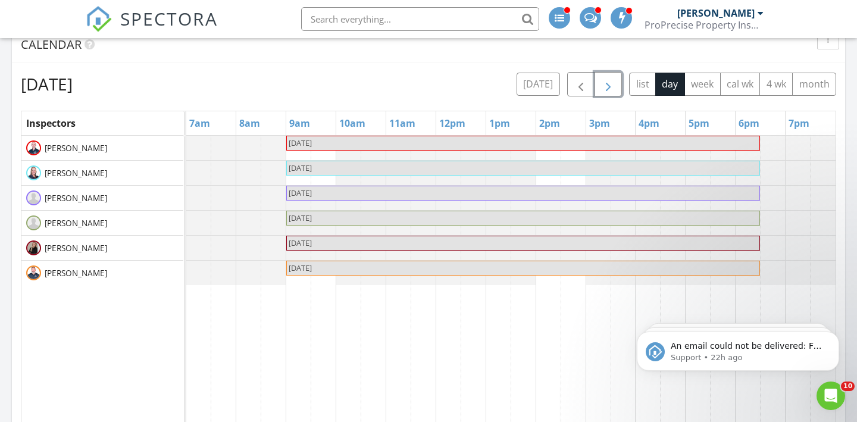
click at [609, 92] on span "button" at bounding box center [608, 84] width 14 height 14
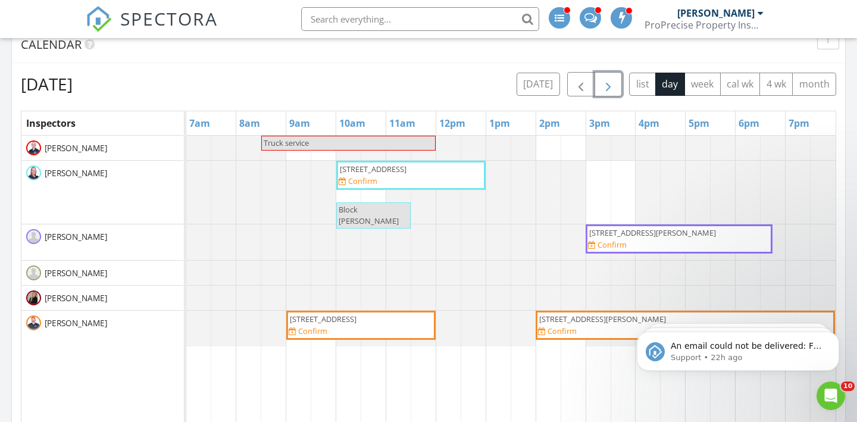
click at [612, 82] on span "button" at bounding box center [608, 84] width 14 height 14
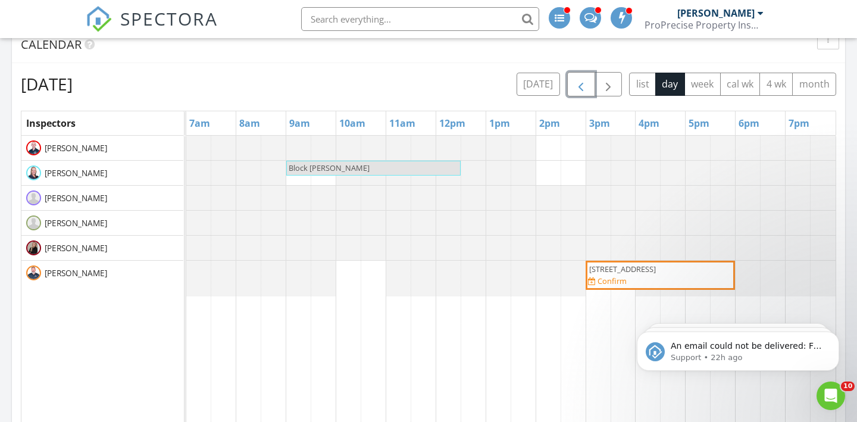
click at [581, 89] on span "button" at bounding box center [581, 84] width 14 height 14
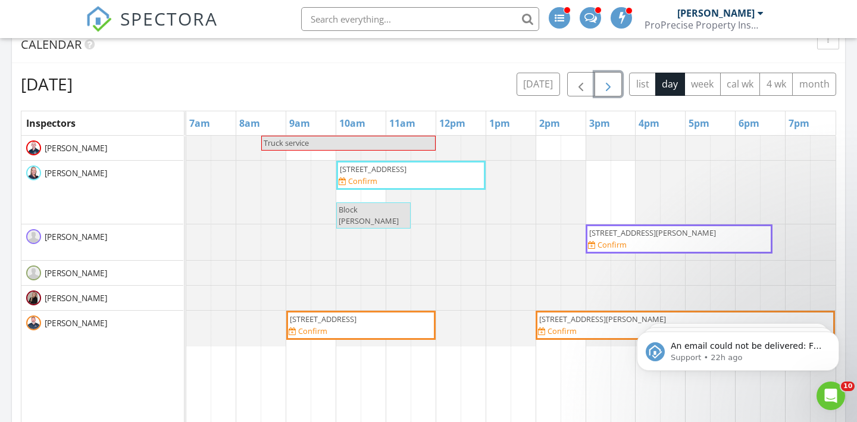
click at [607, 92] on span "button" at bounding box center [608, 84] width 14 height 14
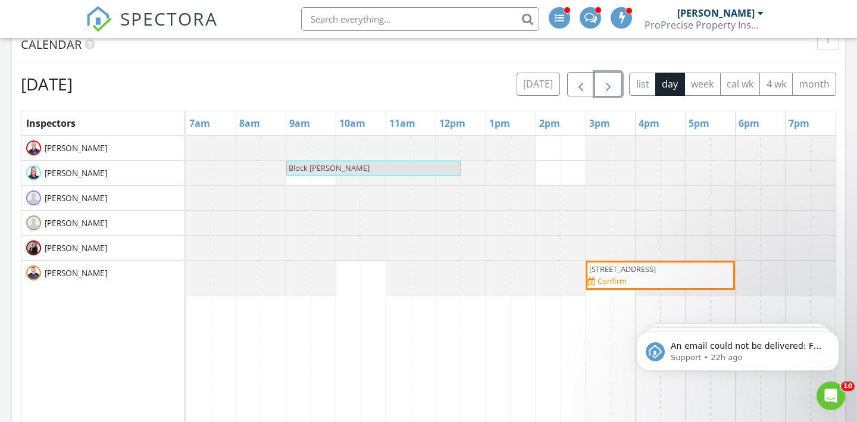
click at [607, 92] on span "button" at bounding box center [608, 84] width 14 height 14
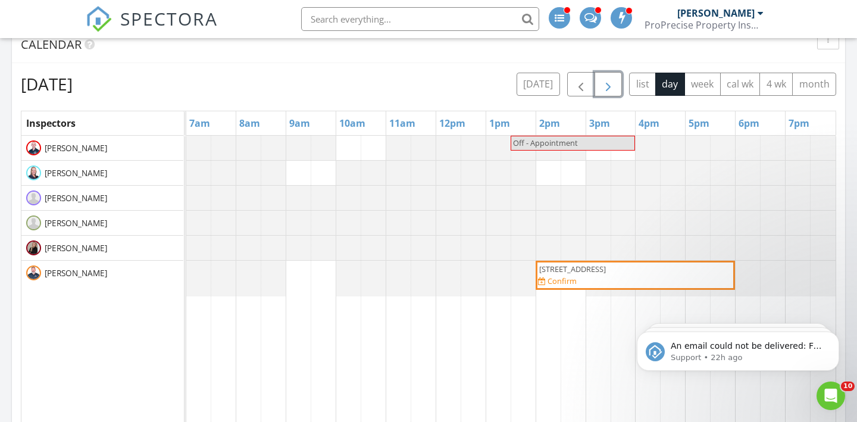
click at [607, 92] on span "button" at bounding box center [608, 84] width 14 height 14
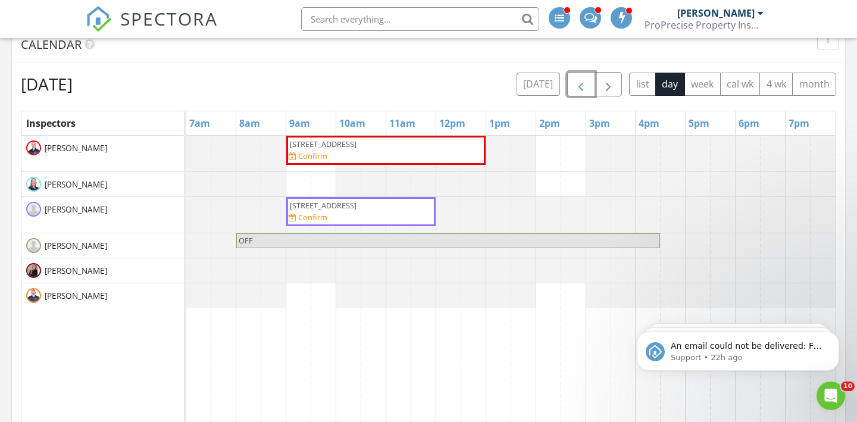
click at [583, 80] on span "button" at bounding box center [581, 84] width 14 height 14
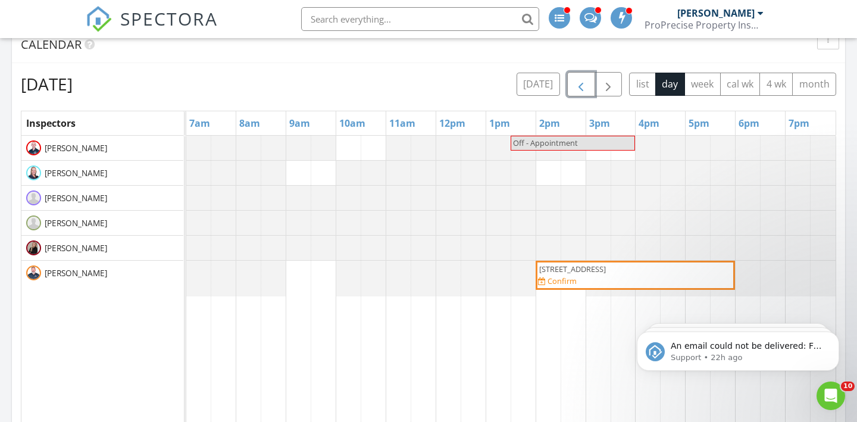
click at [630, 279] on div "3350 S Main St, Akron 44319 Confirm" at bounding box center [635, 275] width 195 height 23
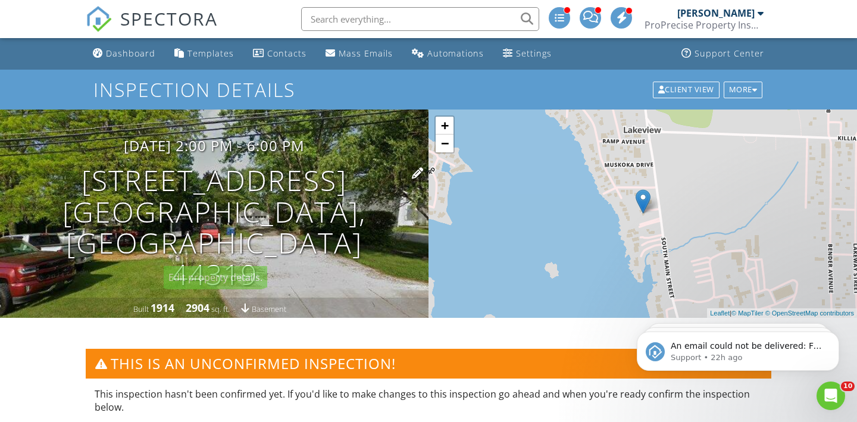
click at [233, 204] on h1 "[STREET_ADDRESS] [GEOGRAPHIC_DATA], OH 44319" at bounding box center [214, 228] width 390 height 126
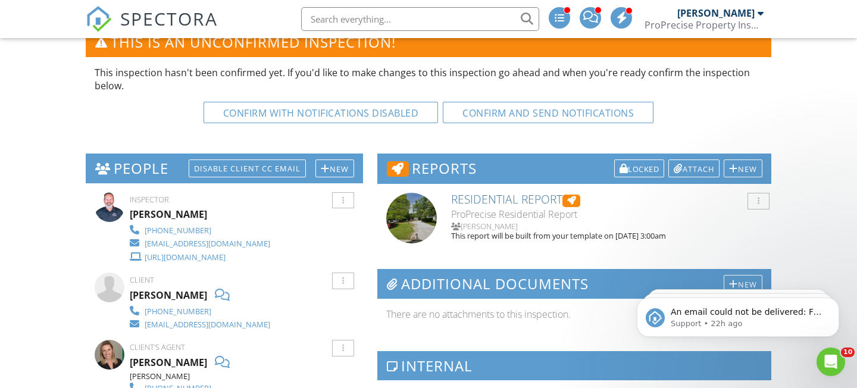
scroll to position [319, 0]
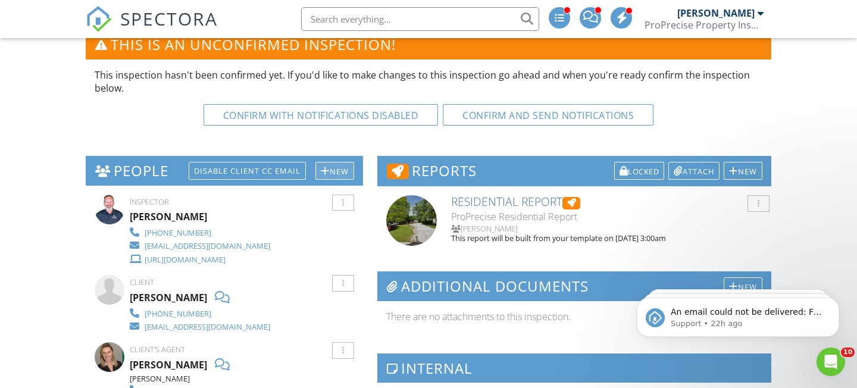
click at [340, 169] on div "New" at bounding box center [334, 171] width 39 height 18
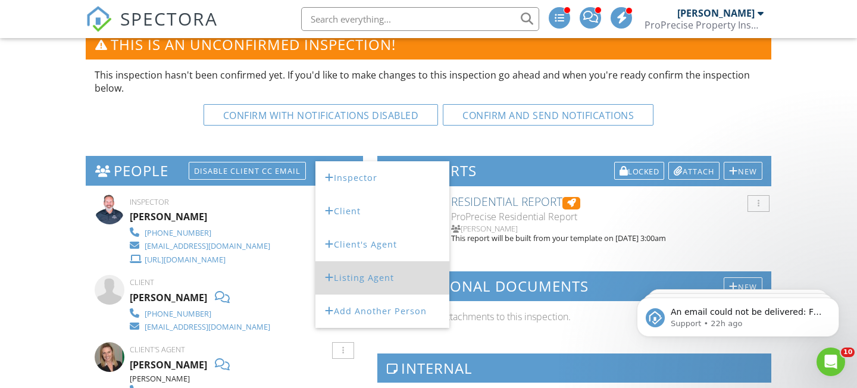
click at [368, 272] on li "Listing Agent" at bounding box center [382, 277] width 134 height 33
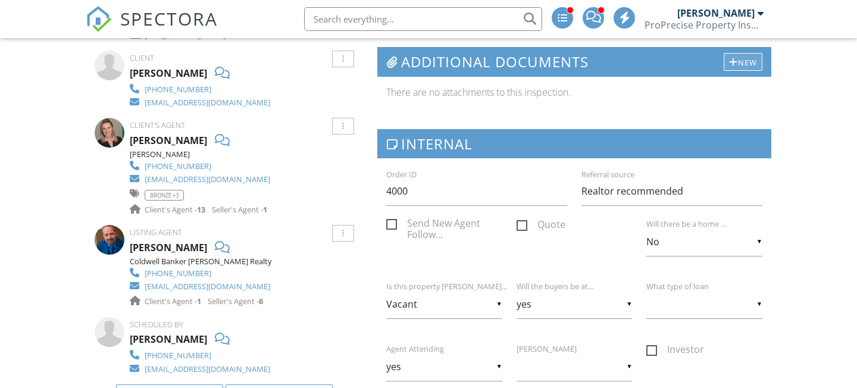
scroll to position [543, 0]
click at [726, 58] on div "New" at bounding box center [743, 62] width 39 height 18
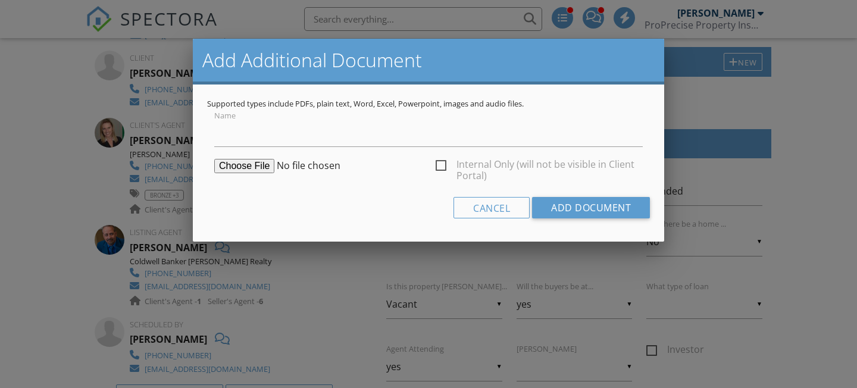
click at [438, 164] on label "Internal Only (will not be visible in Client Portal)" at bounding box center [539, 166] width 207 height 15
click at [438, 164] on input "Internal Only (will not be visible in Client Portal)" at bounding box center [440, 168] width 8 height 8
checkbox input "true"
click at [257, 168] on input "file" at bounding box center [305, 166] width 182 height 14
type input "C:\fakepath\[Untitled] - 2025-07-15T133451.095.pdf"
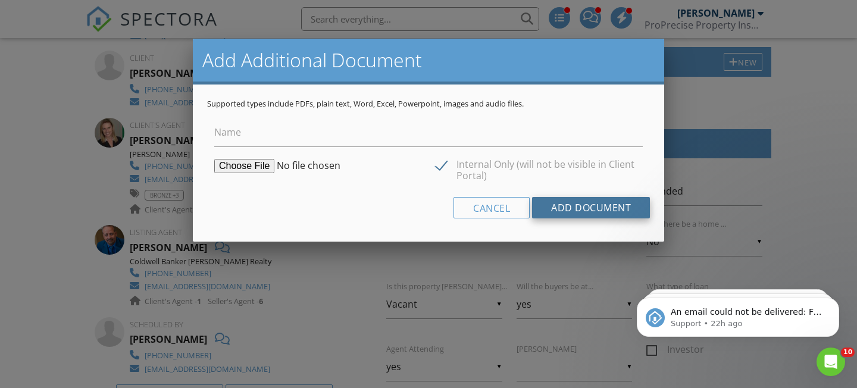
scroll to position [0, 0]
click at [612, 211] on input "Add Document" at bounding box center [591, 207] width 118 height 21
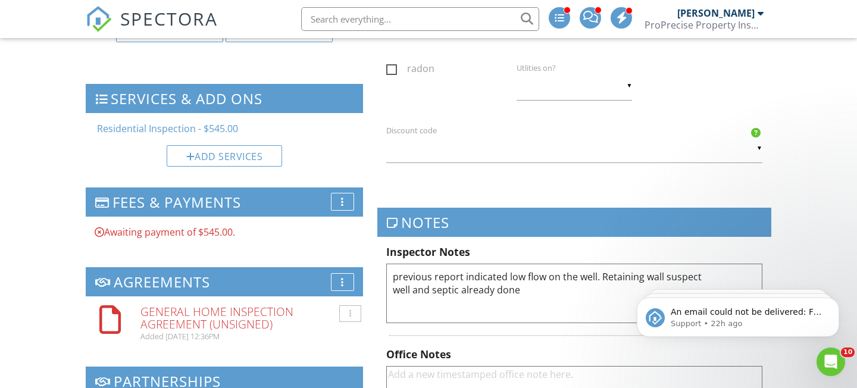
scroll to position [1043, 0]
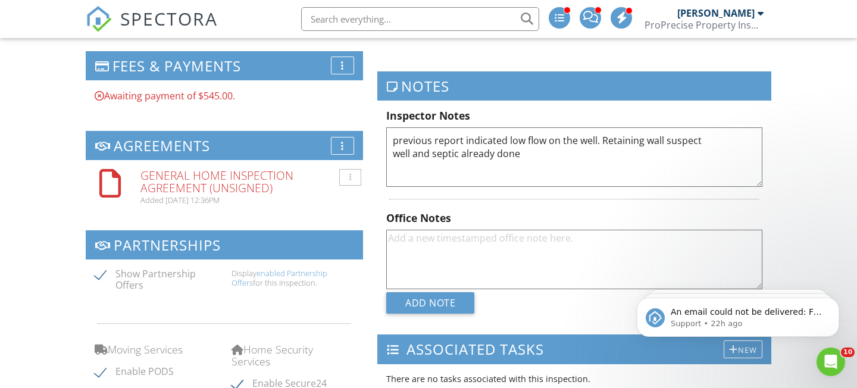
click at [526, 157] on textarea "previous report indicated low flow on the well. Retaining wall suspect well and…" at bounding box center [574, 157] width 376 height 60
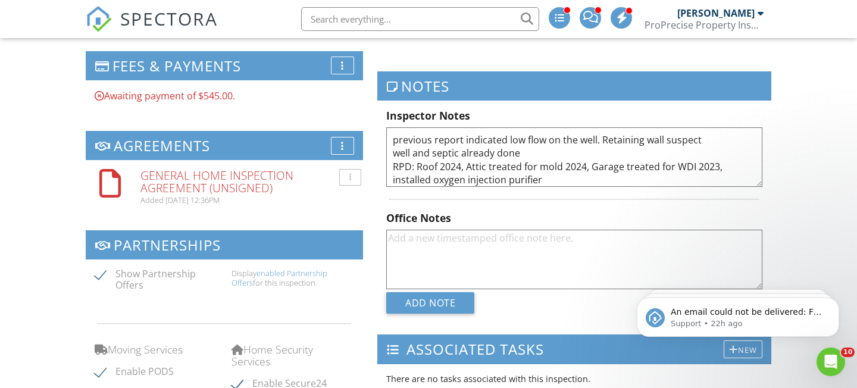
click at [618, 183] on textarea "previous report indicated low flow on the well. Retaining wall suspect well and…" at bounding box center [574, 157] width 376 height 60
type textarea "previous report indicated low flow on the well. Retaining wall suspect well and…"
click at [811, 196] on div "Dashboard Templates Contacts Mass Emails Automations Settings Support Center In…" at bounding box center [428, 41] width 857 height 2092
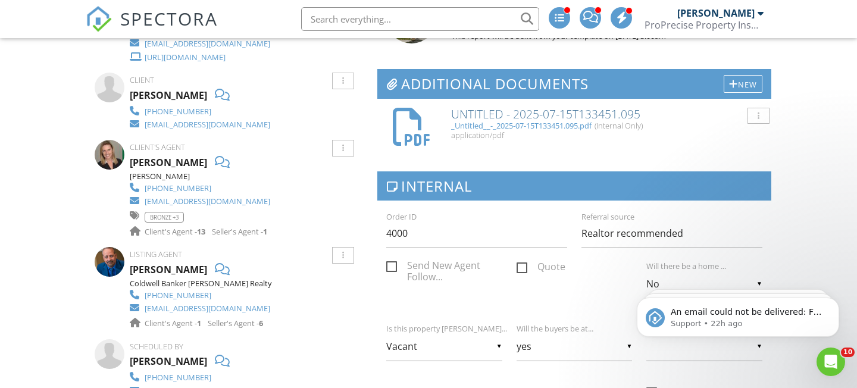
scroll to position [0, 0]
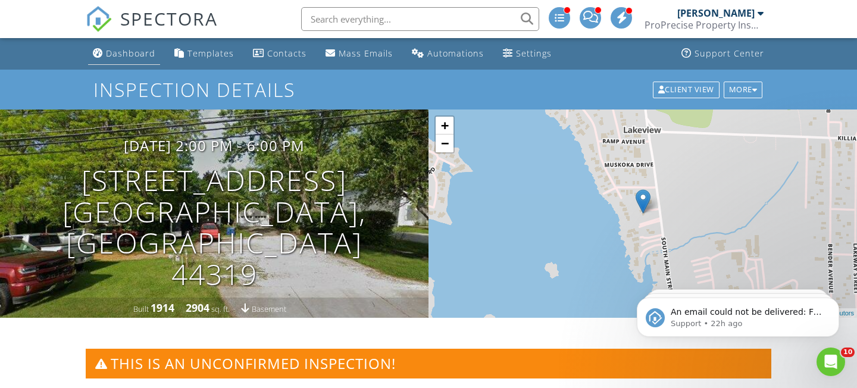
click at [148, 51] on div "Dashboard" at bounding box center [130, 53] width 49 height 11
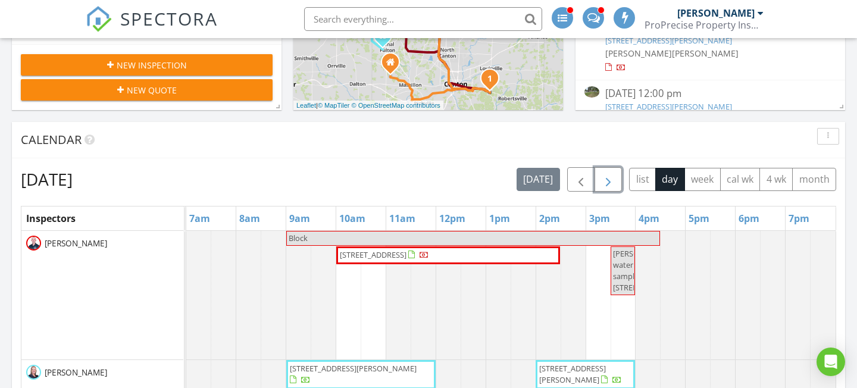
scroll to position [499, 0]
click at [602, 180] on span "button" at bounding box center [608, 180] width 14 height 14
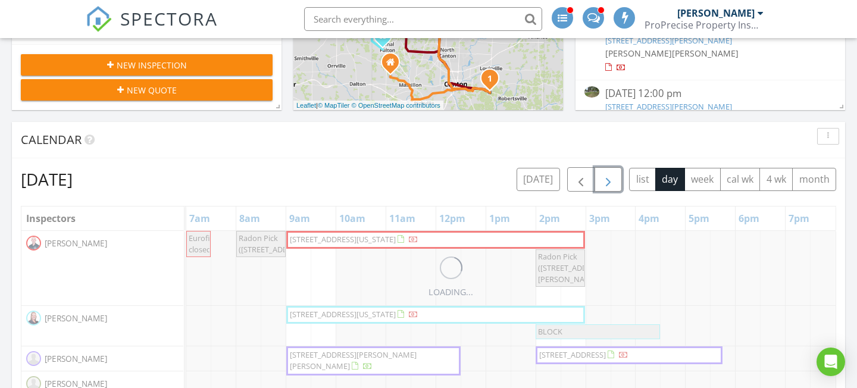
click at [602, 180] on span "button" at bounding box center [608, 180] width 14 height 14
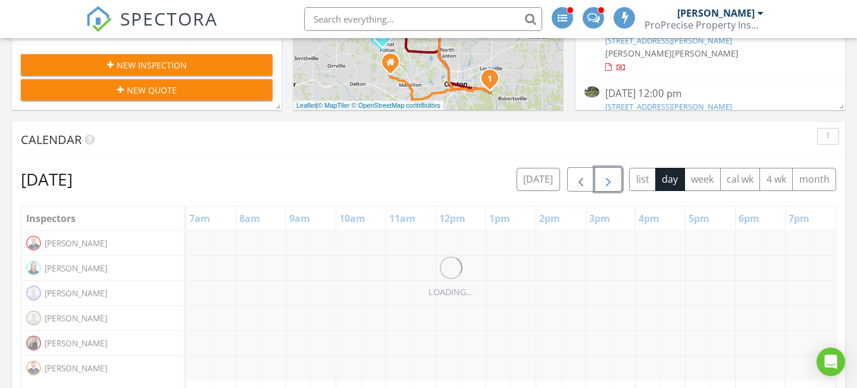
click at [602, 180] on span "button" at bounding box center [608, 180] width 14 height 14
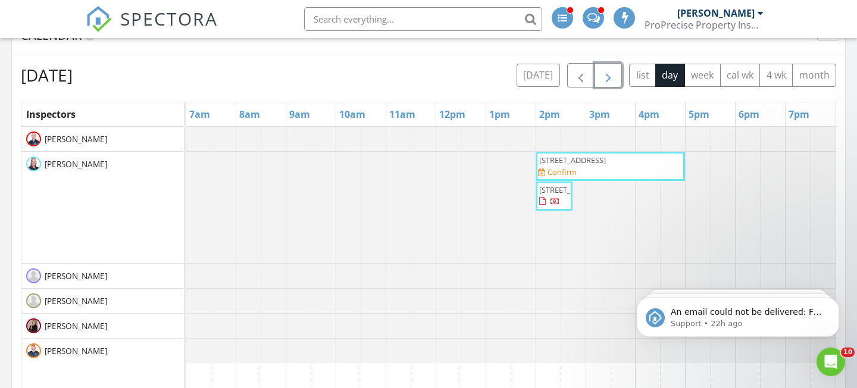
scroll to position [606, 0]
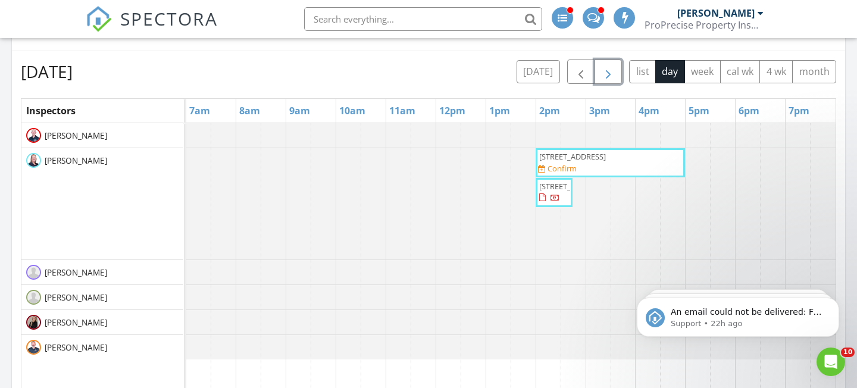
click at [612, 67] on span "button" at bounding box center [608, 72] width 14 height 14
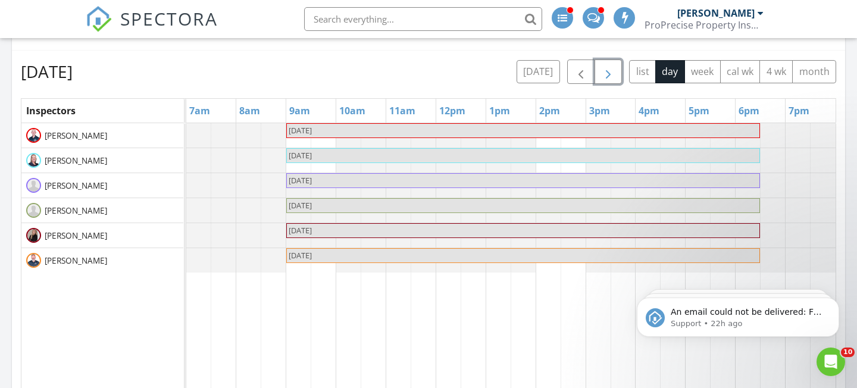
click at [612, 67] on span "button" at bounding box center [608, 72] width 14 height 14
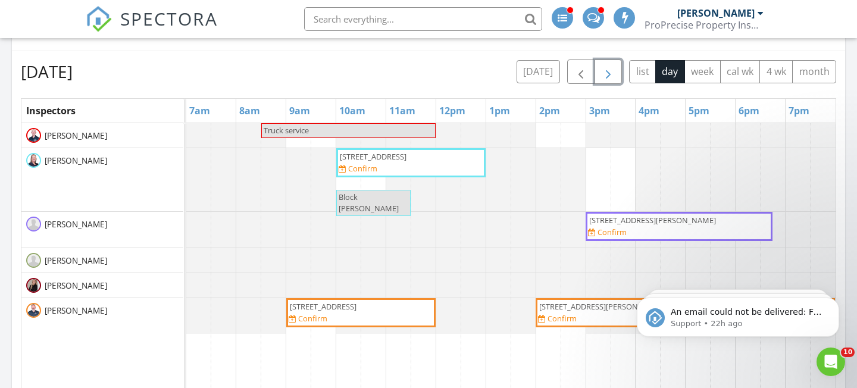
click at [612, 67] on span "button" at bounding box center [608, 72] width 14 height 14
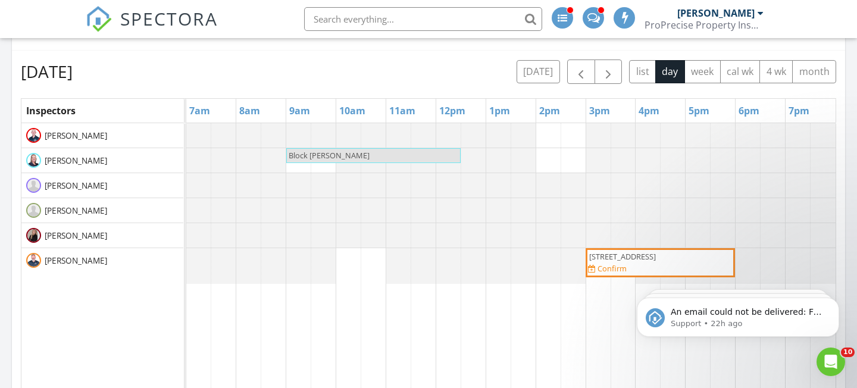
click at [610, 85] on div "Wednesday, September 3, 2025 today list day week cal wk 4 wk month Inspectors 7…" at bounding box center [428, 321] width 815 height 523
click at [609, 74] on span "button" at bounding box center [608, 72] width 14 height 14
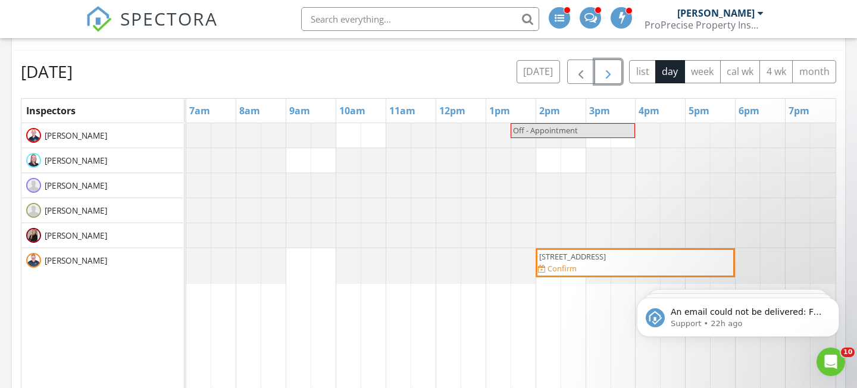
click at [609, 76] on span "button" at bounding box center [608, 72] width 14 height 14
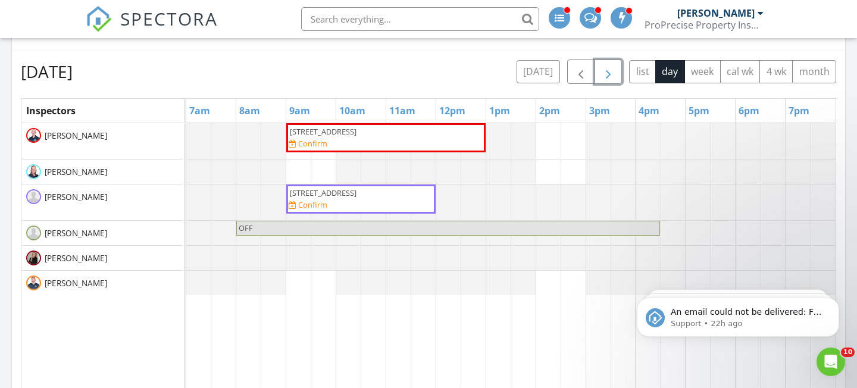
click at [451, 143] on div "1041 Winhurst Dr, Akron 44313 Confirm" at bounding box center [386, 137] width 195 height 23
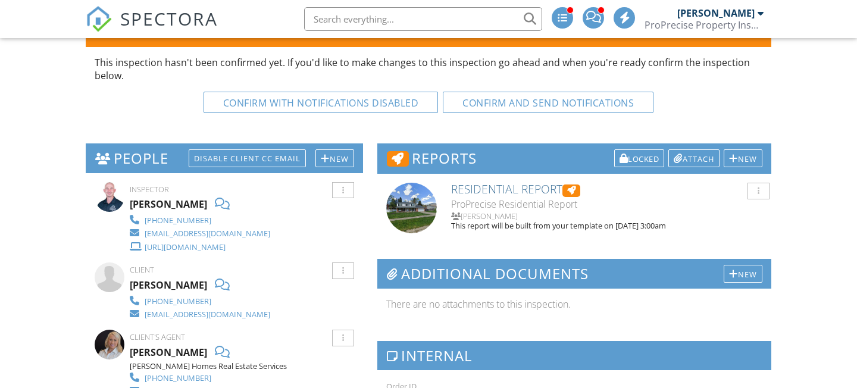
scroll to position [49, 0]
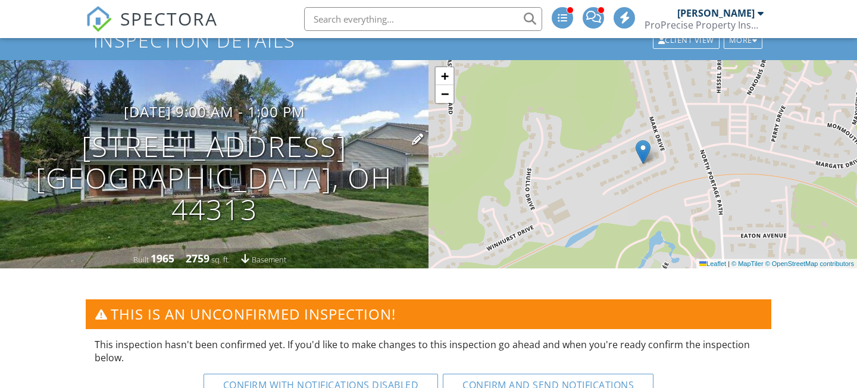
click at [307, 155] on h1 "1041 Winhurst Dr Akron, OH 44313" at bounding box center [214, 178] width 390 height 94
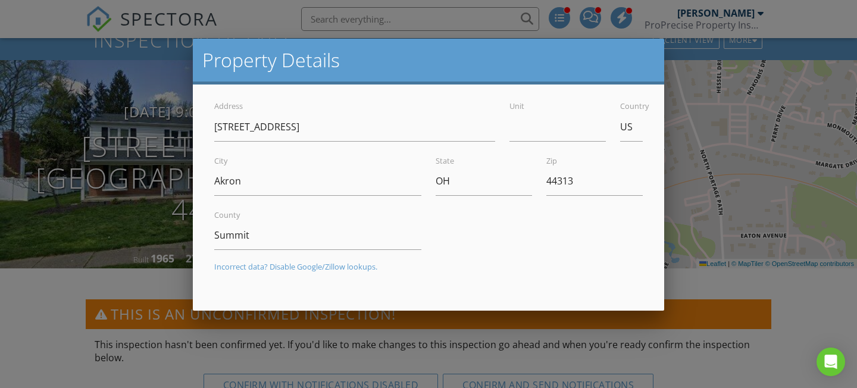
click at [47, 13] on div at bounding box center [428, 182] width 857 height 485
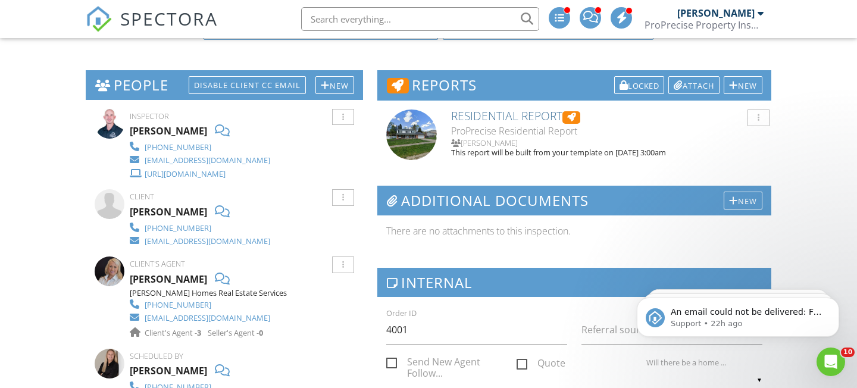
scroll to position [332, 0]
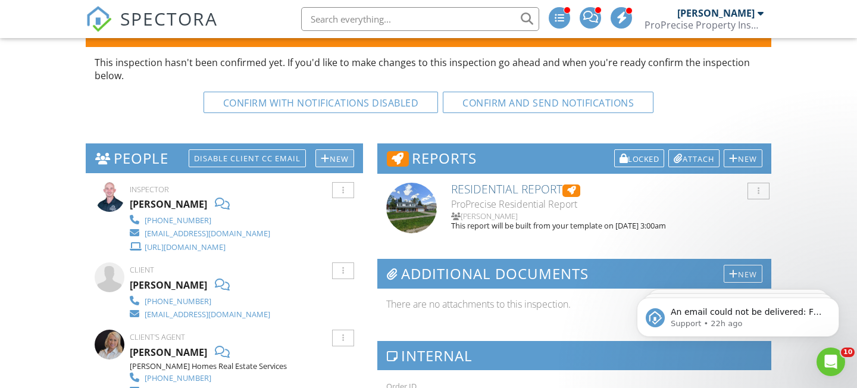
click at [345, 155] on div "New" at bounding box center [334, 158] width 39 height 18
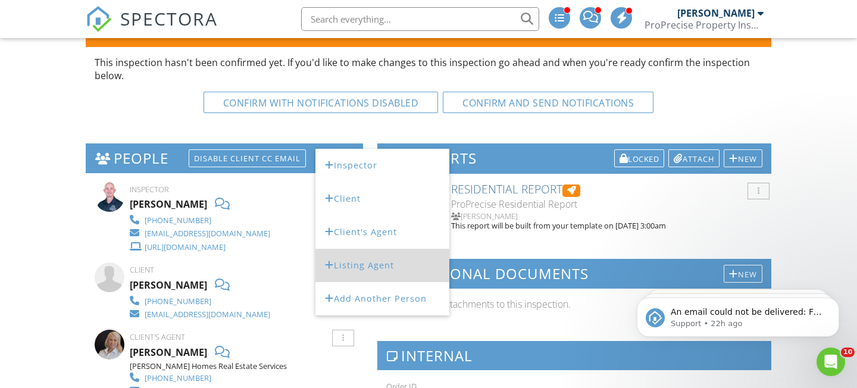
click at [371, 260] on li "Listing Agent" at bounding box center [382, 265] width 134 height 33
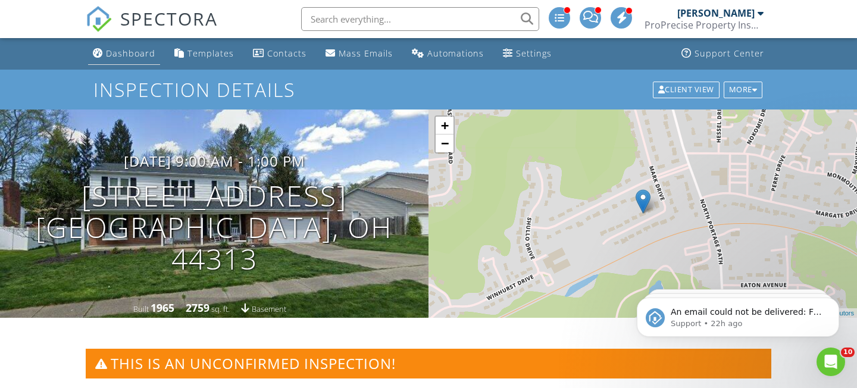
click at [111, 45] on link "Dashboard" at bounding box center [124, 54] width 72 height 22
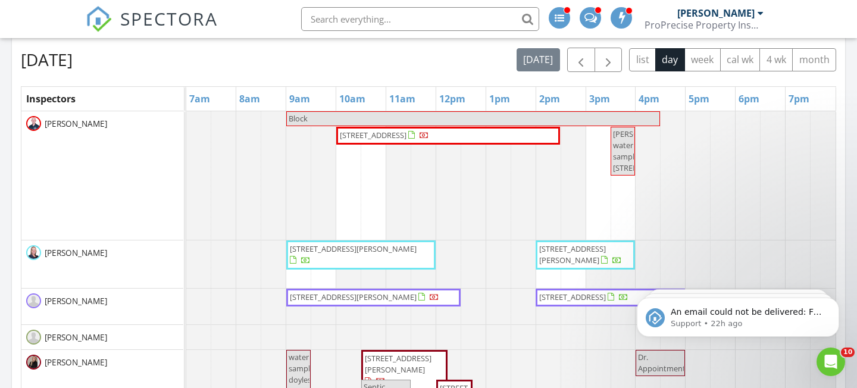
scroll to position [617, 0]
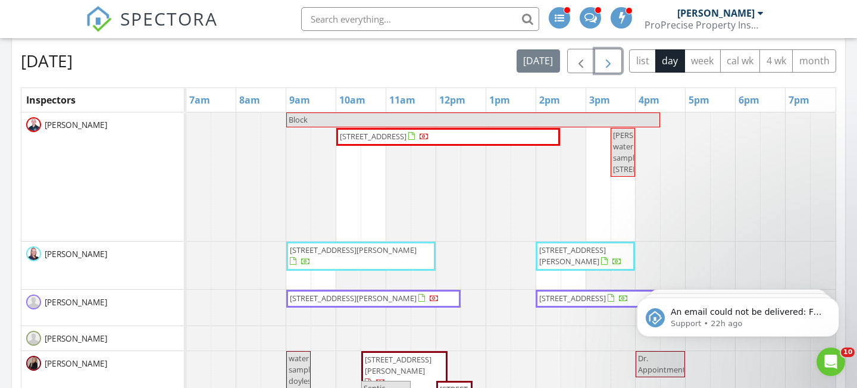
click at [608, 65] on span "button" at bounding box center [608, 61] width 14 height 14
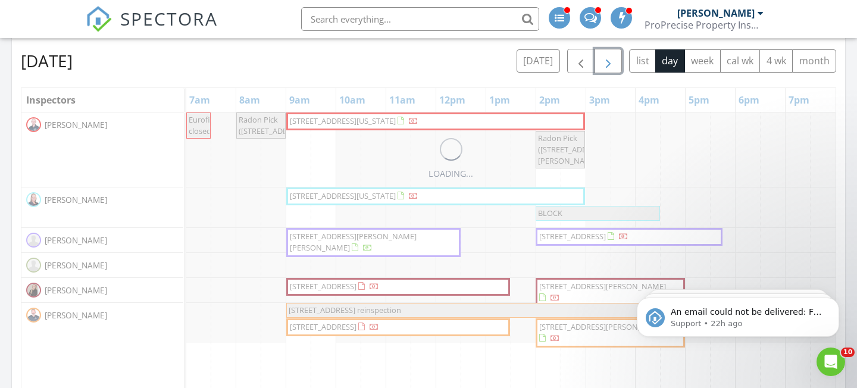
click at [608, 65] on span "button" at bounding box center [608, 61] width 14 height 14
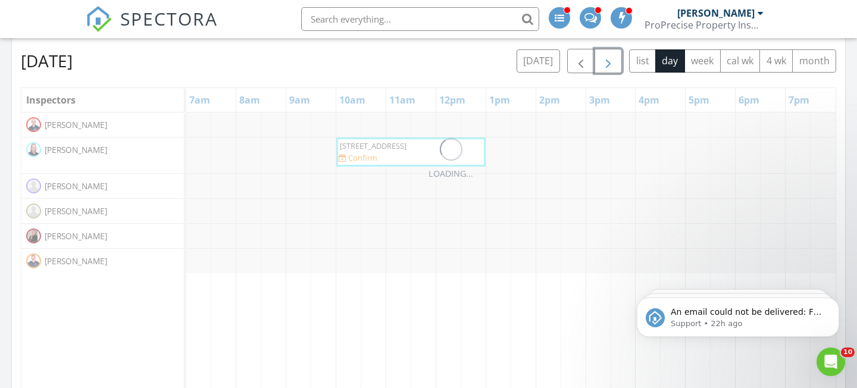
click at [608, 65] on span "button" at bounding box center [608, 61] width 14 height 14
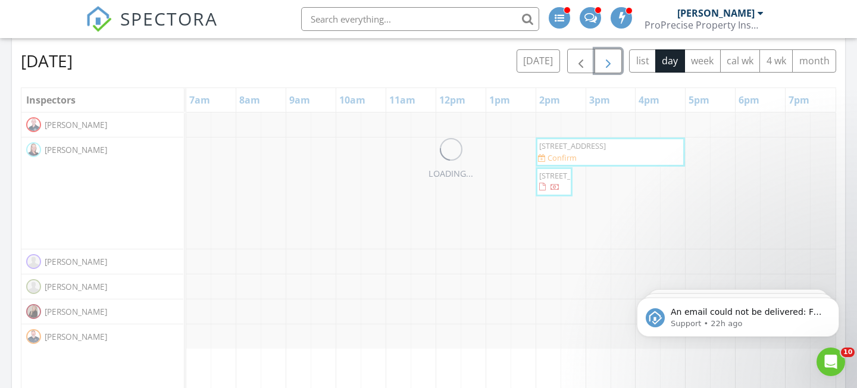
click at [608, 65] on span "button" at bounding box center [608, 61] width 14 height 14
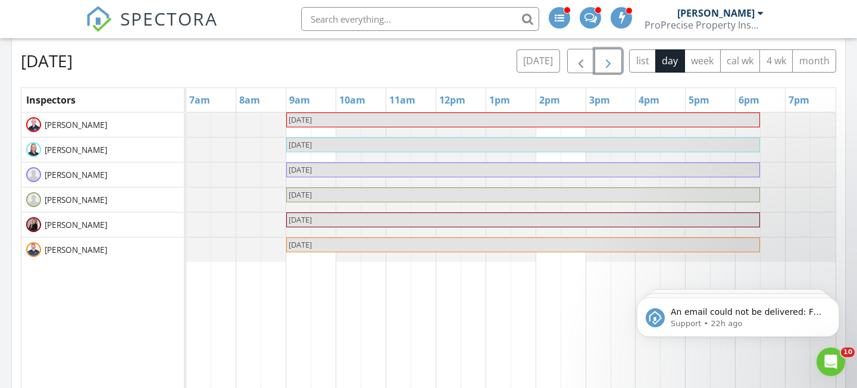
click at [608, 65] on span "button" at bounding box center [608, 61] width 14 height 14
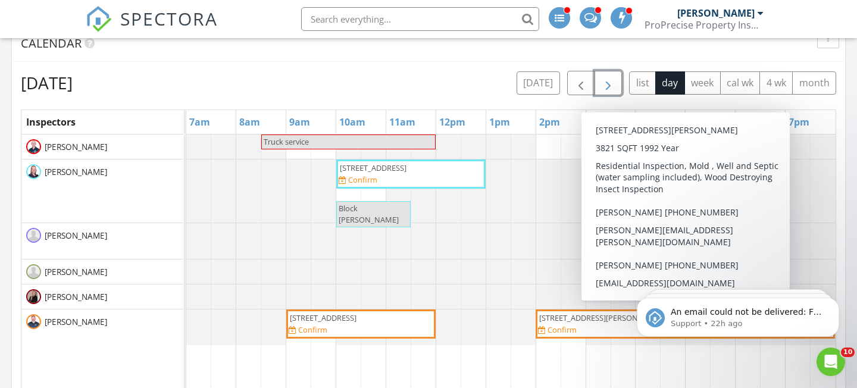
scroll to position [584, 0]
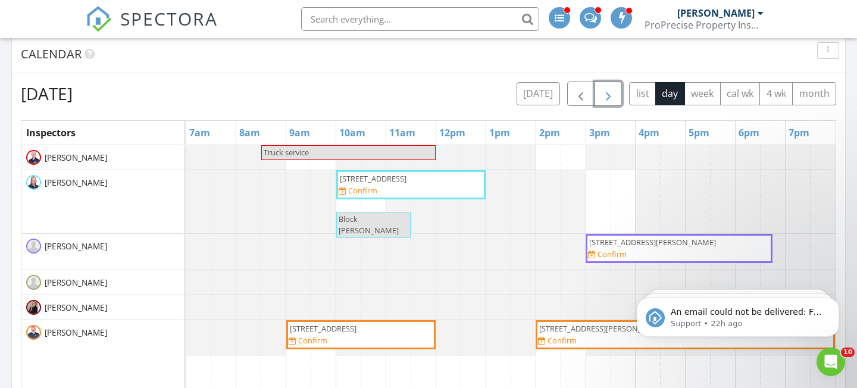
click at [611, 99] on span "button" at bounding box center [608, 94] width 14 height 14
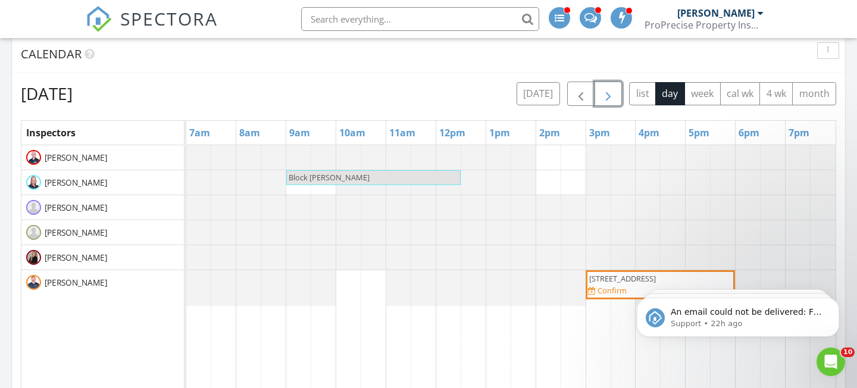
click at [611, 99] on span "button" at bounding box center [608, 94] width 14 height 14
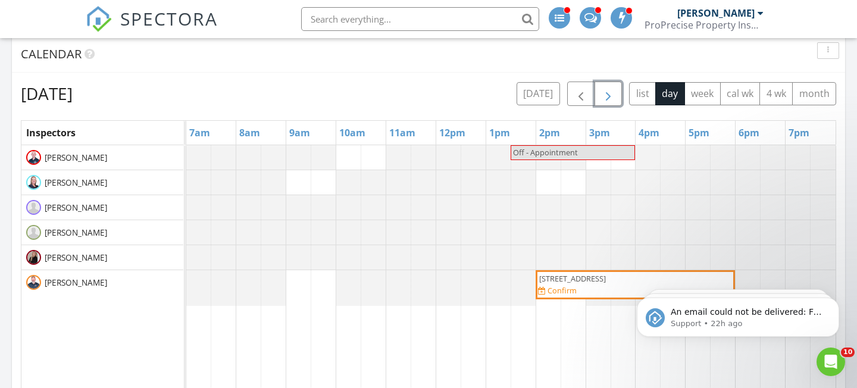
click at [605, 95] on span "button" at bounding box center [608, 94] width 14 height 14
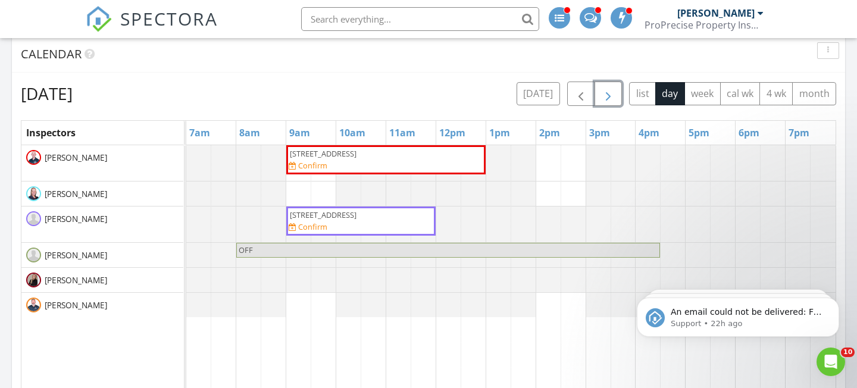
click at [396, 221] on div "2846 Lincoln St, Lorain 44052 Confirm" at bounding box center [361, 220] width 145 height 23
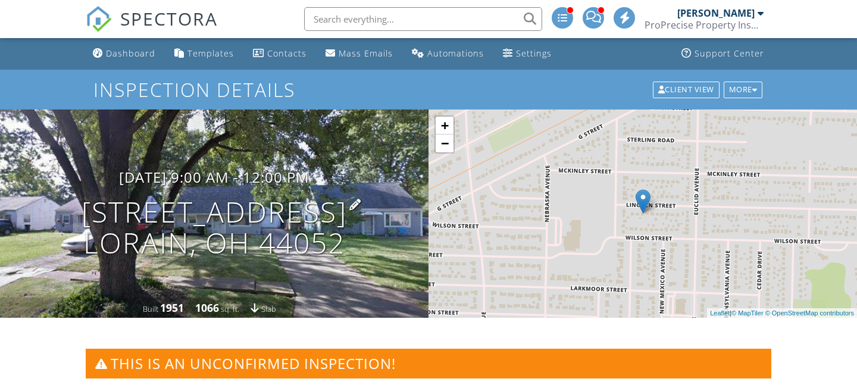
click at [214, 204] on h1 "2846 Lincoln St Lorain, OH 44052" at bounding box center [214, 227] width 265 height 63
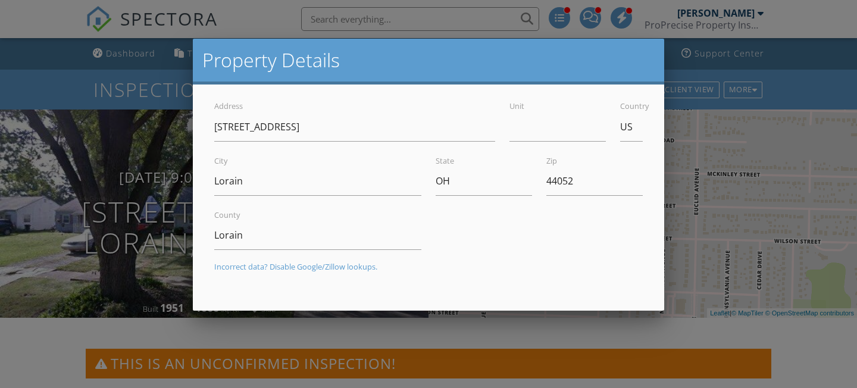
click at [58, 89] on div at bounding box center [428, 182] width 857 height 485
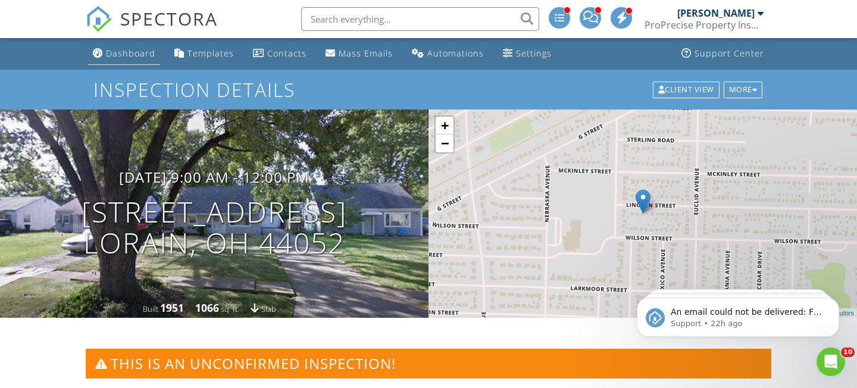
click at [143, 45] on link "Dashboard" at bounding box center [124, 54] width 72 height 22
